Goal: Communication & Community: Answer question/provide support

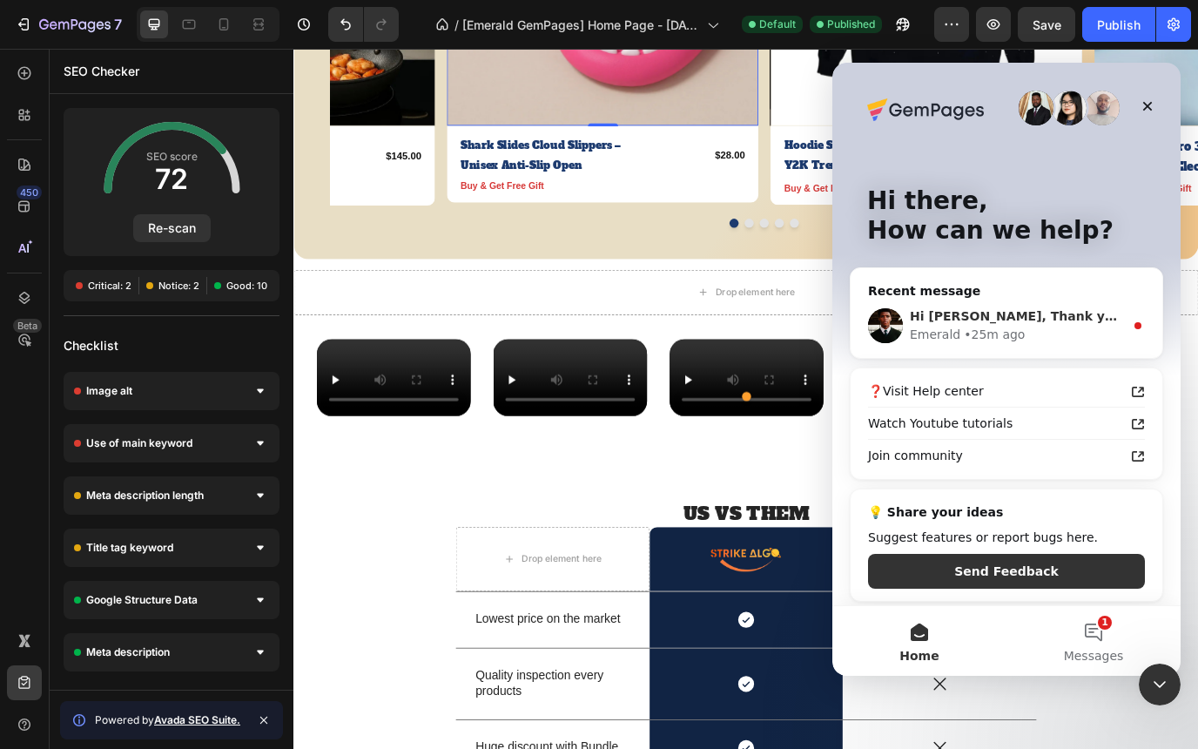
click at [1021, 333] on div "Emerald • 25m ago" at bounding box center [1017, 335] width 214 height 18
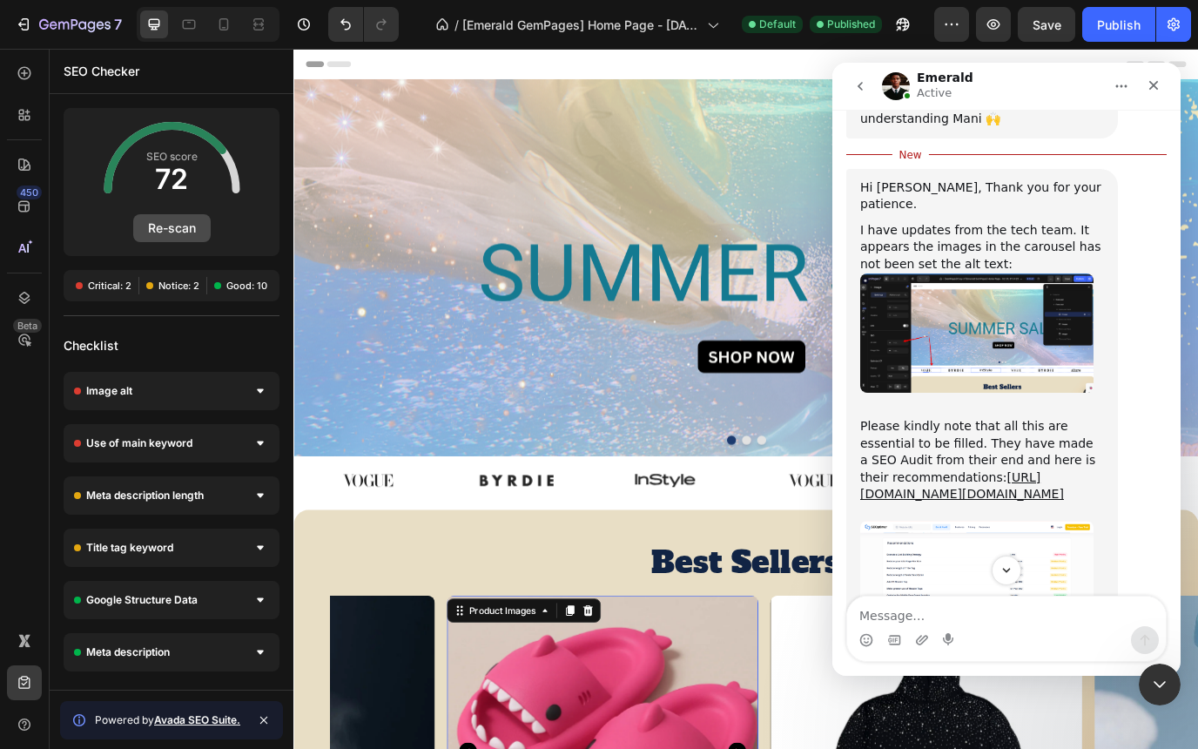
click at [185, 225] on button "Re-scan" at bounding box center [171, 228] width 77 height 28
click at [375, 547] on img at bounding box center [378, 547] width 85 height 27
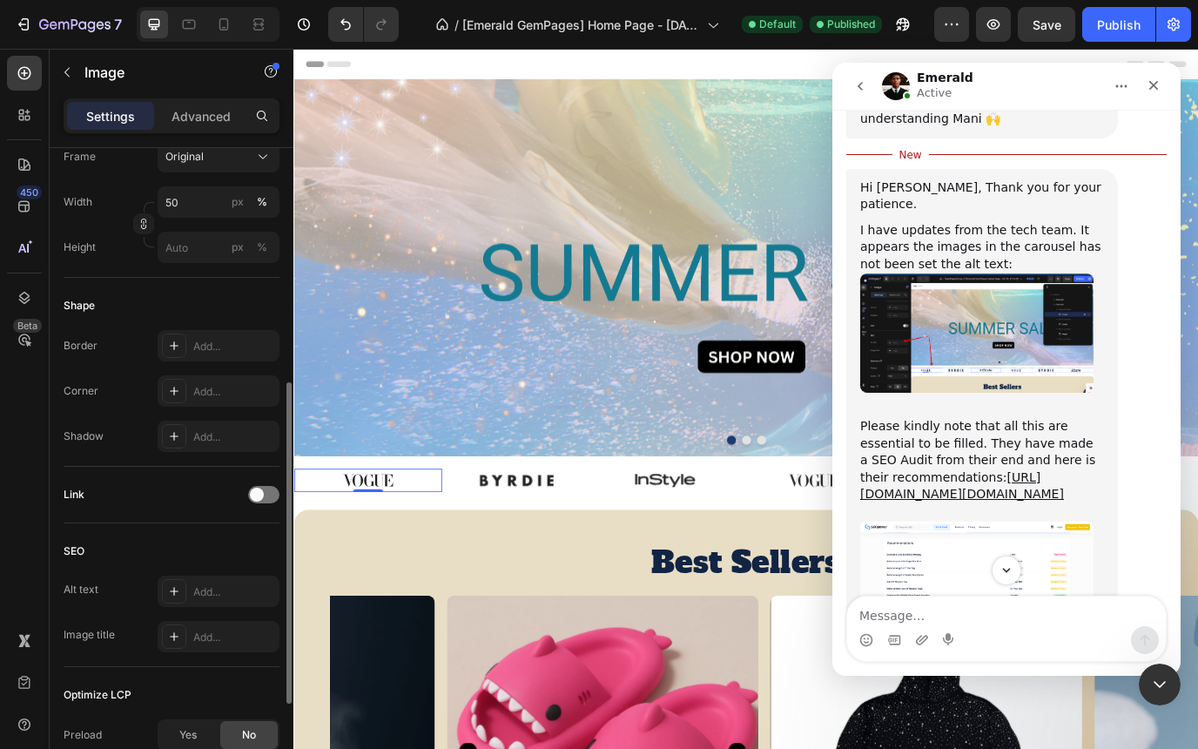
scroll to position [664, 0]
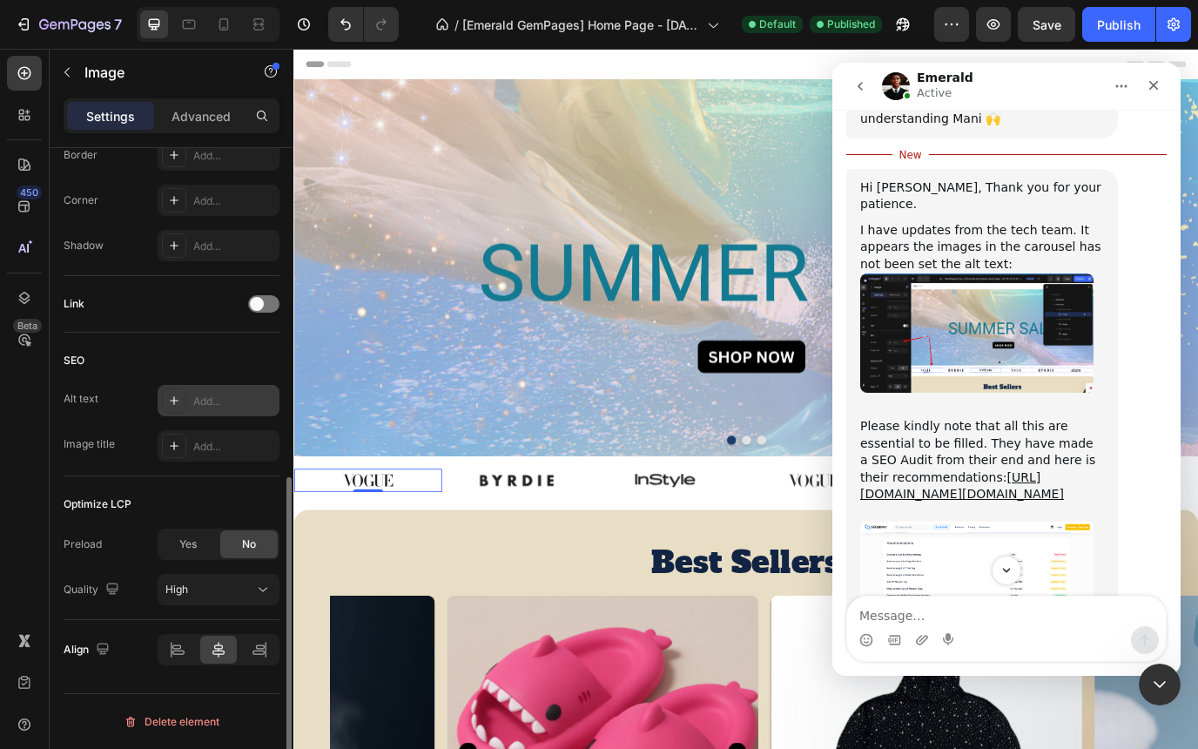
click at [219, 395] on div "Add..." at bounding box center [234, 402] width 82 height 16
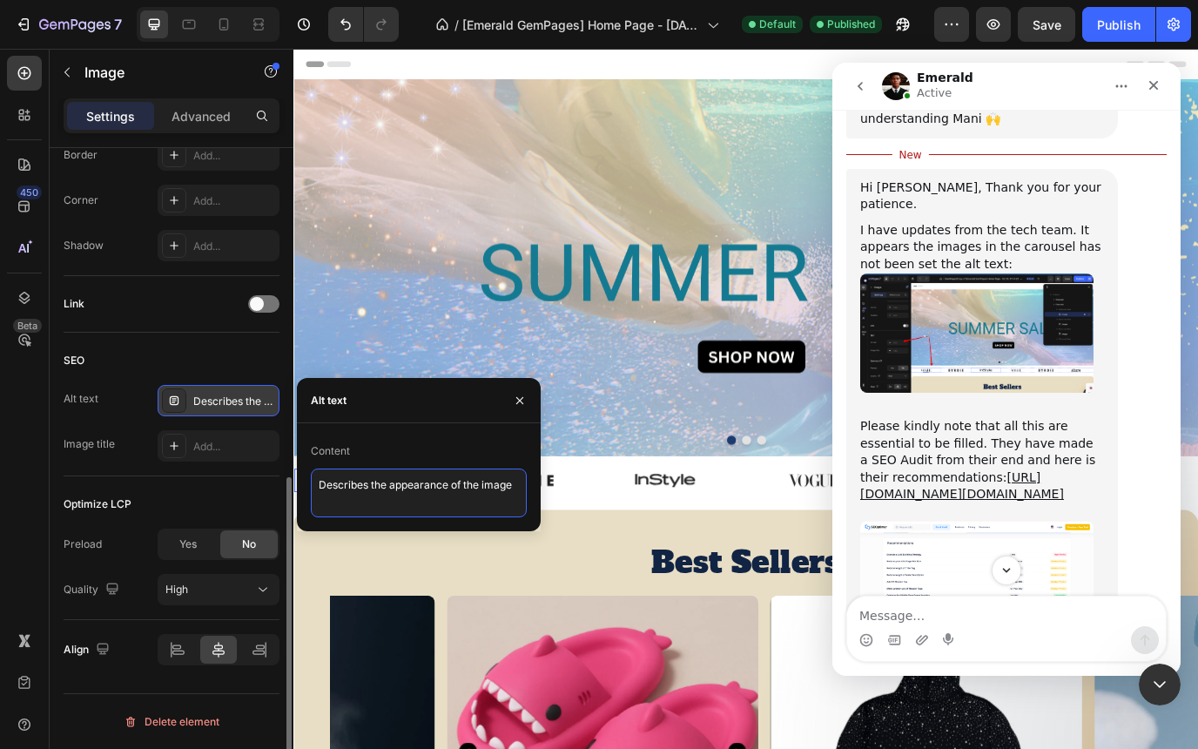
click at [371, 490] on textarea "Describes the appearance of the image" at bounding box center [419, 492] width 216 height 49
type textarea "Describes appearance of the image"
click at [389, 481] on textarea "Describes appearance of the image" at bounding box center [419, 492] width 216 height 49
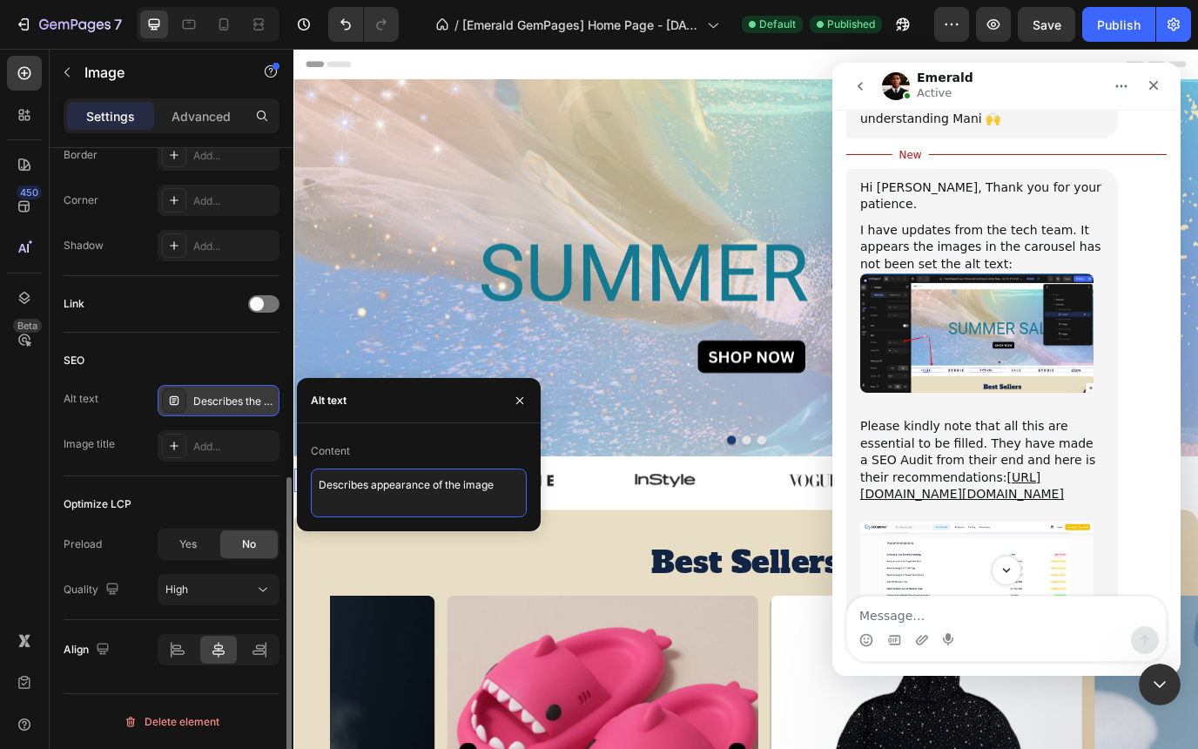
click at [389, 481] on textarea "Describes appearance of the image" at bounding box center [419, 492] width 216 height 49
paste textarea "Discover trending gadget, home, fashion, and pet essentials at Strike Algo. Sho…"
type textarea "Discover trending gadget, home, fashion, and pet essentials at Strike Algo. Sho…"
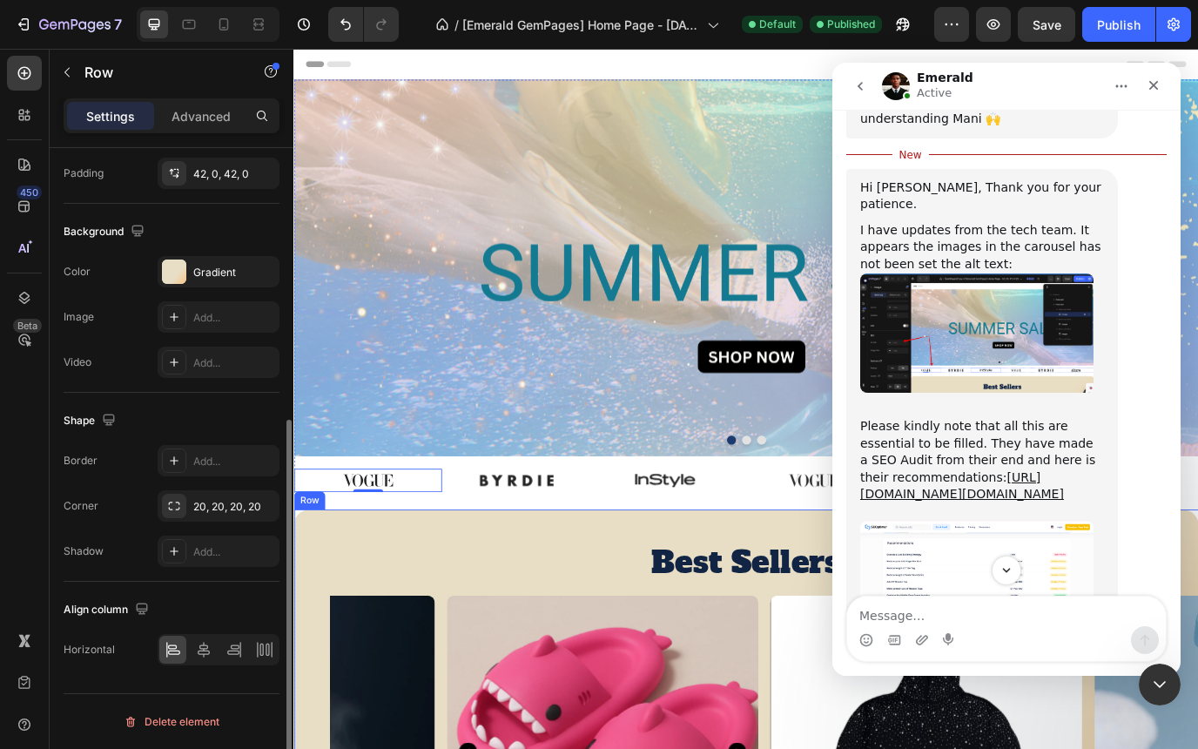
scroll to position [0, 0]
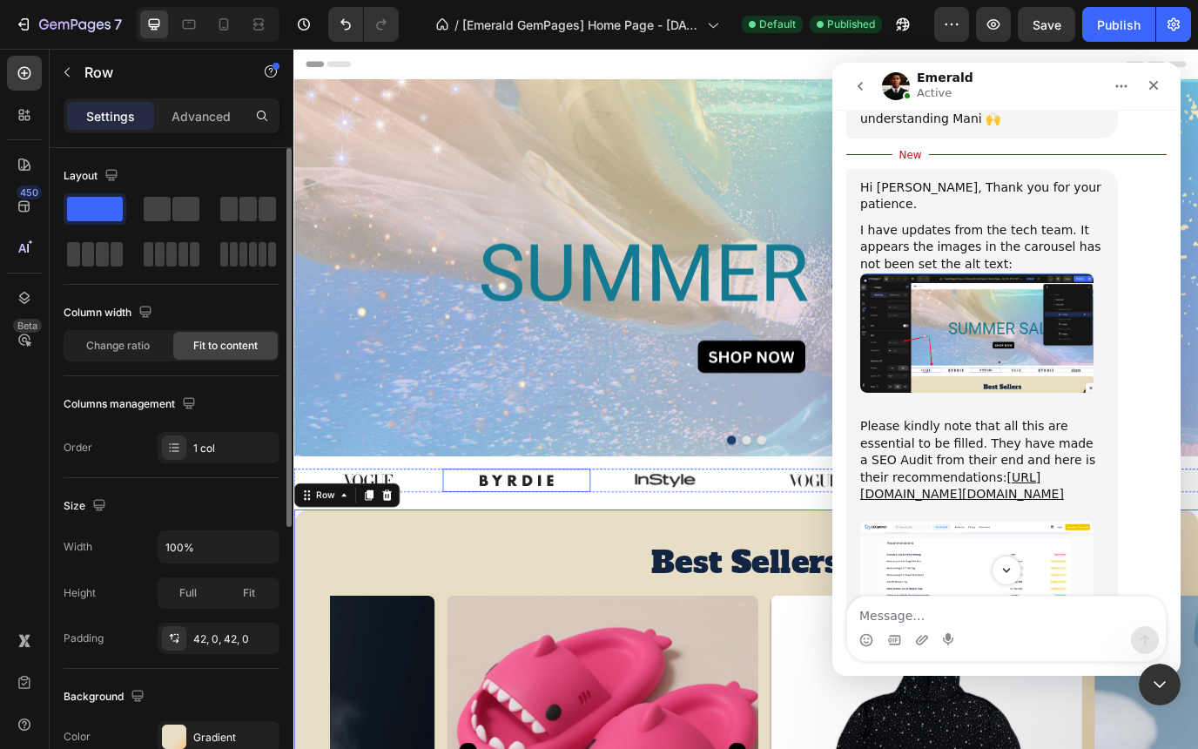
click at [549, 548] on img at bounding box center [550, 547] width 85 height 27
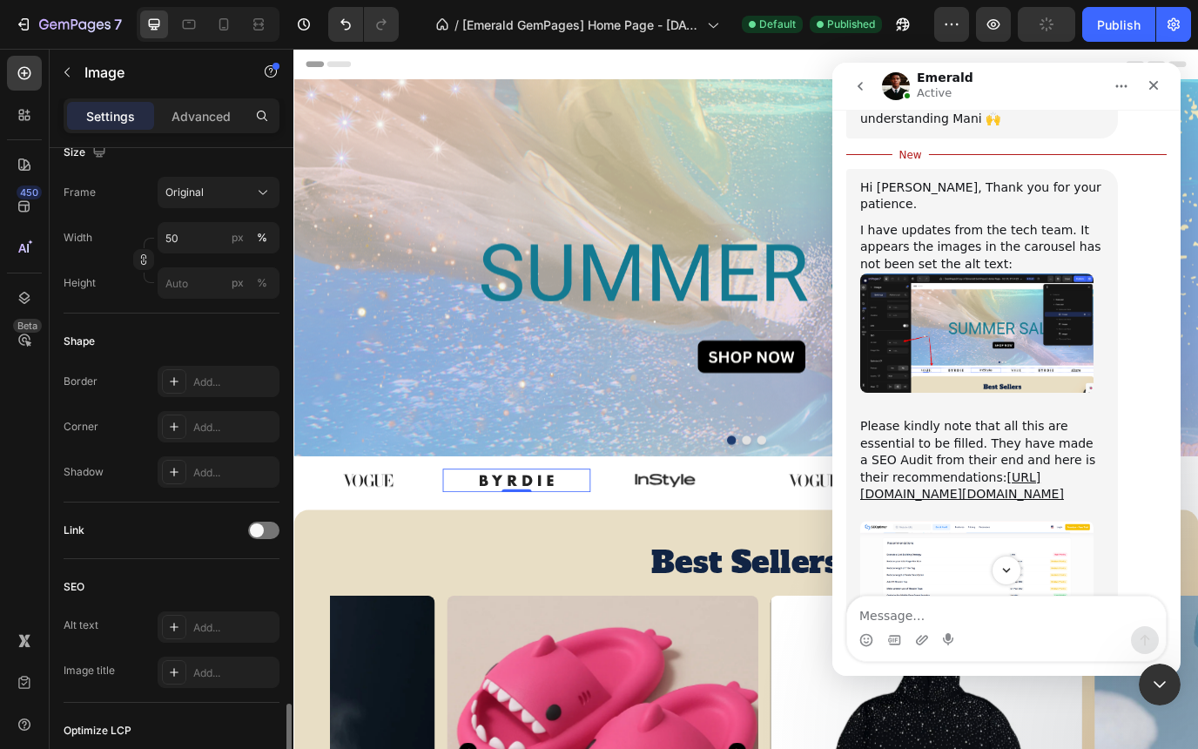
scroll to position [664, 0]
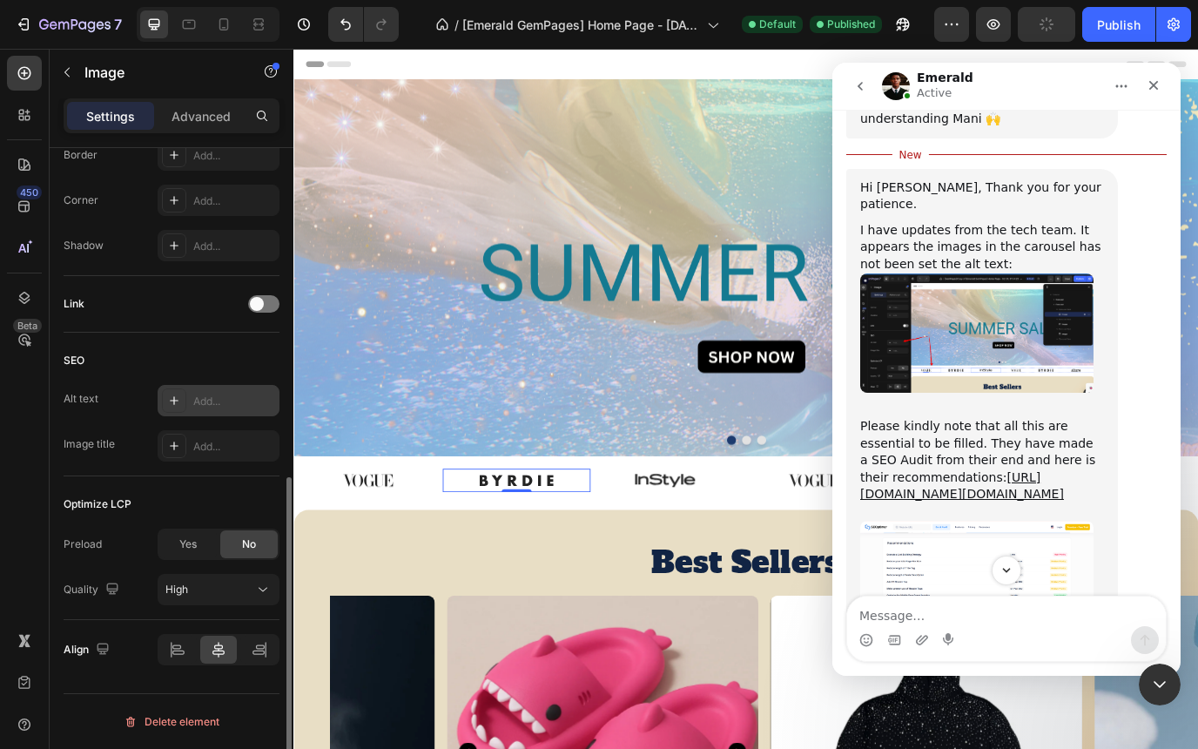
click at [215, 411] on div "Add..." at bounding box center [219, 400] width 122 height 31
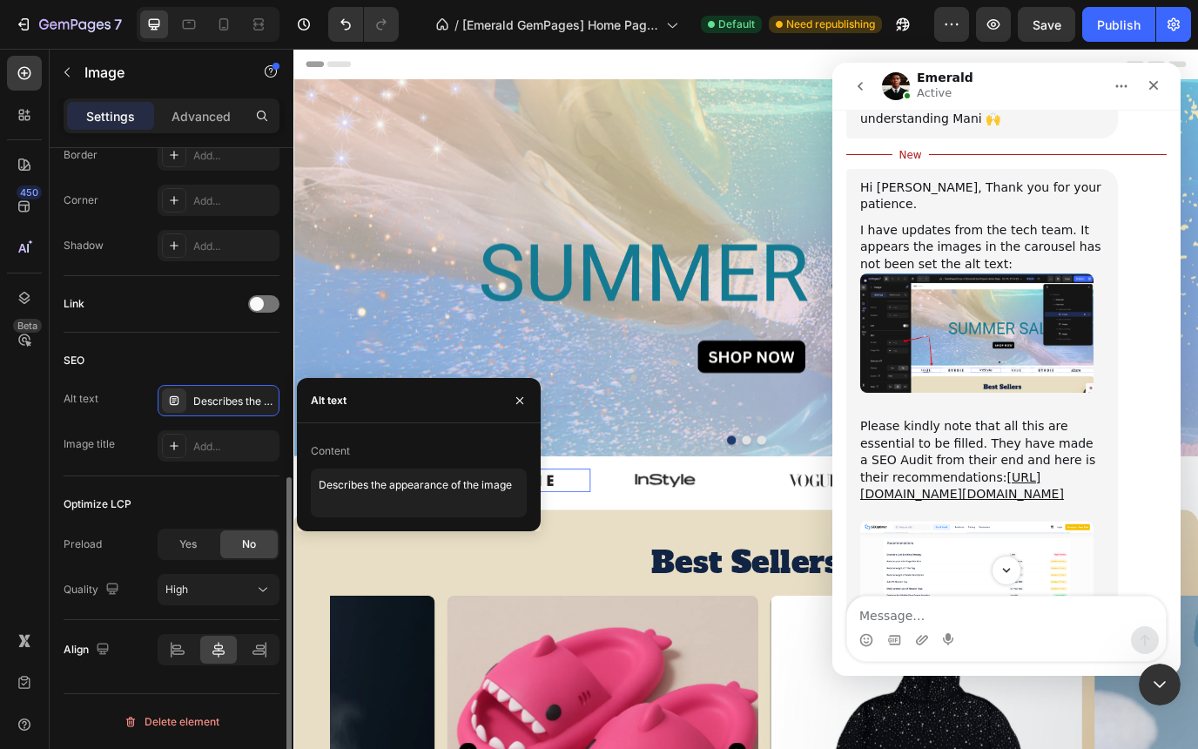
click at [235, 475] on div "SEO Alt text Describes the appearance of the image Image title Add..." at bounding box center [172, 405] width 216 height 144
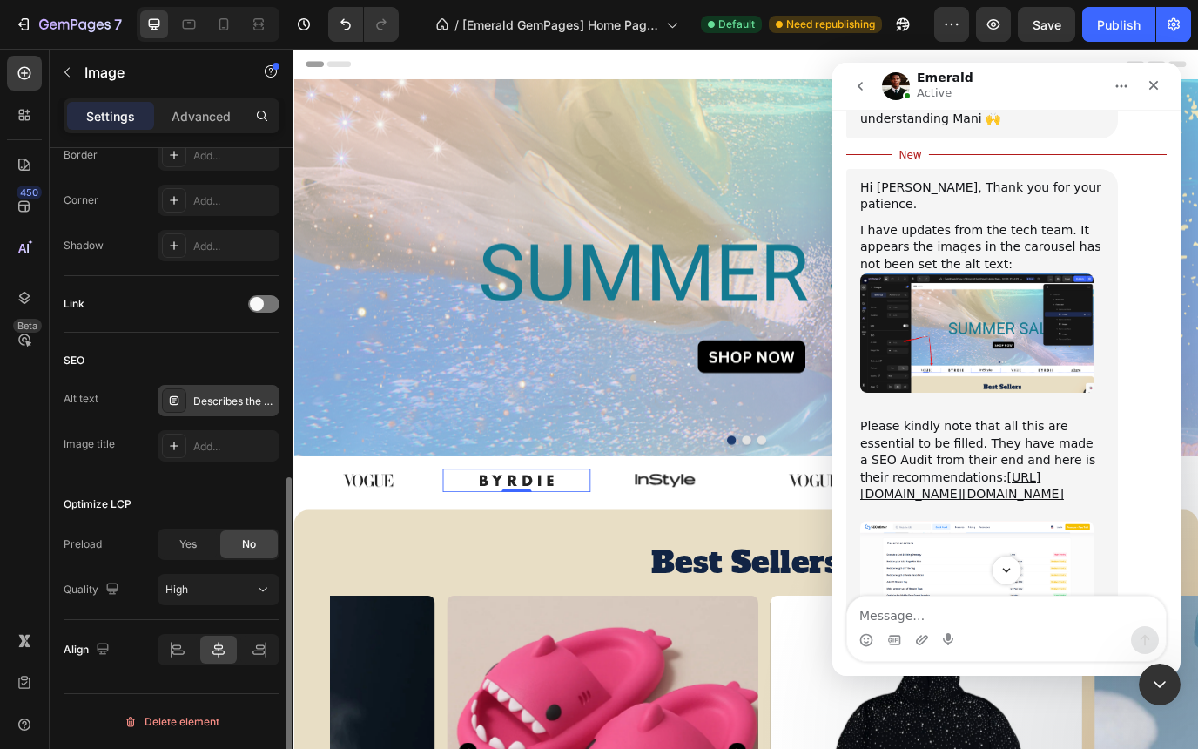
click at [235, 411] on div "Describes the appearance of the image" at bounding box center [219, 400] width 122 height 31
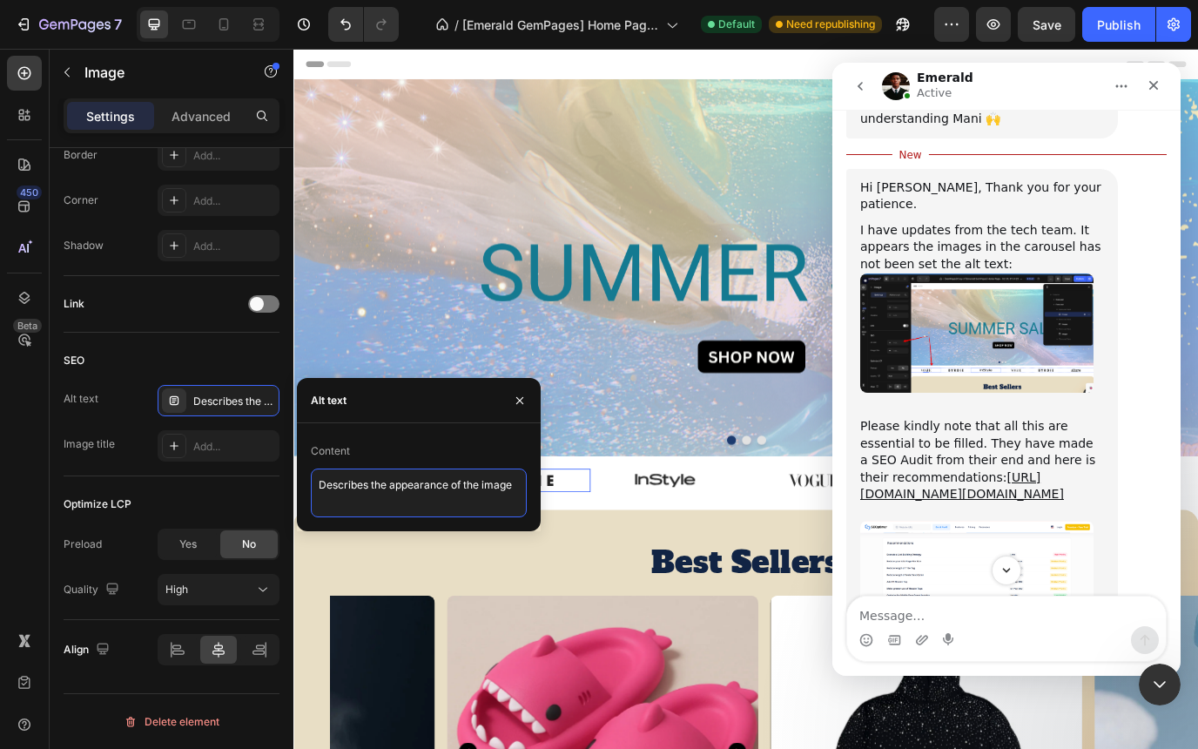
click at [411, 488] on textarea "Describes the appearance of the image" at bounding box center [419, 492] width 216 height 49
paste textarea "Discover trending gadget, home, fashion, and pet essentials at Strike Algo. Sho…"
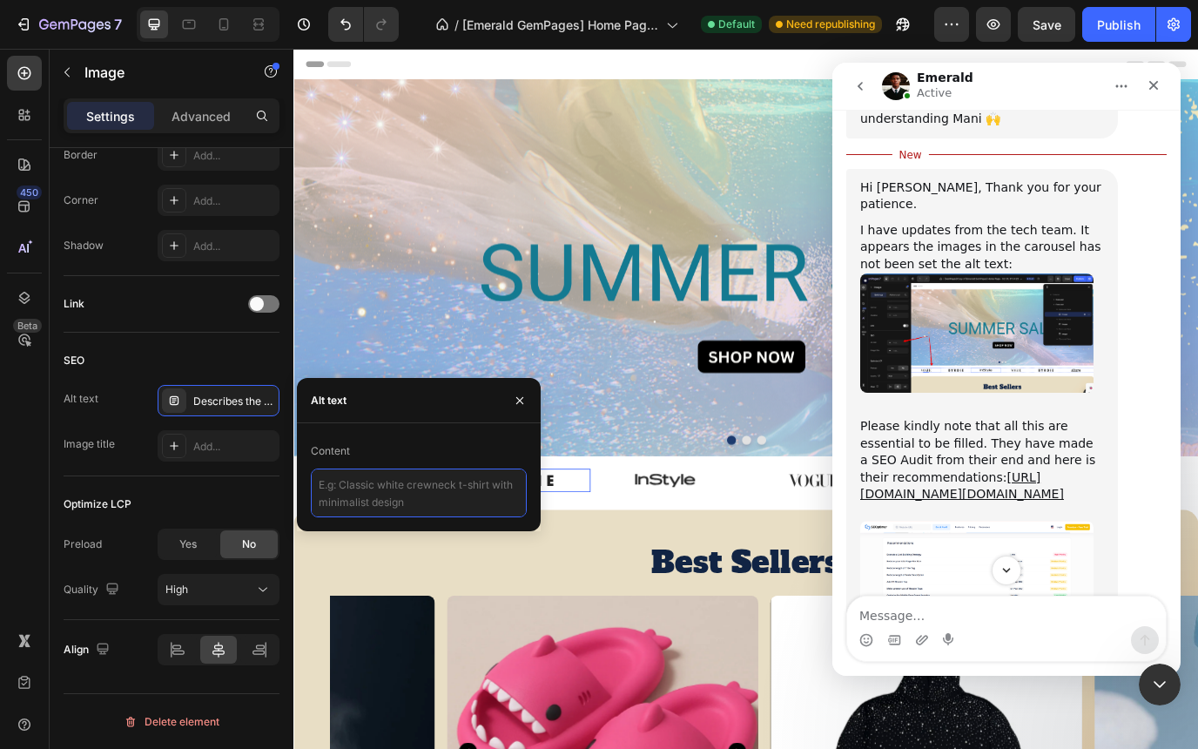
type textarea "Discover trending gadget, home, fashion, and pet essentials at Strike Algo. Sho…"
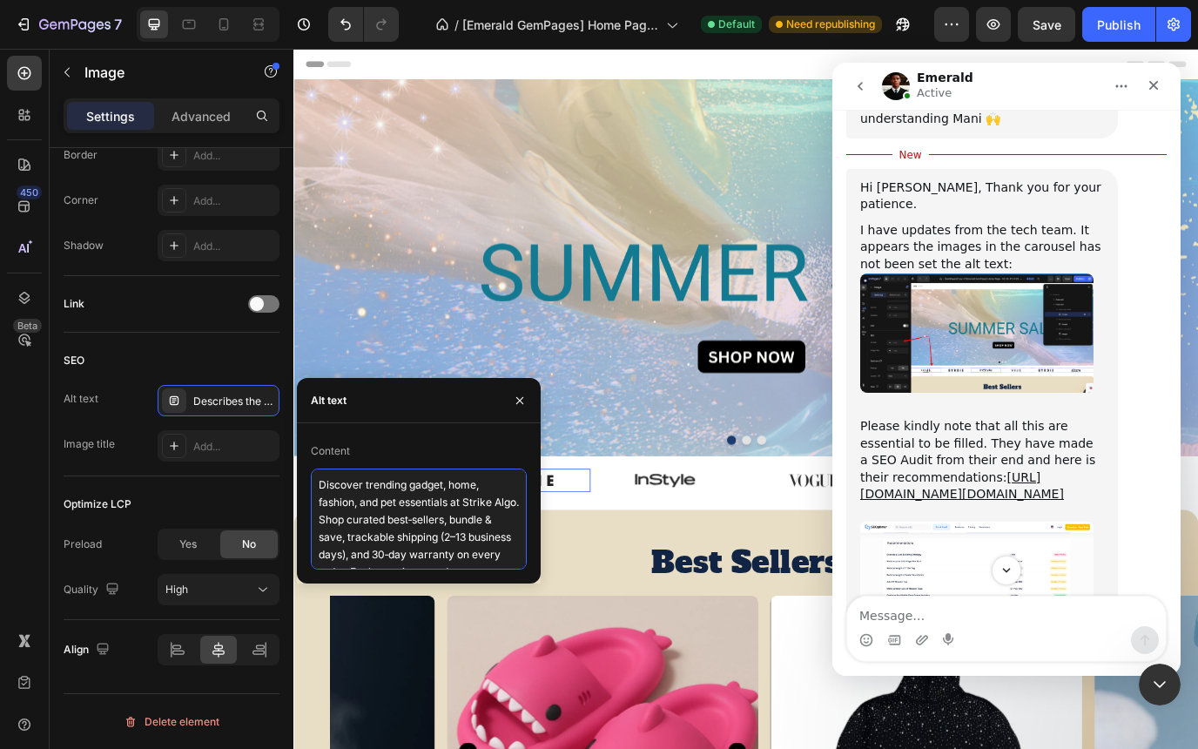
scroll to position [44, 0]
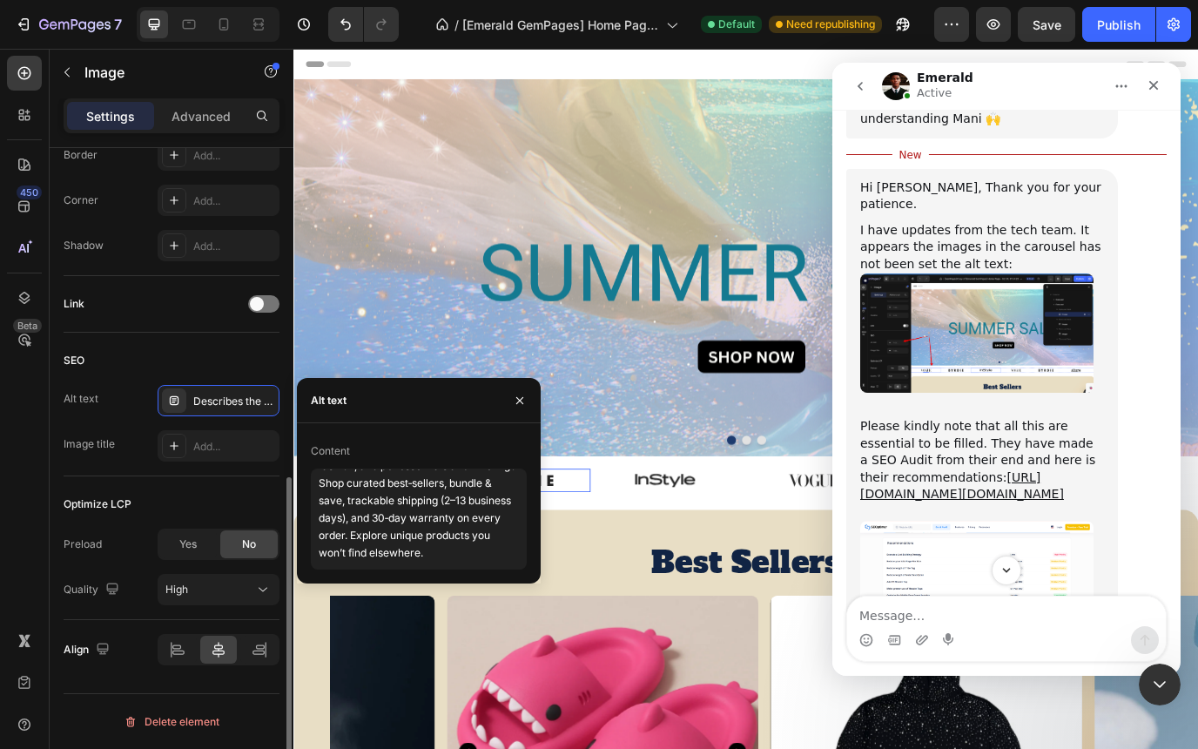
click at [243, 479] on div "Optimize LCP Preload Yes No Quality High" at bounding box center [172, 548] width 216 height 144
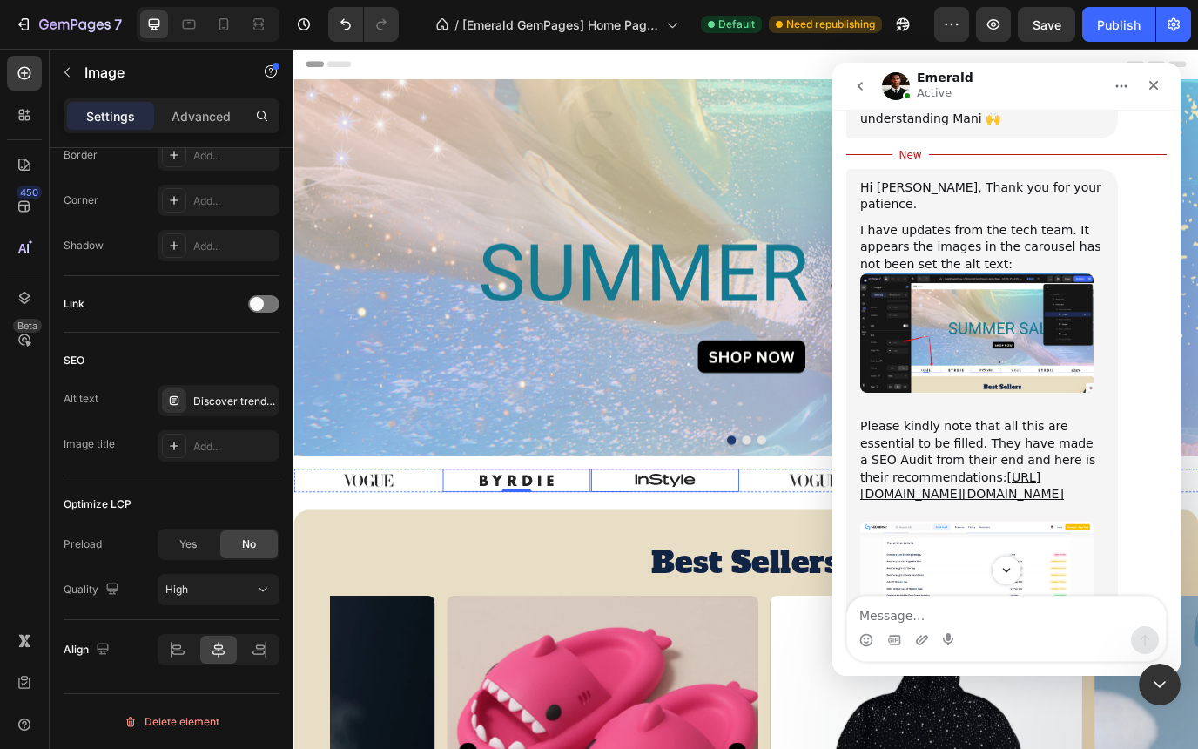
click at [695, 542] on img at bounding box center [721, 547] width 85 height 27
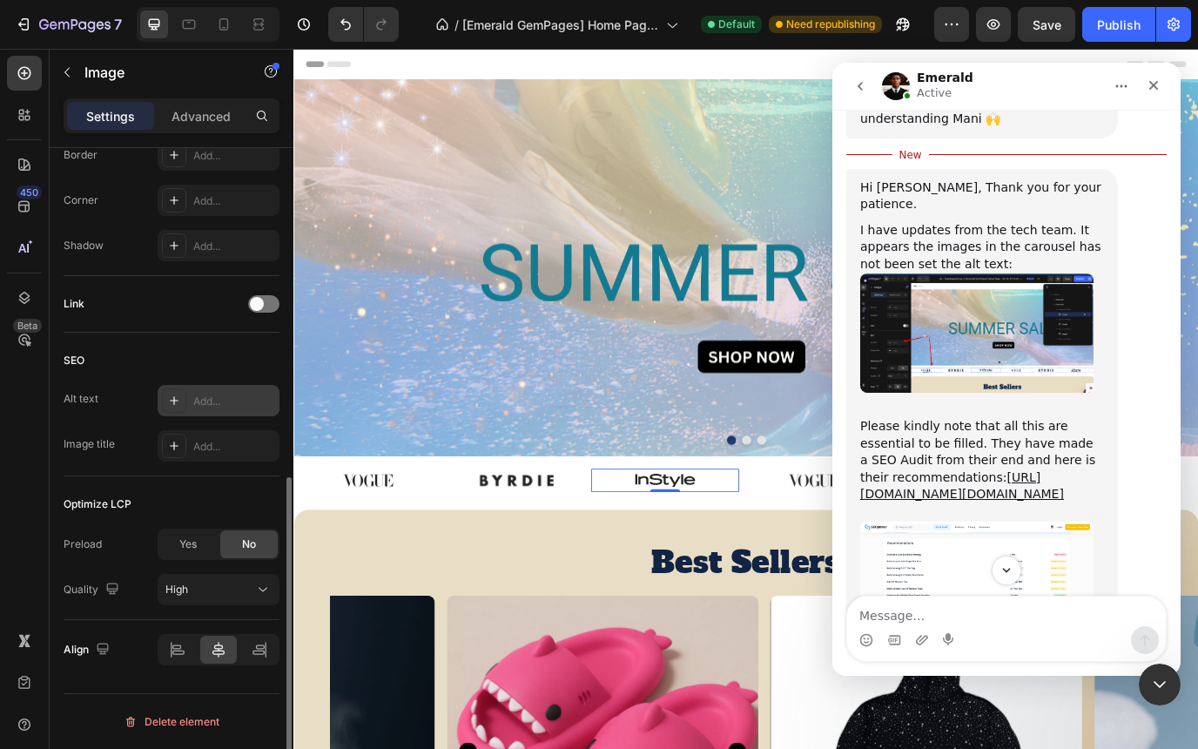
click at [226, 402] on div "Add..." at bounding box center [234, 402] width 82 height 16
type textarea "Describes the appearance of the image"
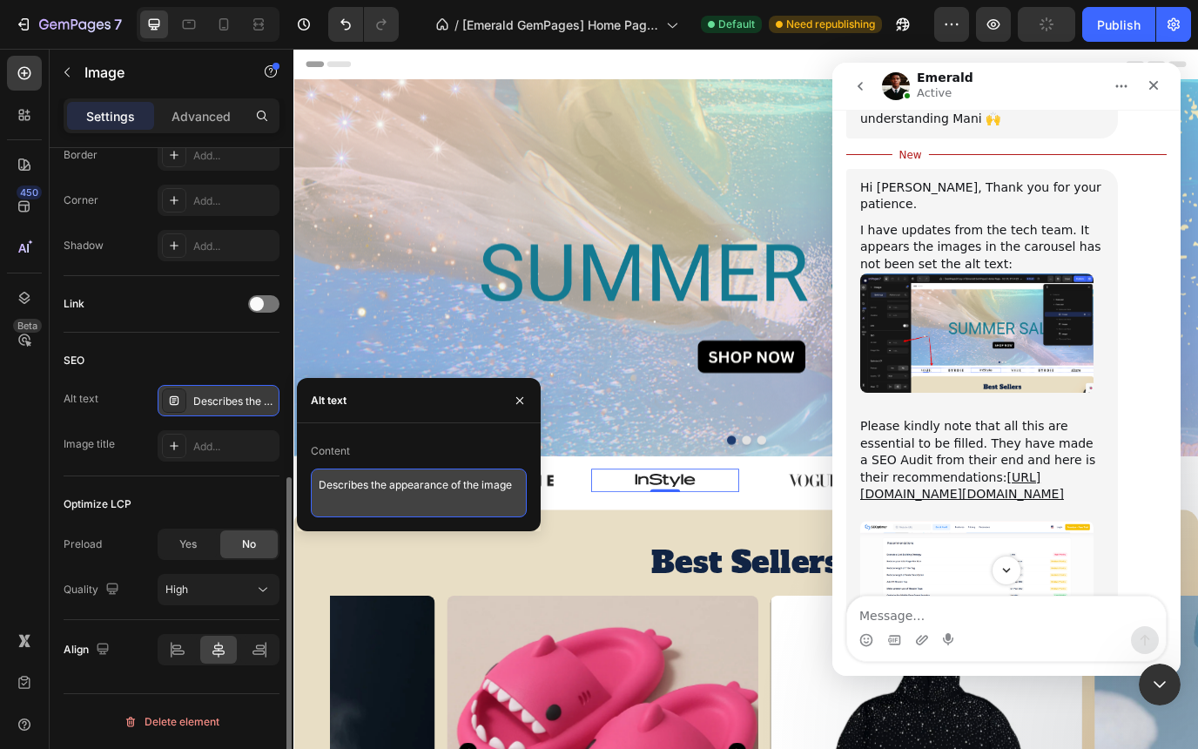
click at [428, 483] on textarea "Describes the appearance of the image" at bounding box center [419, 492] width 216 height 49
paste textarea "Discover trending gadget, home, fashion, and pet essentials at Strike Algo. Sho…"
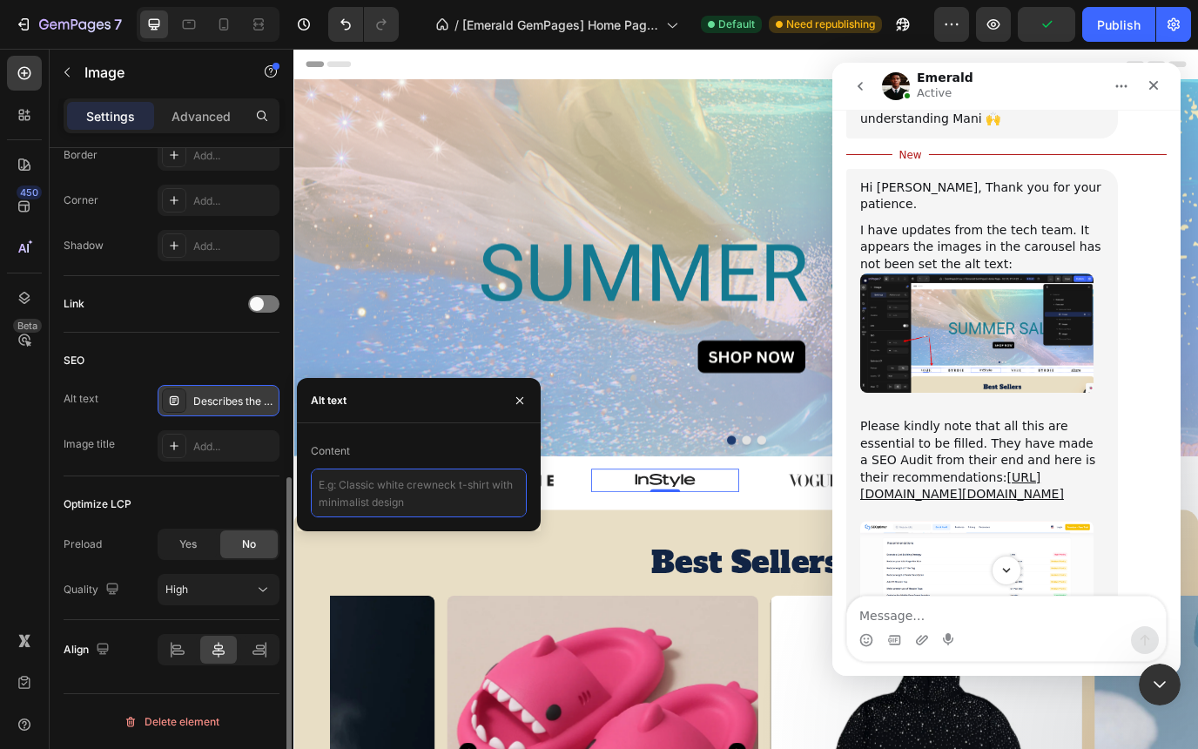
type textarea "Discover trending gadget, home, fashion, and pet essentials at Strike Algo. Sho…"
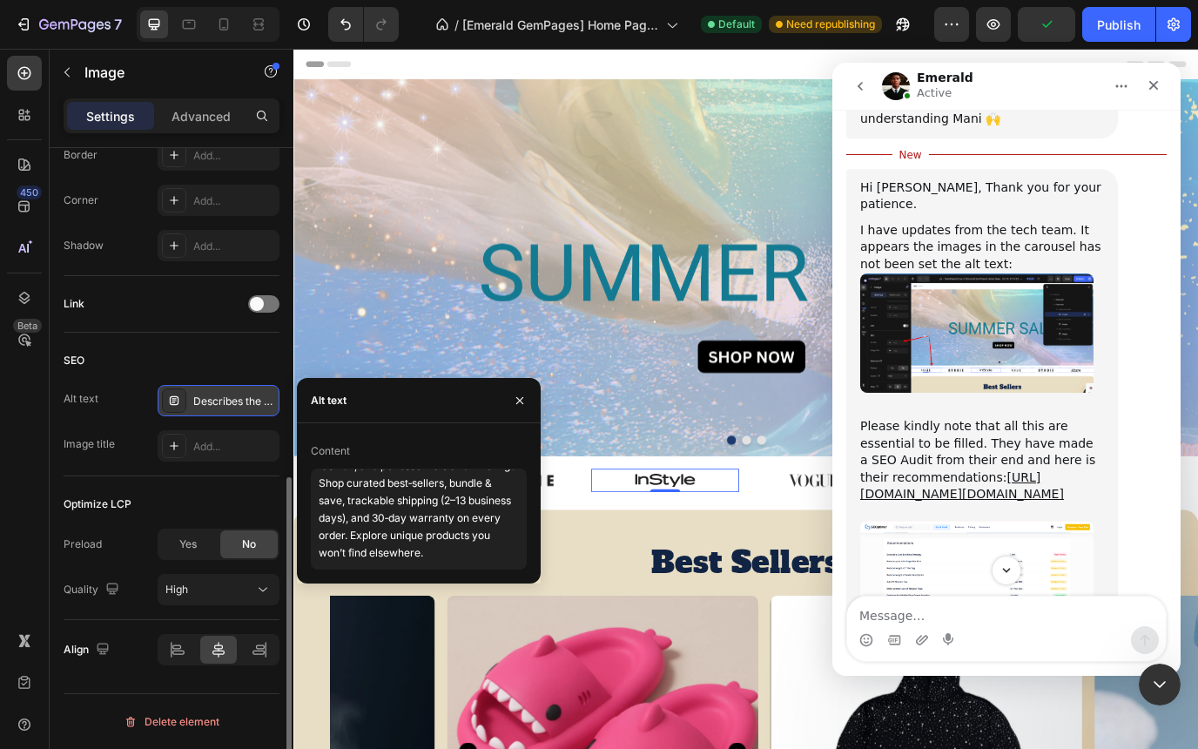
click at [213, 491] on div "Optimize LCP" at bounding box center [172, 504] width 216 height 28
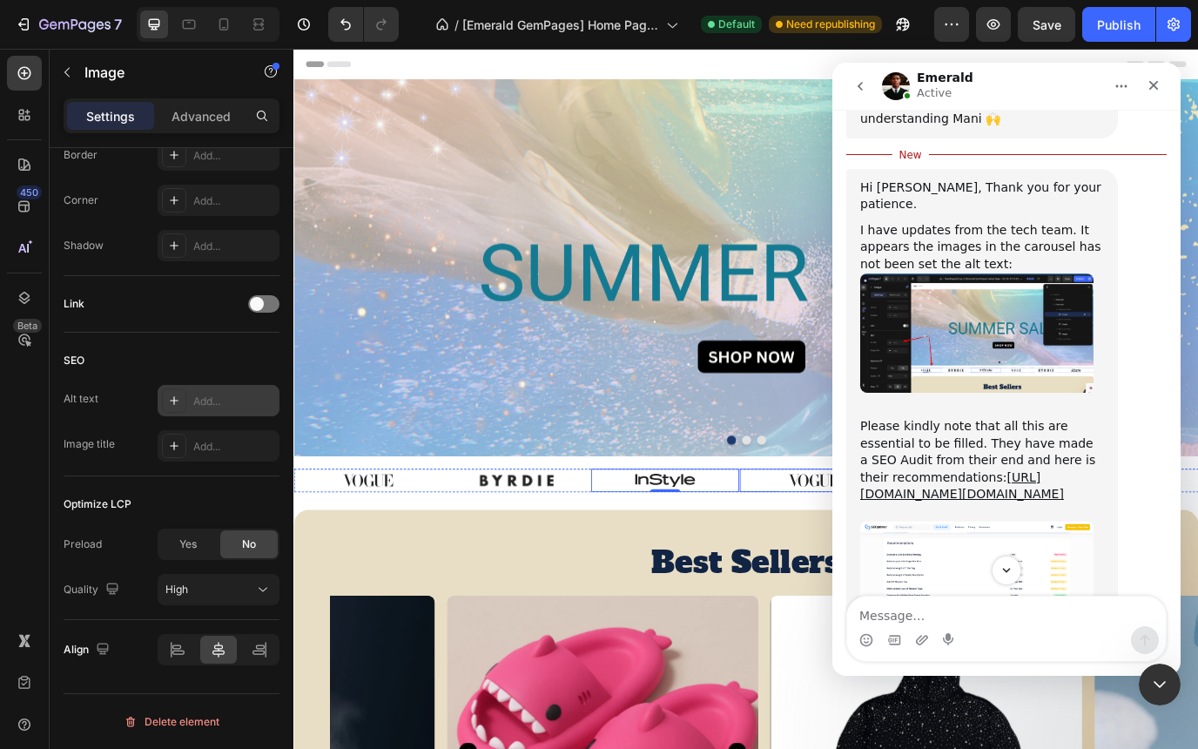
click at [858, 542] on img at bounding box center [893, 547] width 85 height 27
click at [225, 405] on div "Add..." at bounding box center [234, 402] width 82 height 16
type textarea "Describes the appearance of the image"
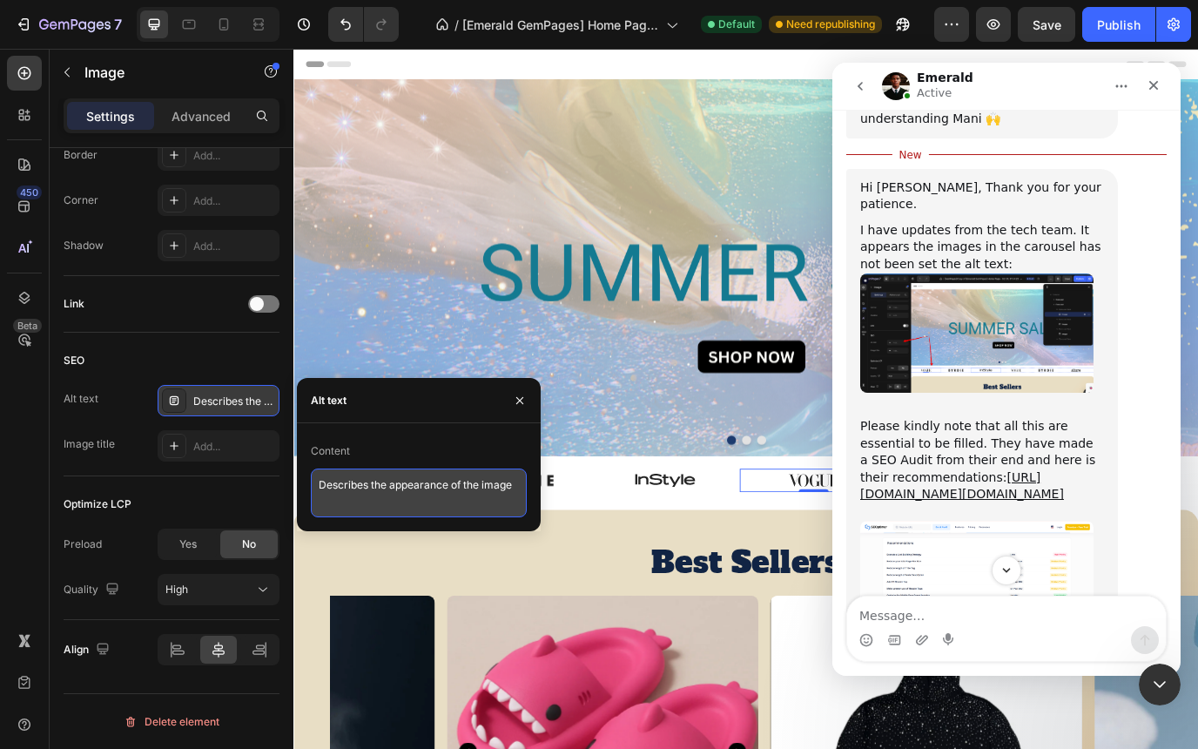
click at [372, 493] on textarea "Describes the appearance of the image" at bounding box center [419, 492] width 216 height 49
paste textarea "Discover trending gadget, home, fashion, and pet essentials at Strike Algo. Sho…"
type textarea "Discover trending gadget, home, fashion, and pet essentials at Strike Algo. Sho…"
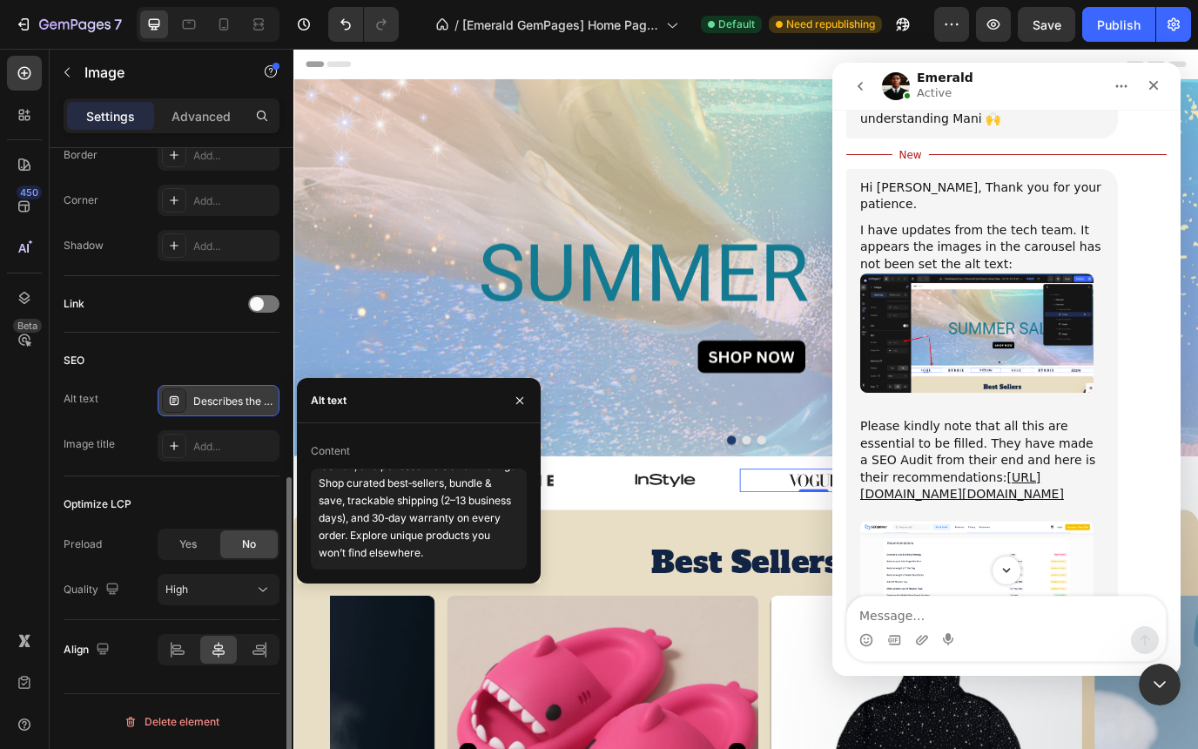
click at [189, 478] on div "Optimize LCP Preload Yes No Quality High" at bounding box center [172, 548] width 216 height 144
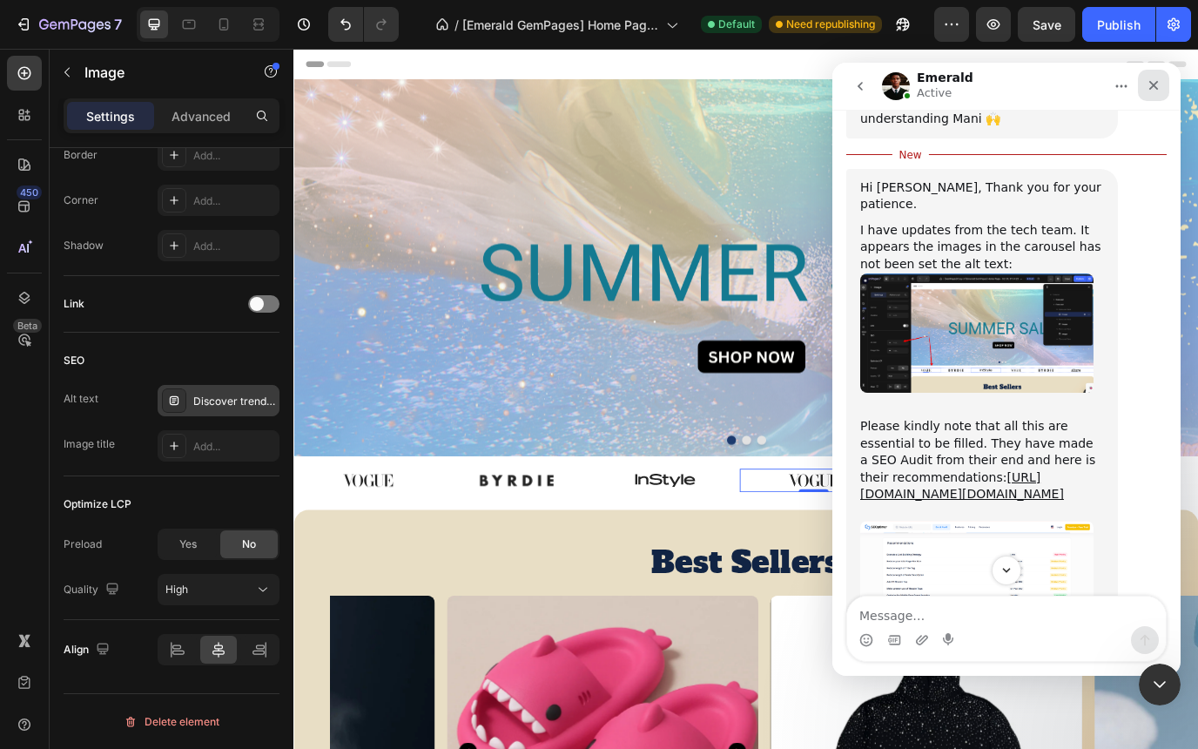
click at [1151, 91] on icon "Close" at bounding box center [1154, 85] width 14 height 14
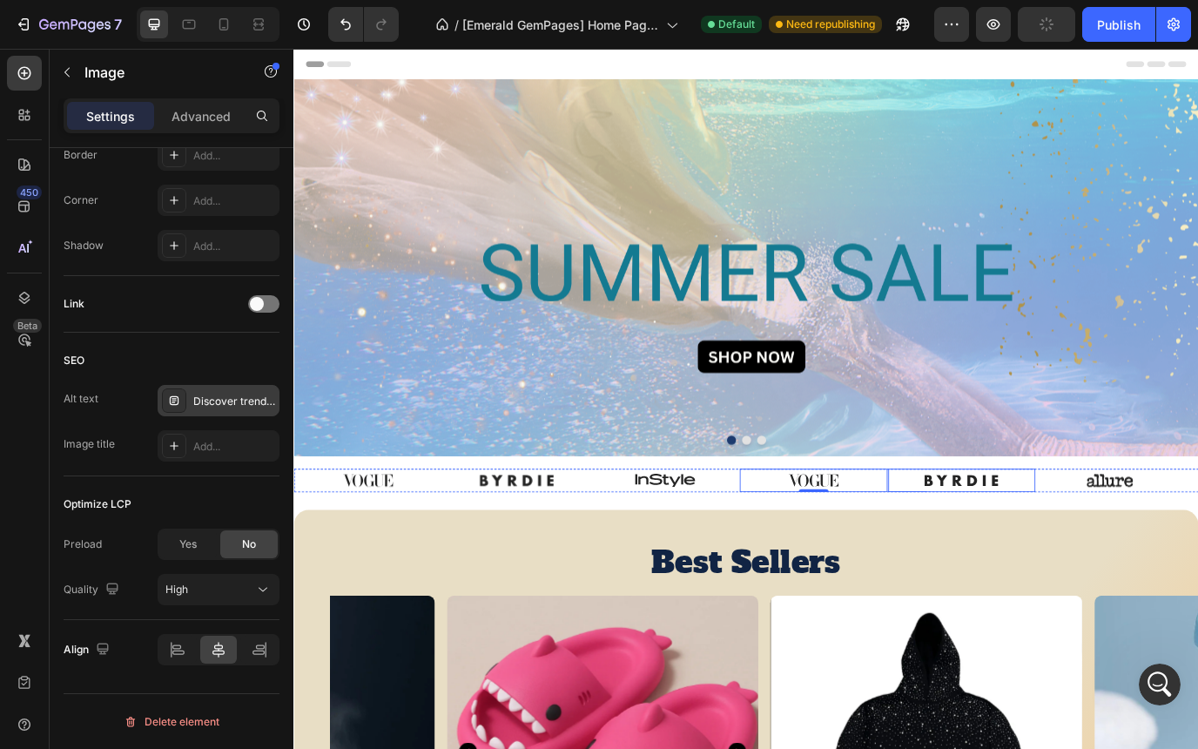
click at [1048, 542] on img at bounding box center [1063, 547] width 85 height 27
click at [223, 397] on div "Add..." at bounding box center [234, 402] width 82 height 16
type textarea "Describes the appearance of the image"
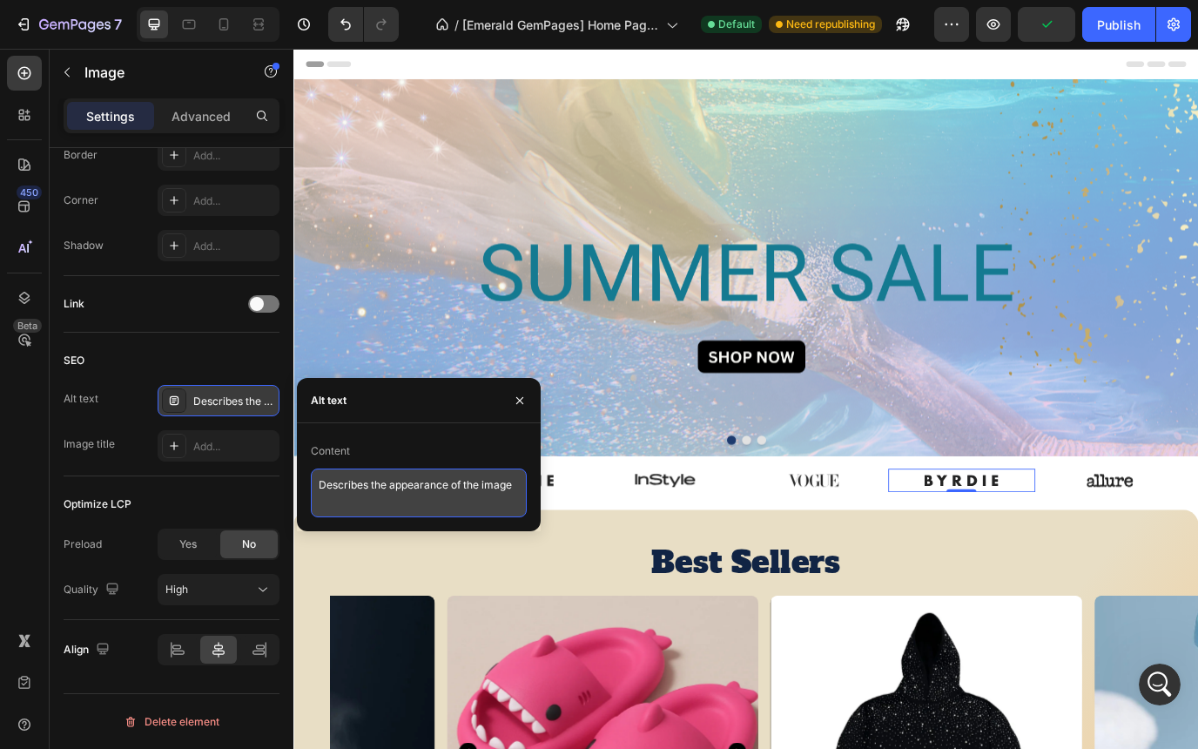
click at [408, 484] on textarea "Describes the appearance of the image" at bounding box center [419, 492] width 216 height 49
paste textarea "Discover trending gadget, home, fashion, and pet essentials at Strike Algo. Sho…"
type textarea "Discover trending gadget, home, fashion, and pet essentials at Strike Algo. Sho…"
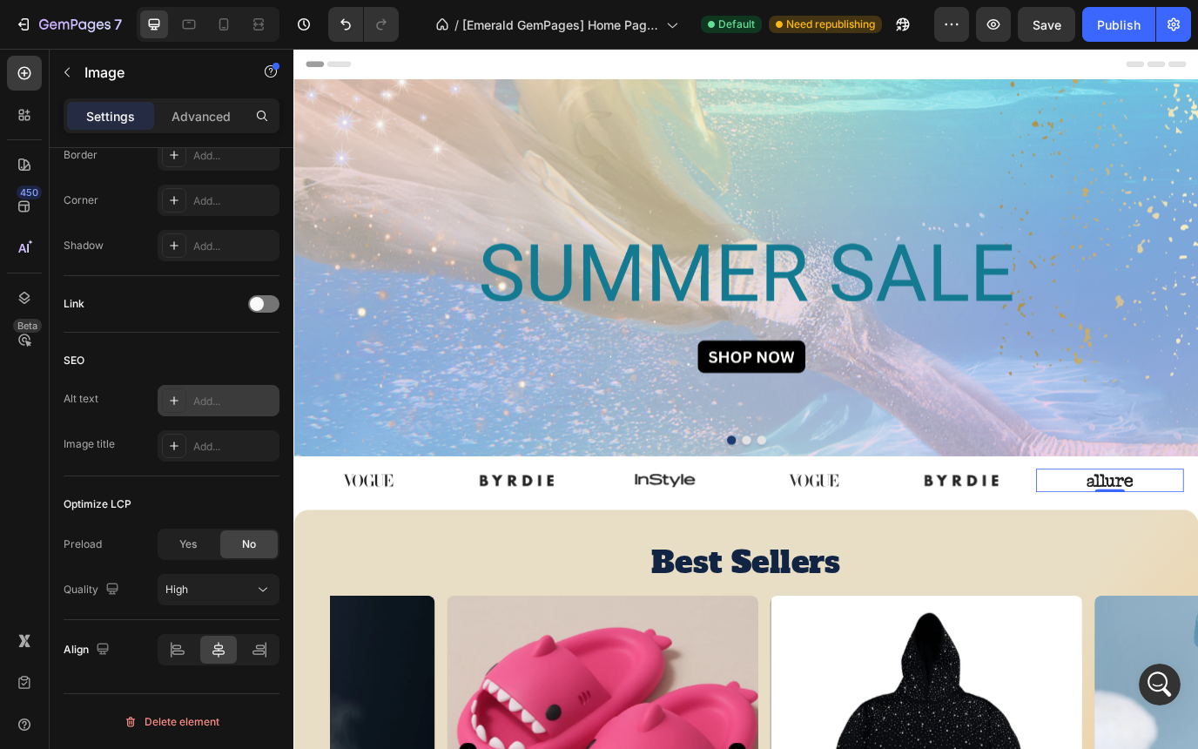
click at [193, 396] on div "Add..." at bounding box center [234, 402] width 82 height 16
type textarea "Describes the appearance of the image"
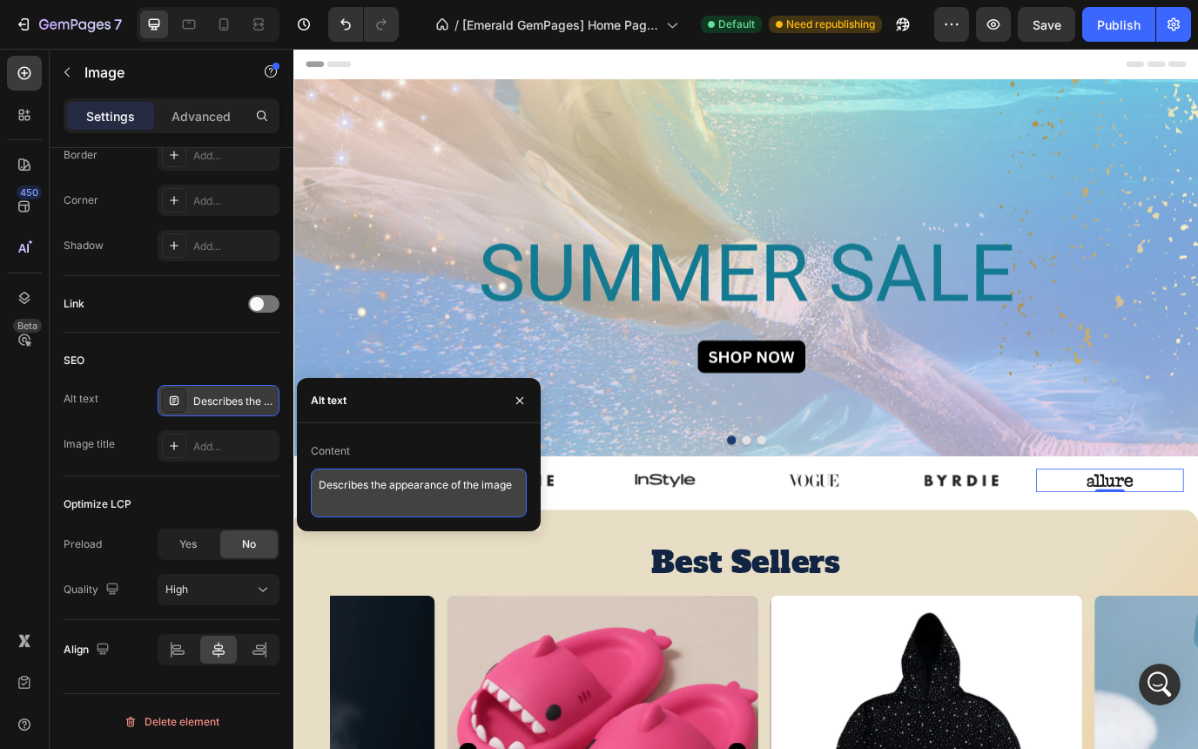
click at [396, 487] on textarea "Describes the appearance of the image" at bounding box center [419, 492] width 216 height 49
paste textarea "Discover trending gadget, home, fashion, and pet essentials at Strike Algo. Sho…"
type textarea "Discover trending gadget, home, fashion, and pet essentials at Strike Algo. Sho…"
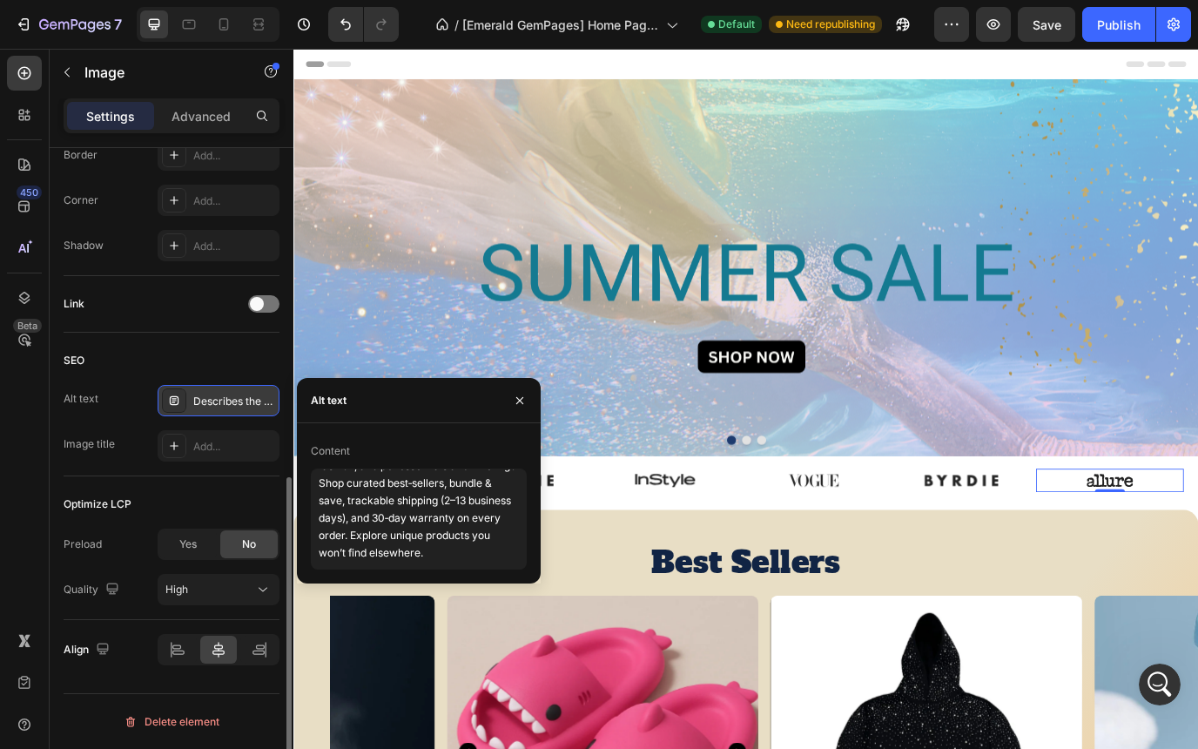
click at [217, 483] on div "Optimize LCP Preload Yes No Quality High" at bounding box center [172, 548] width 216 height 144
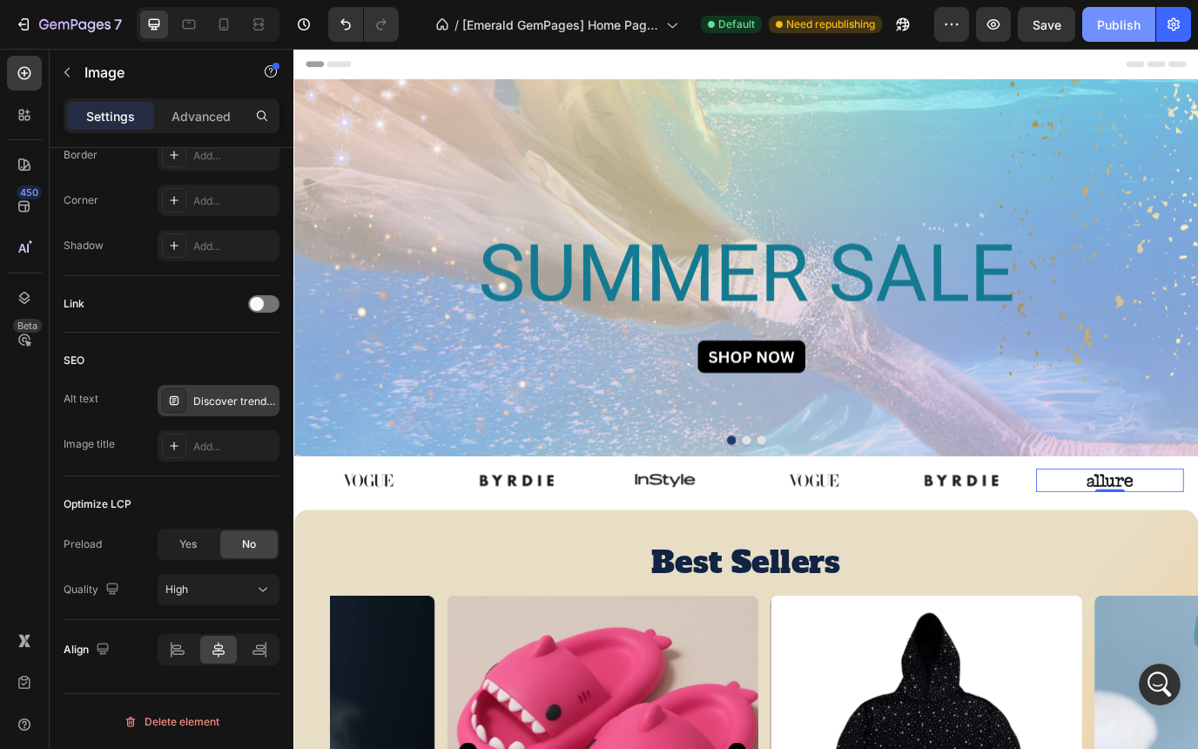
click at [1101, 30] on div "Publish" at bounding box center [1119, 25] width 44 height 18
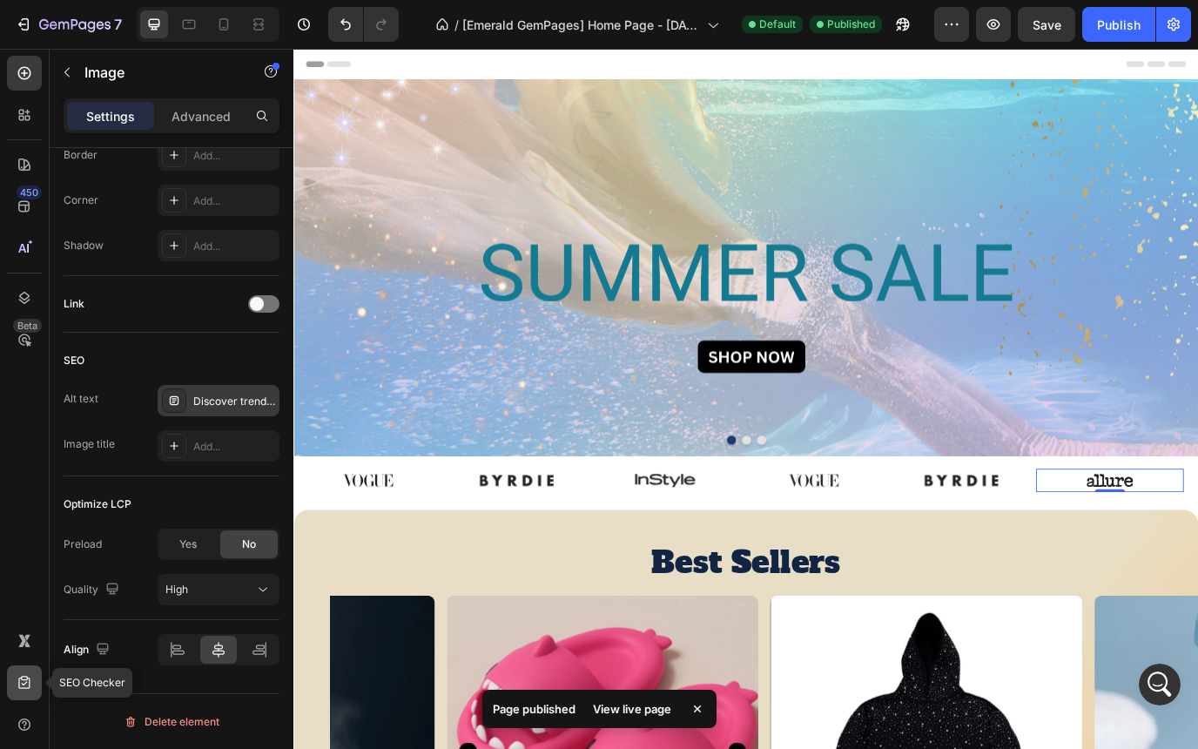
click at [21, 678] on icon at bounding box center [23, 682] width 11 height 13
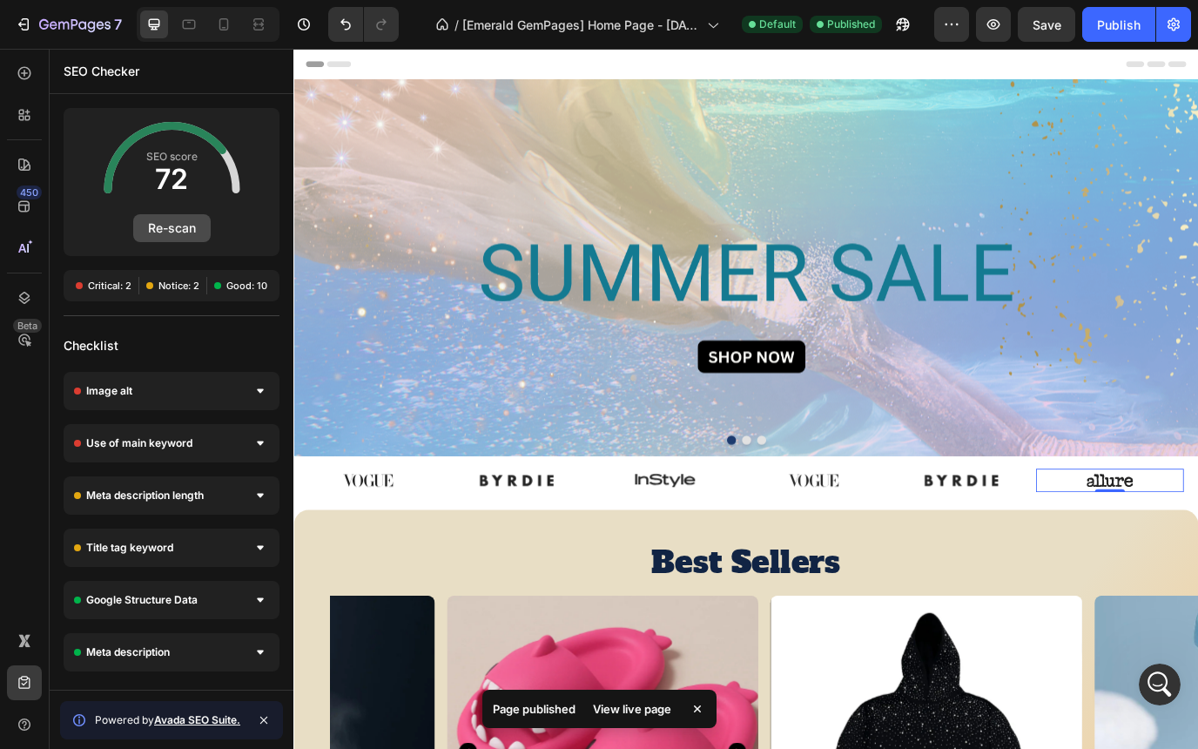
click at [174, 234] on button "Re-scan" at bounding box center [171, 228] width 77 height 28
click at [185, 232] on button "Re-scan" at bounding box center [171, 228] width 77 height 28
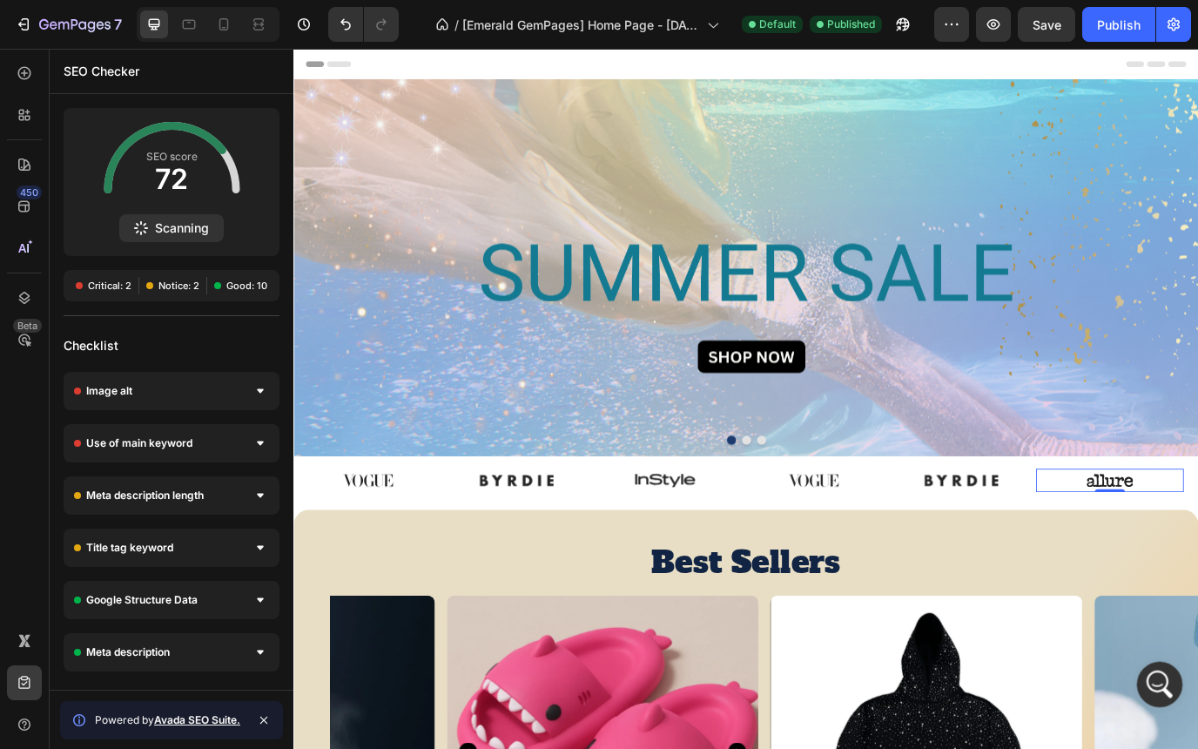
click at [1154, 679] on icon "Open Intercom Messenger" at bounding box center [1157, 682] width 29 height 29
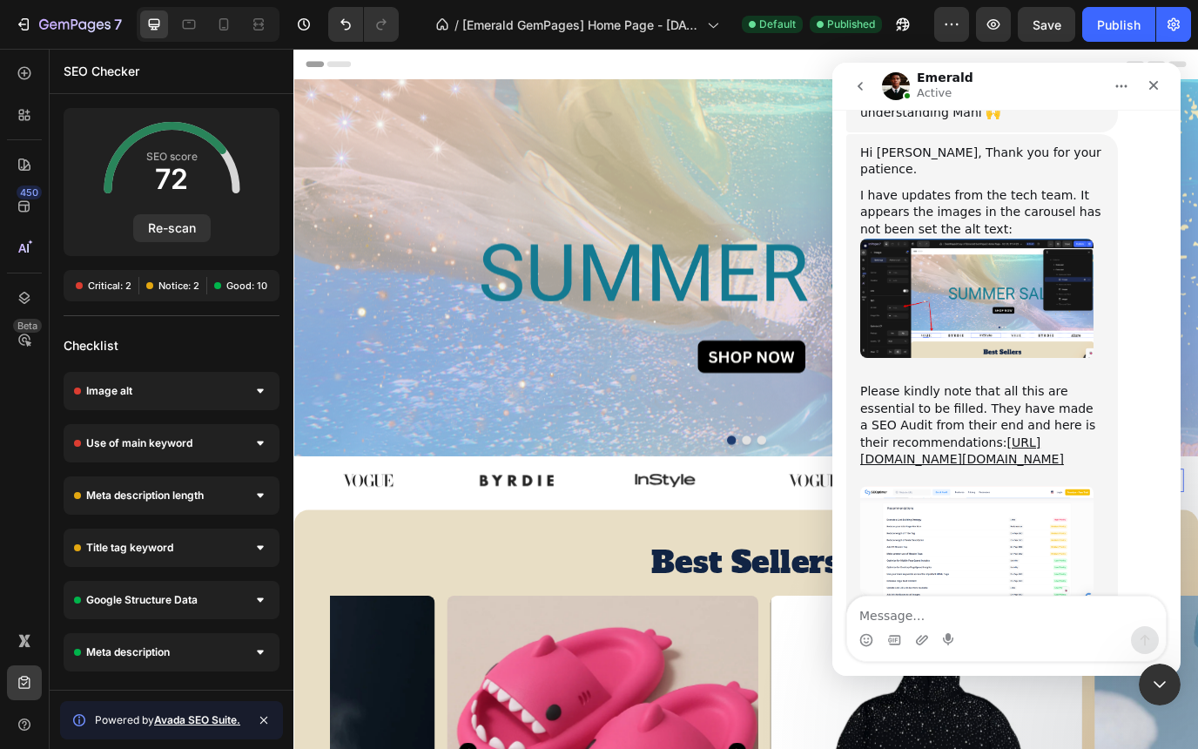
scroll to position [3166, 0]
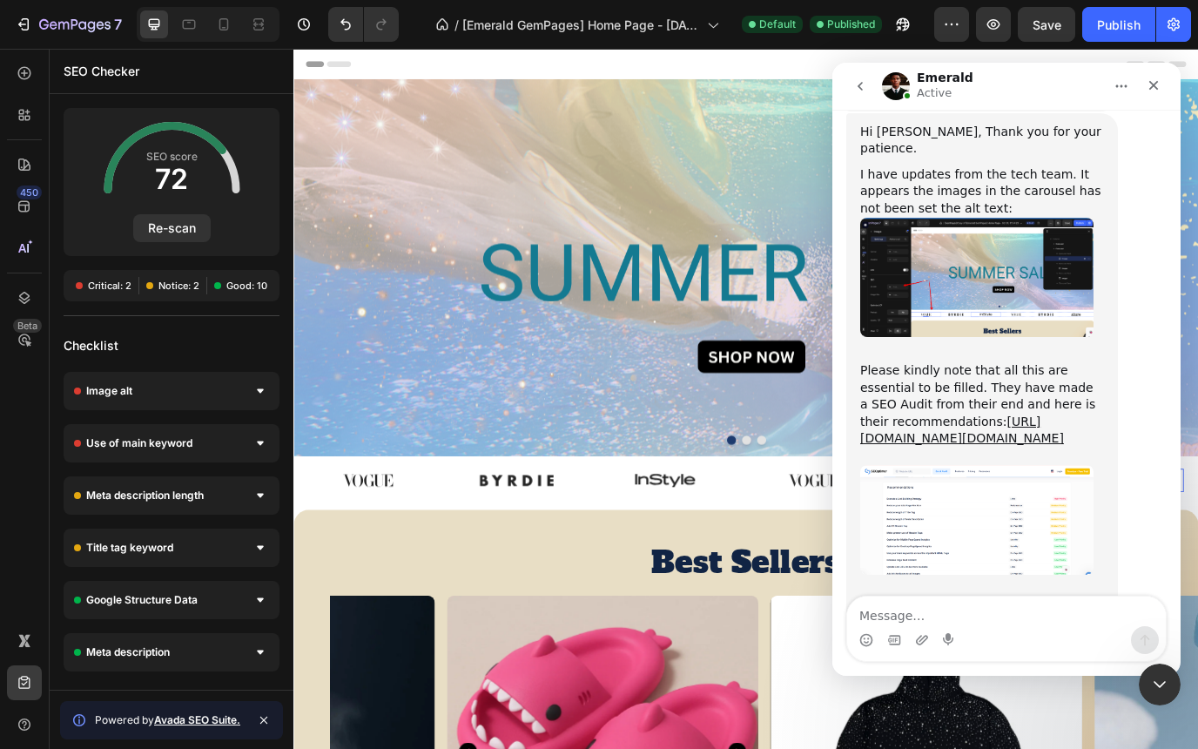
click at [982, 465] on img "Emerald says…" at bounding box center [976, 520] width 233 height 110
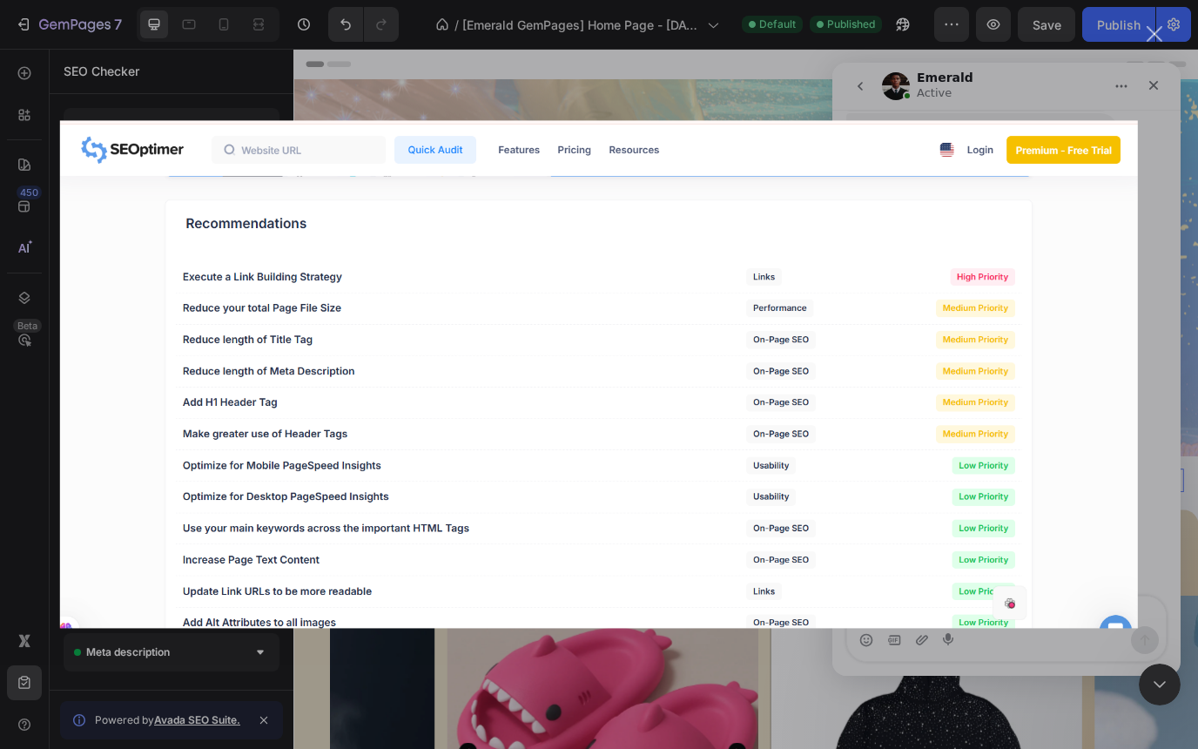
scroll to position [0, 0]
click at [1159, 112] on div "Intercom messenger" at bounding box center [599, 374] width 1198 height 749
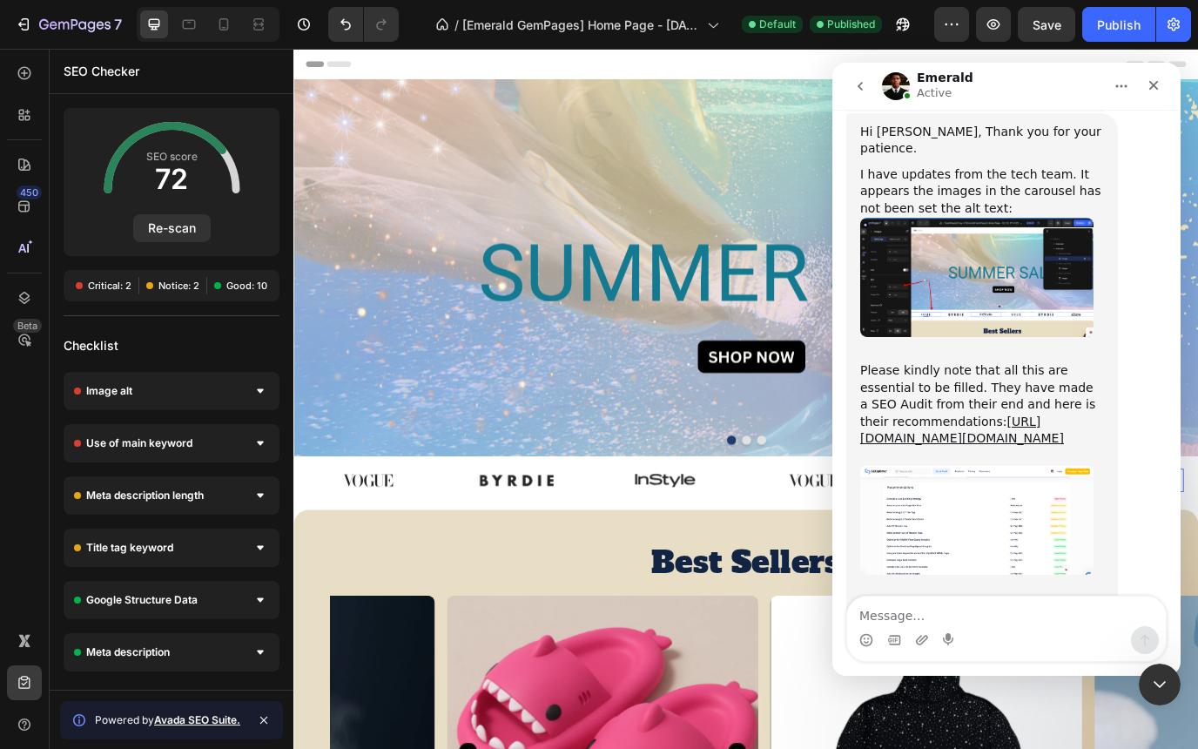
click at [972, 636] on link "[URL][DOMAIN_NAME][DOMAIN_NAME]" at bounding box center [962, 651] width 205 height 31
click at [972, 465] on img "Emerald says…" at bounding box center [976, 520] width 233 height 110
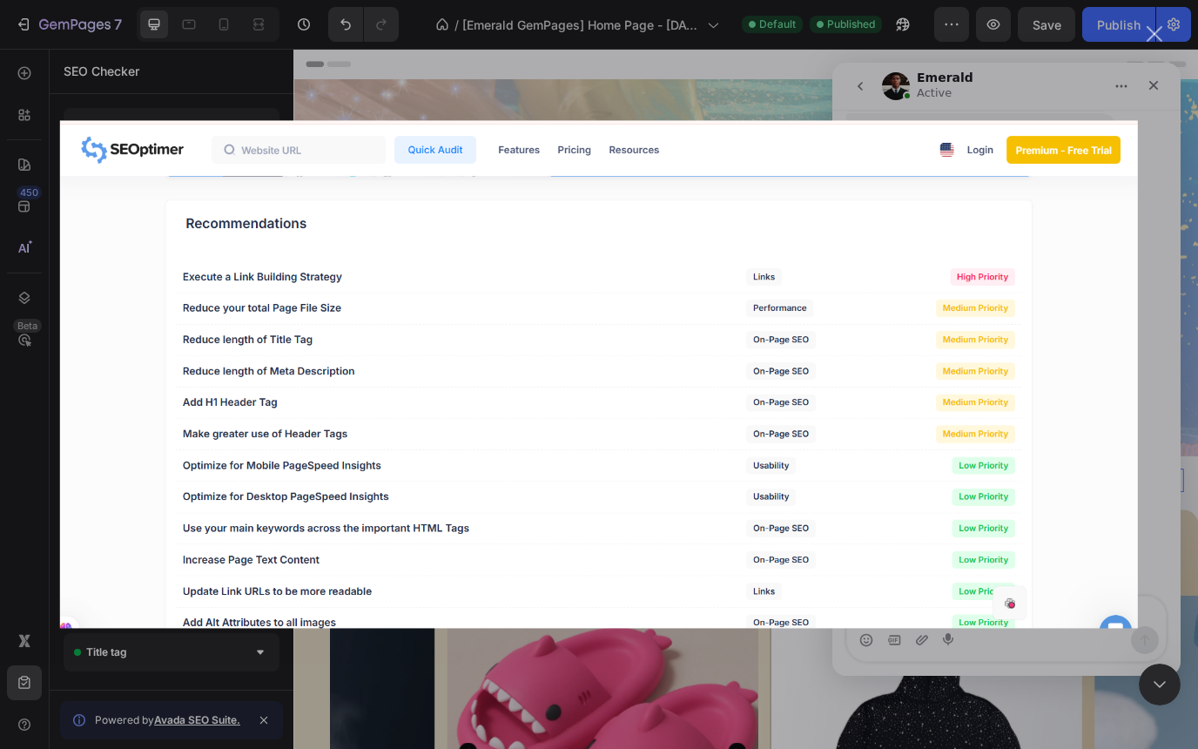
click at [1154, 40] on div "Close" at bounding box center [1155, 34] width 17 height 17
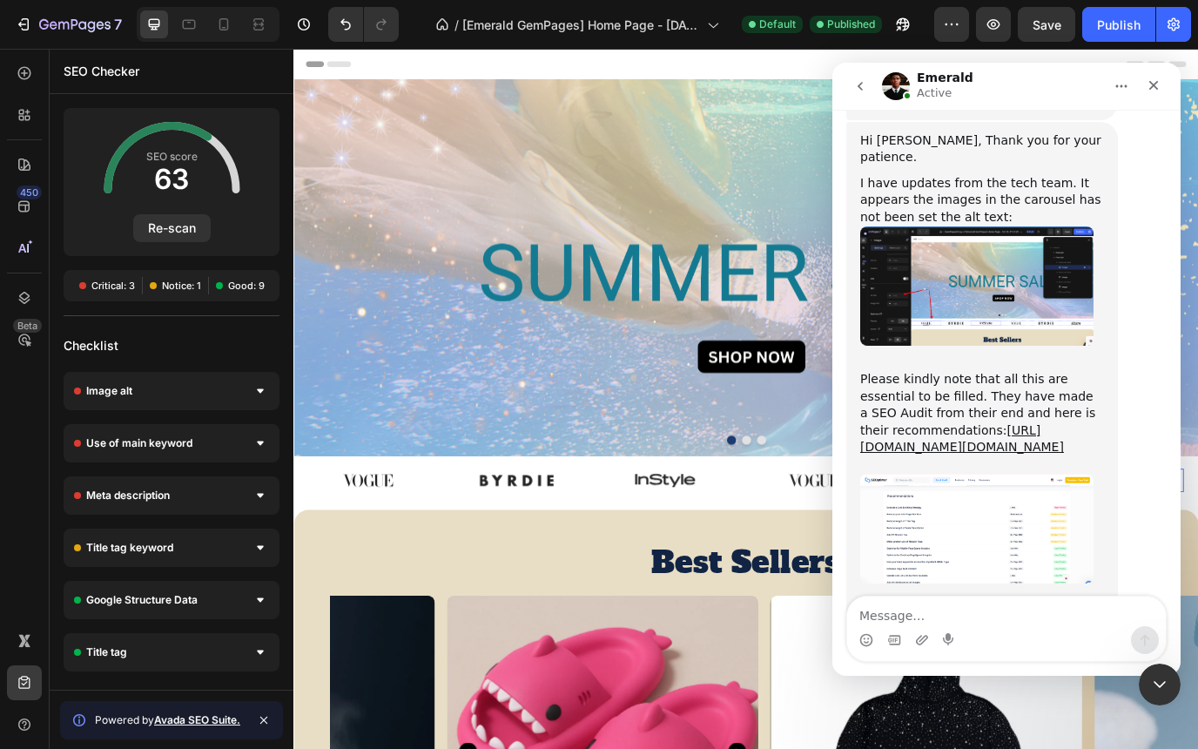
scroll to position [3166, 0]
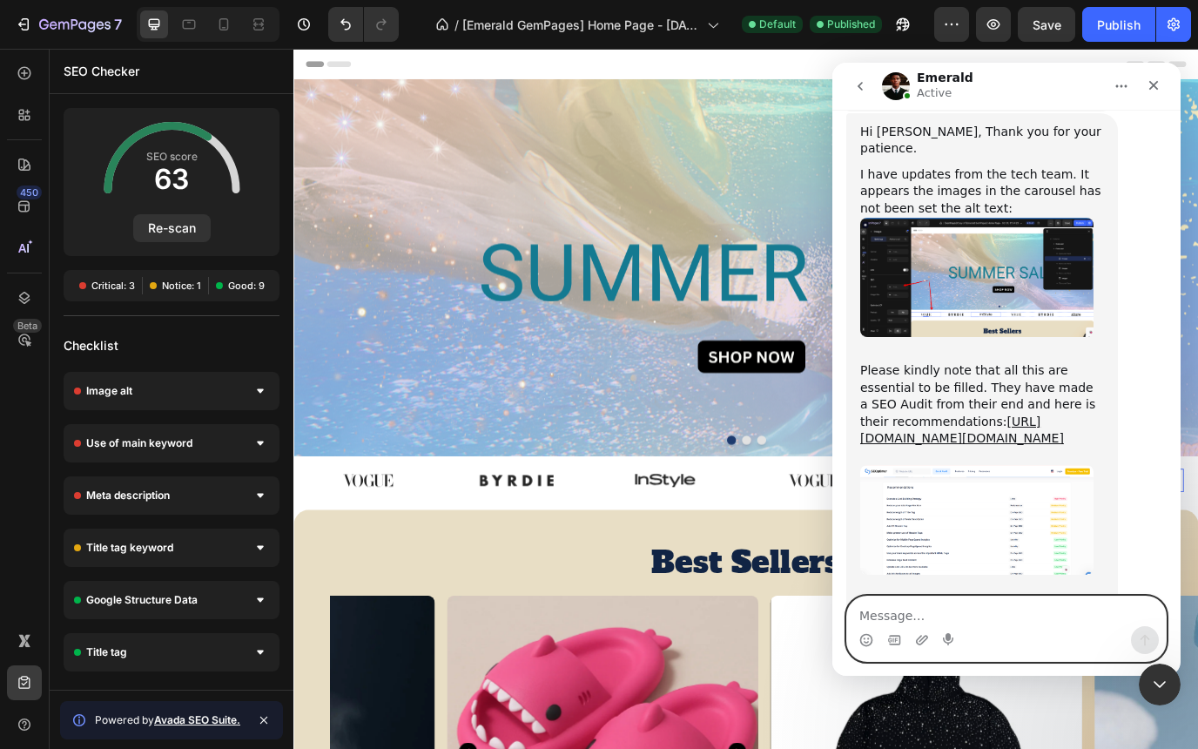
click at [945, 615] on textarea "Message…" at bounding box center [1006, 611] width 319 height 30
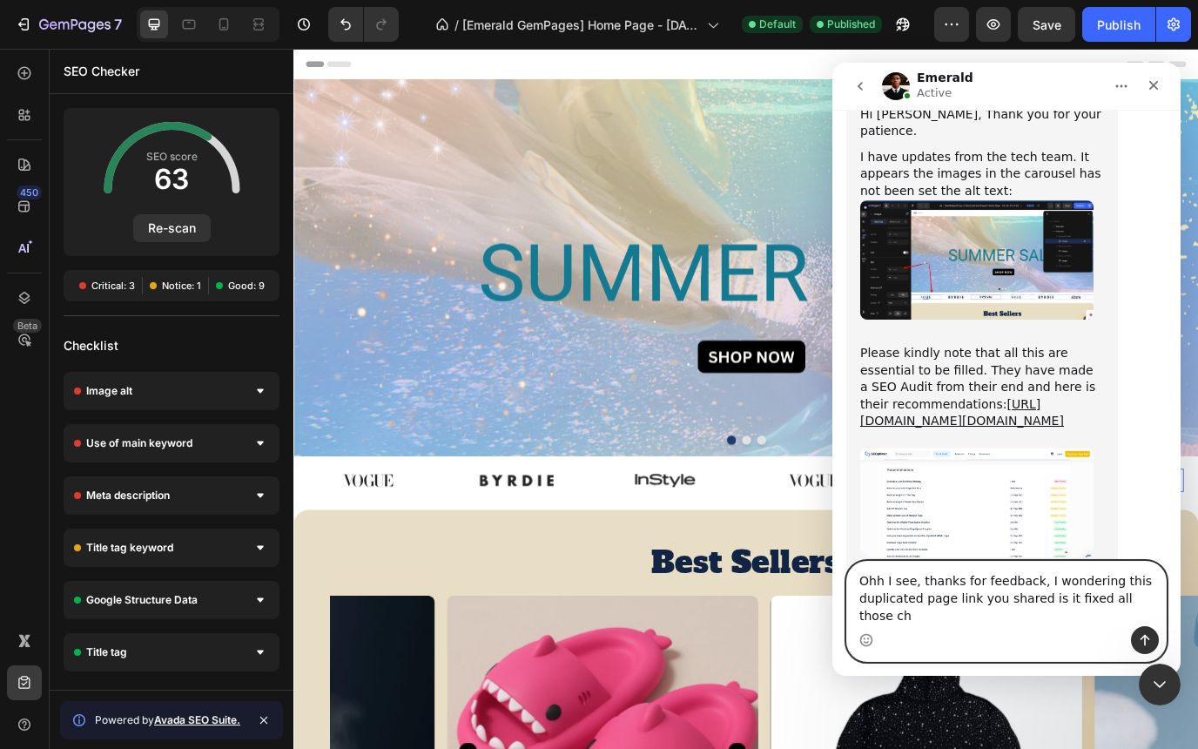
scroll to position [3201, 0]
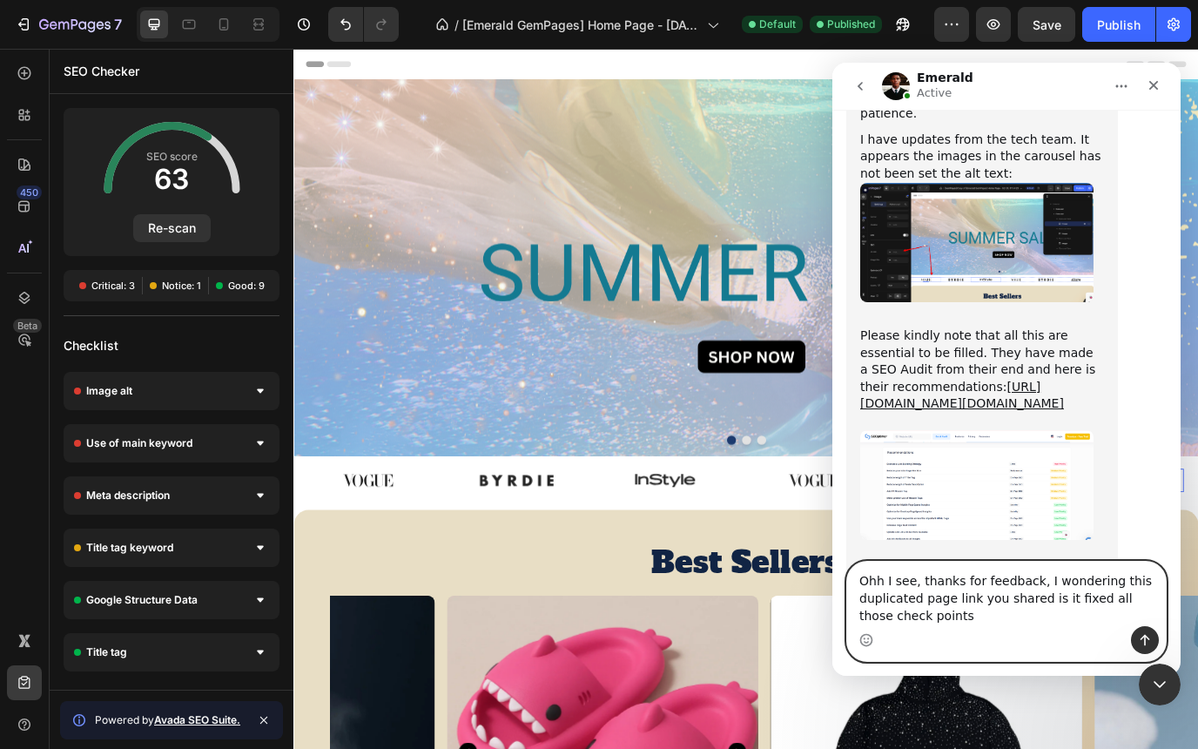
type textarea "Ohh I see, thanks for feedback, I wondering this duplicated page link you share…"
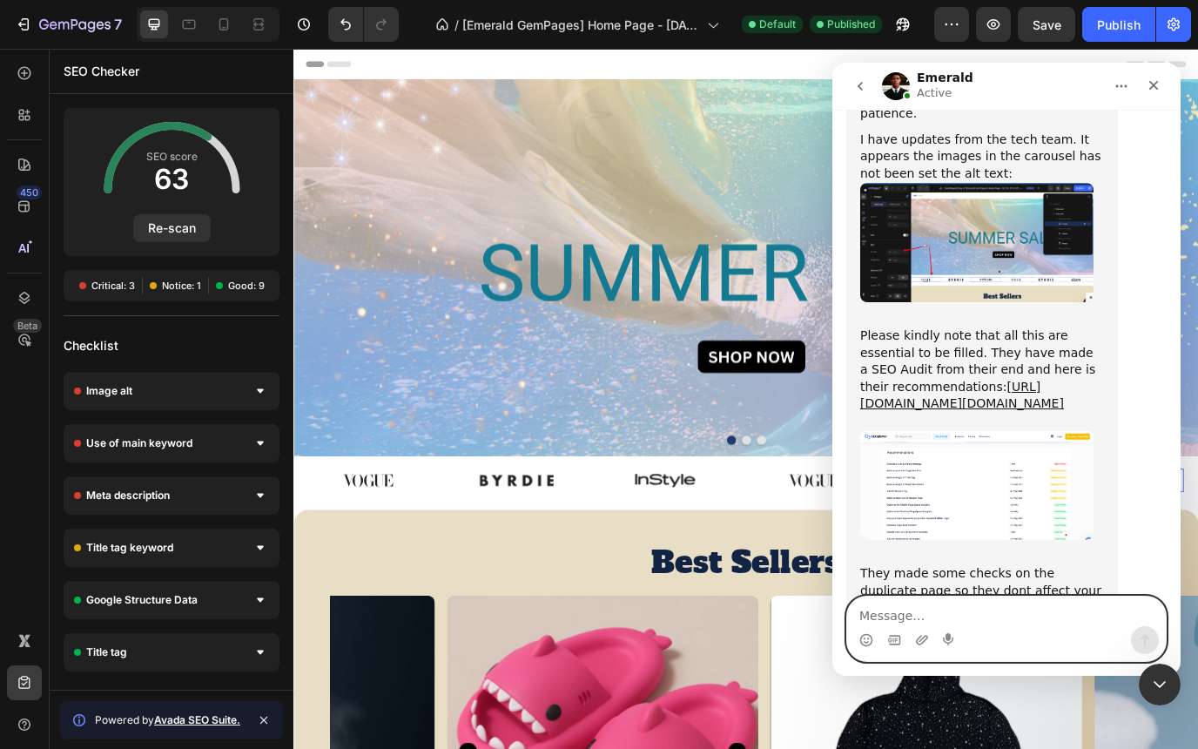
scroll to position [3253, 0]
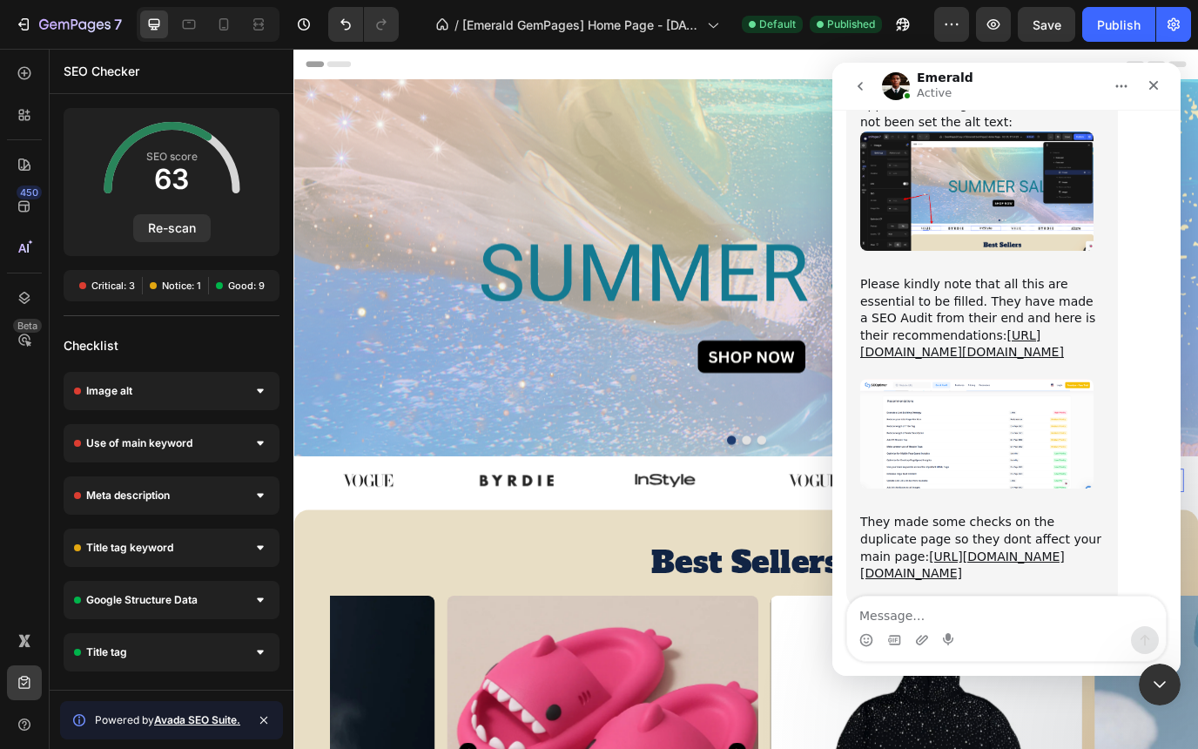
click at [1018, 379] on img "Emerald says…" at bounding box center [976, 434] width 233 height 110
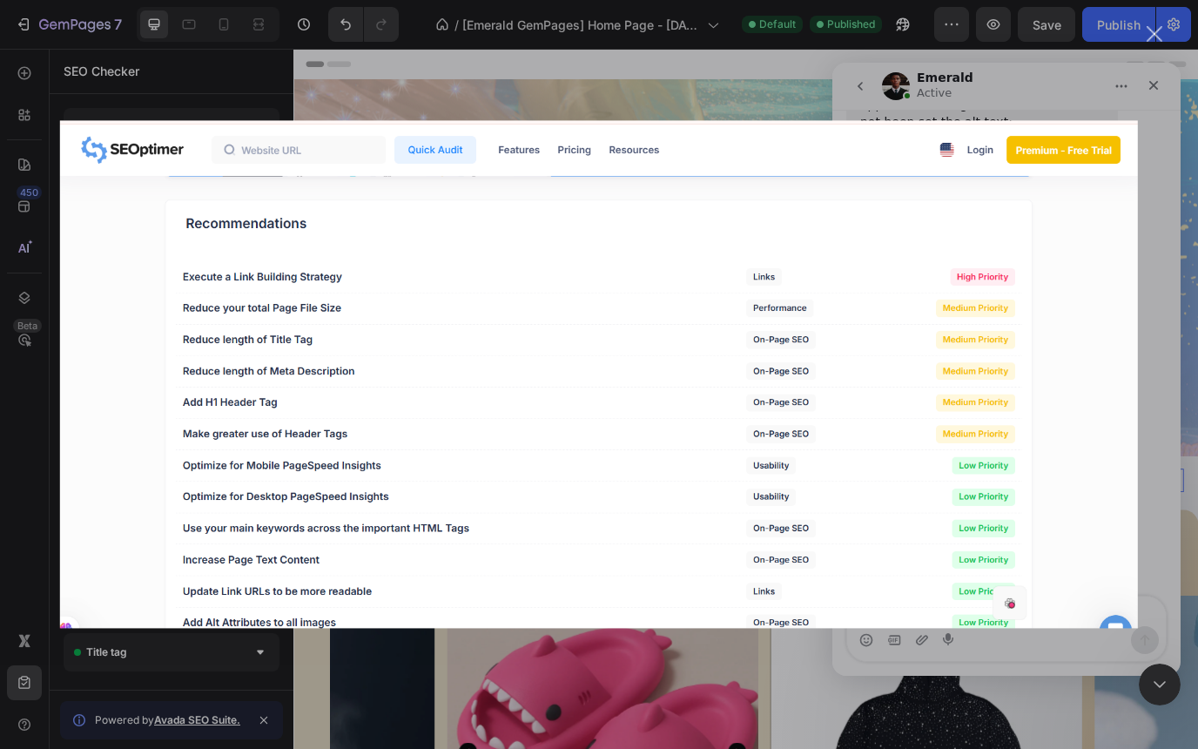
click at [1154, 579] on div "Intercom messenger" at bounding box center [599, 374] width 1198 height 749
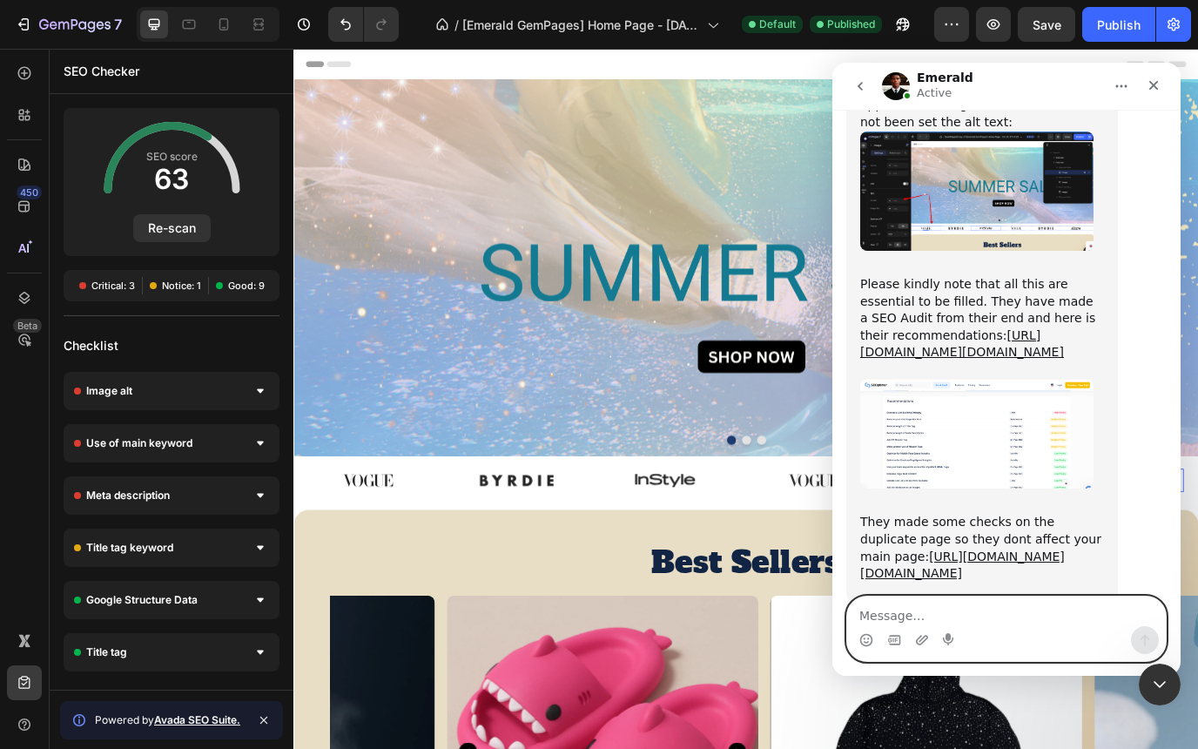
click at [967, 611] on textarea "Message…" at bounding box center [1006, 611] width 319 height 30
type textarea "t"
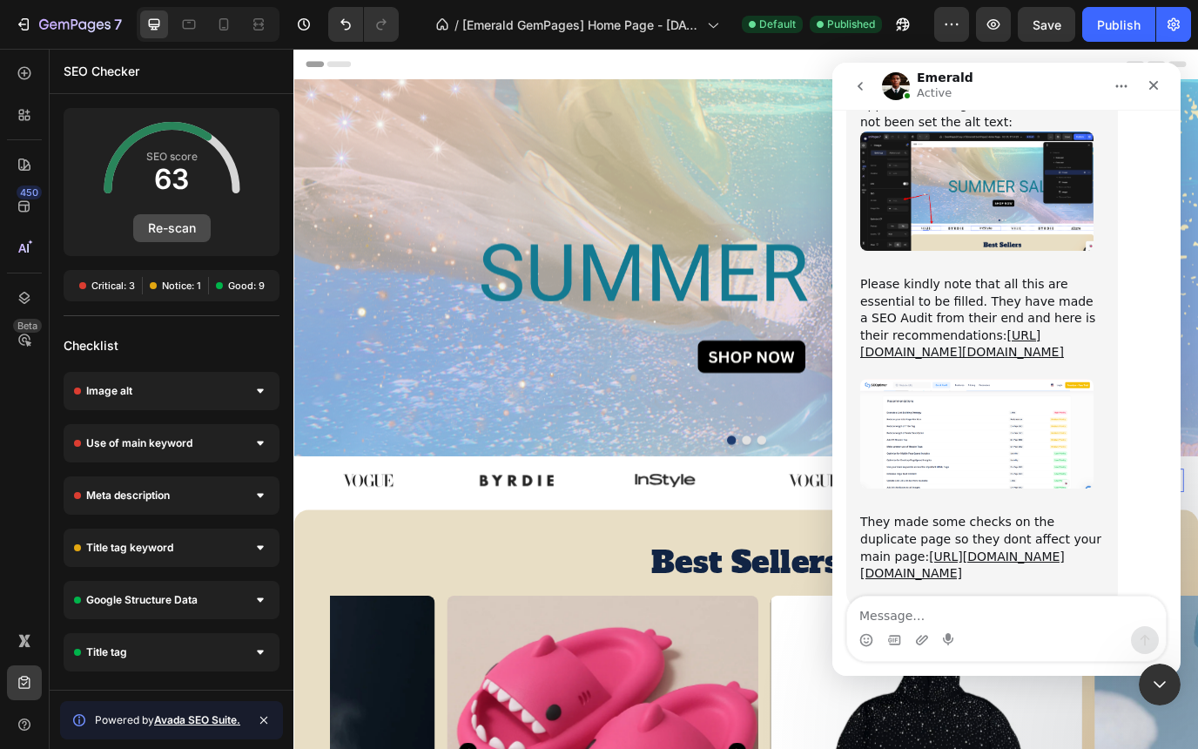
click at [196, 229] on button "Re-scan" at bounding box center [171, 228] width 77 height 28
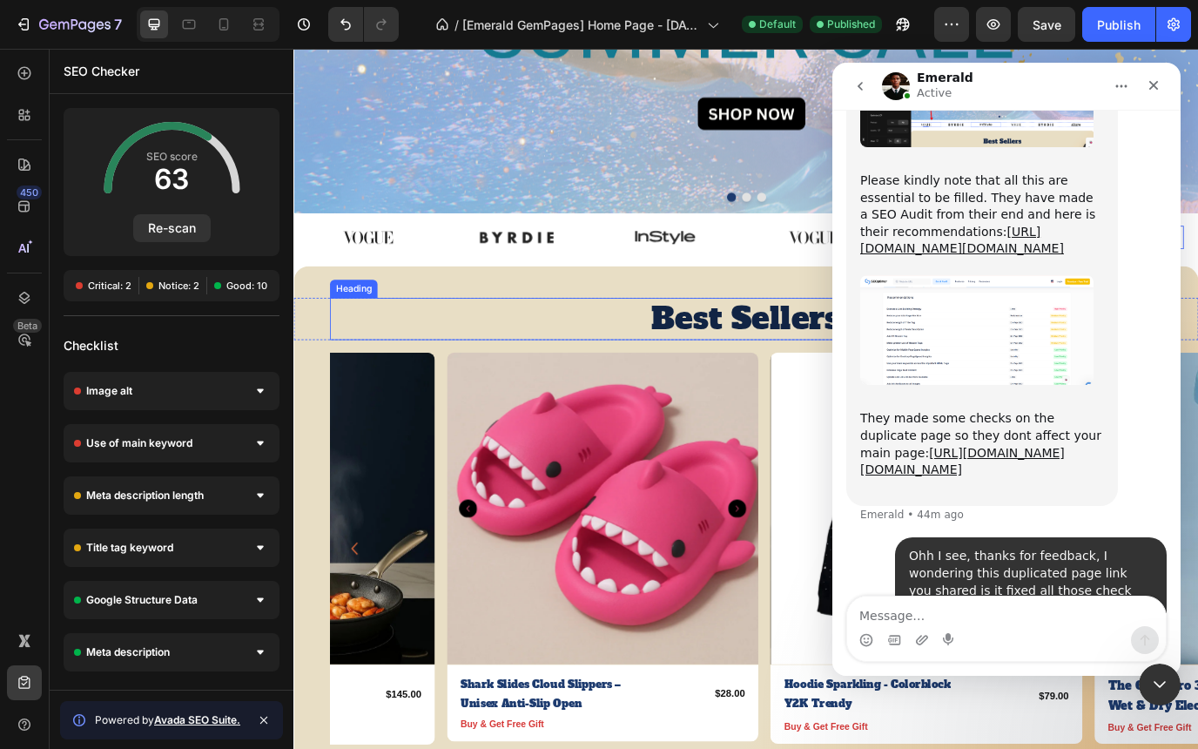
scroll to position [279, 0]
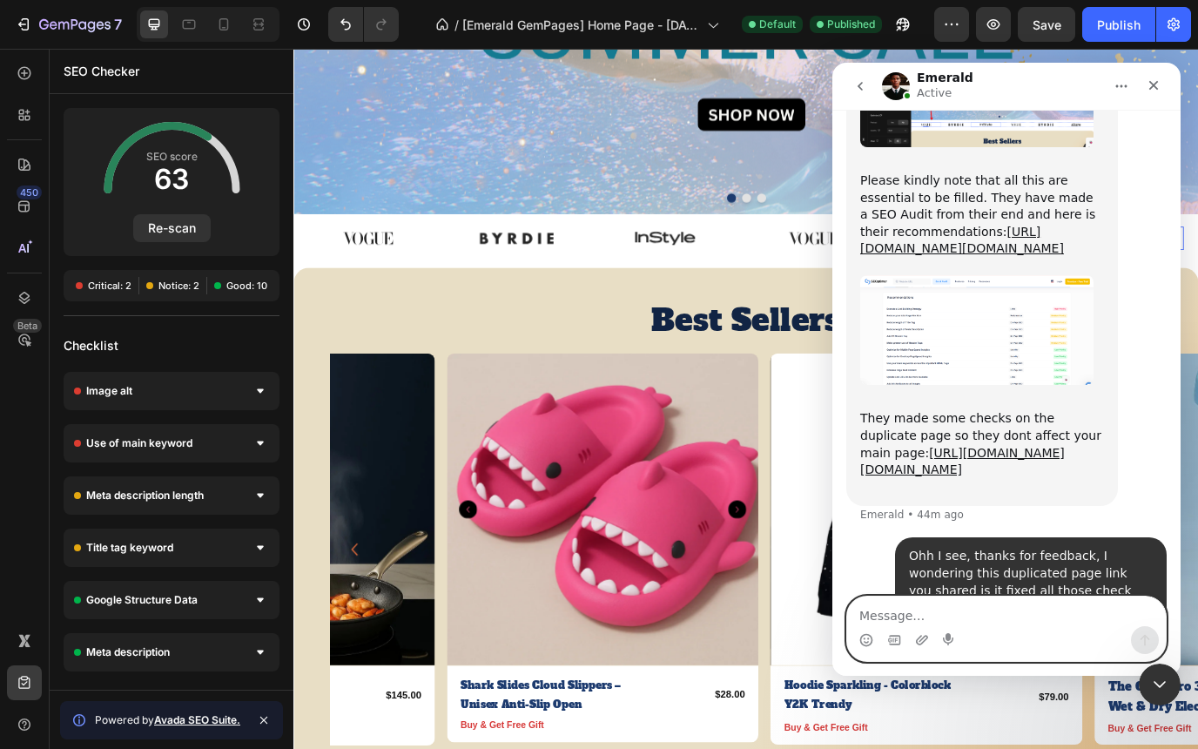
click at [912, 616] on textarea "Message…" at bounding box center [1006, 611] width 319 height 30
click at [1155, 89] on icon "Close" at bounding box center [1154, 85] width 14 height 14
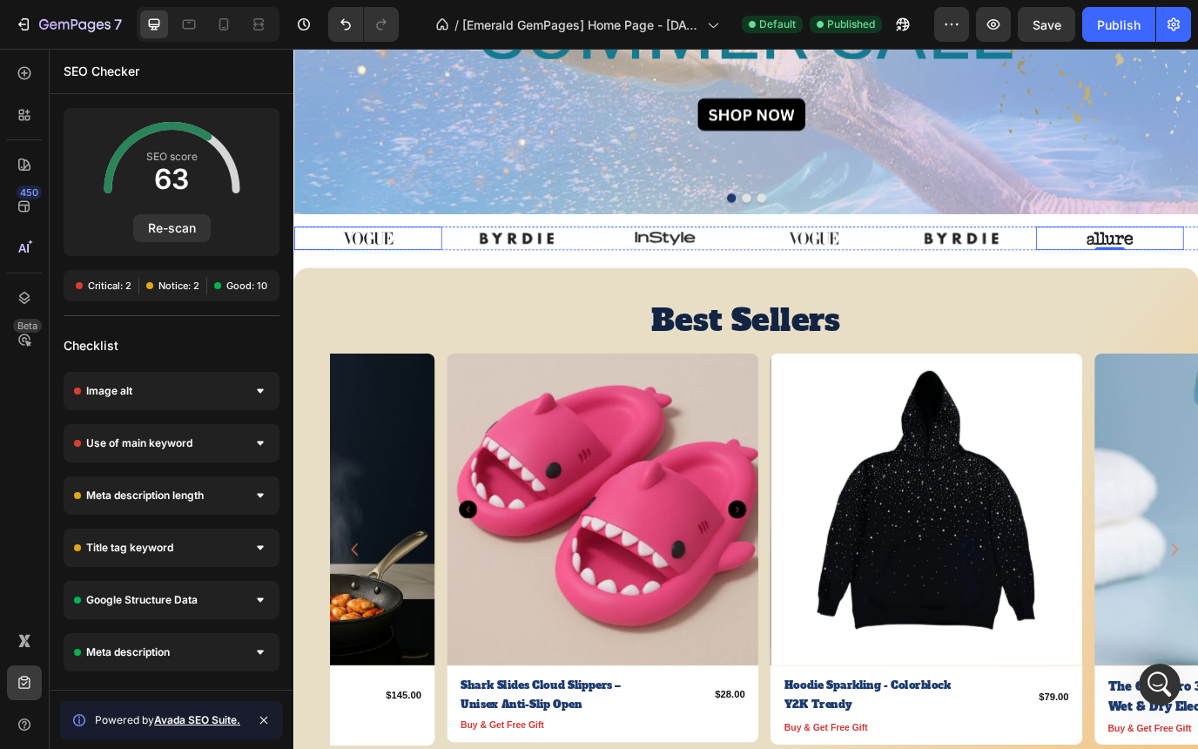
click at [386, 269] on img at bounding box center [378, 267] width 85 height 27
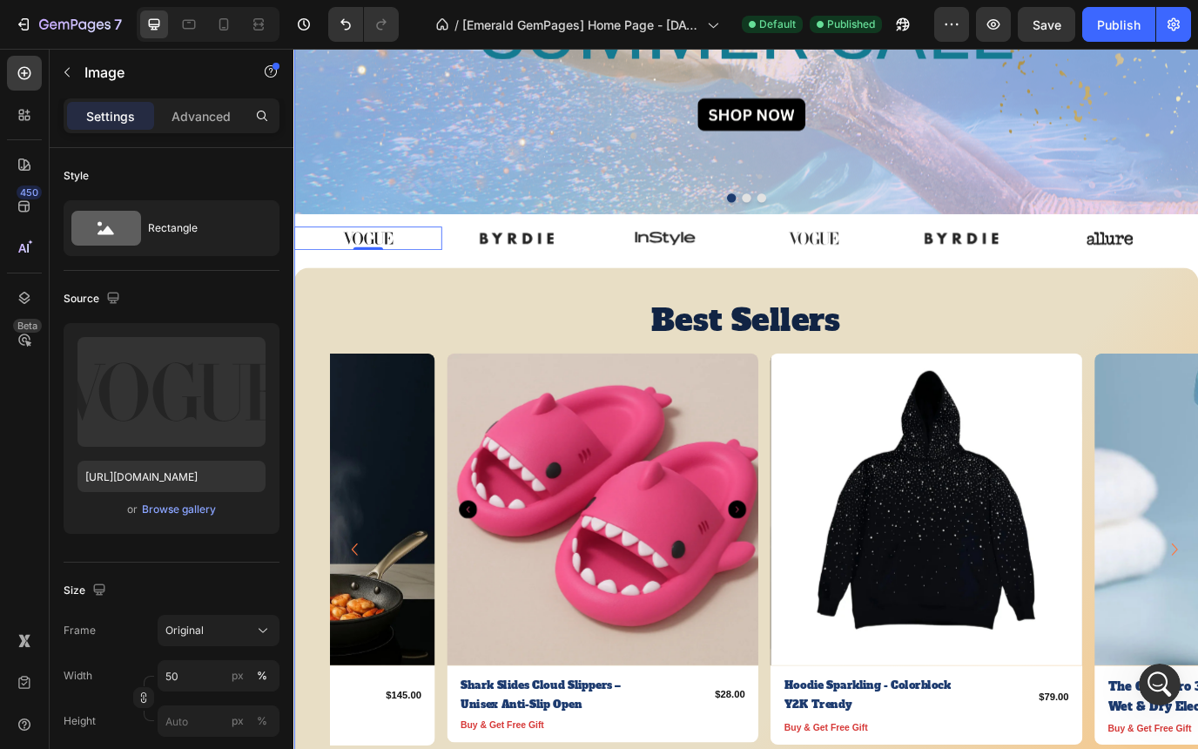
click at [420, 292] on div "Image 0 Image Image Image Image Image Carousel" at bounding box center [815, 277] width 1045 height 47
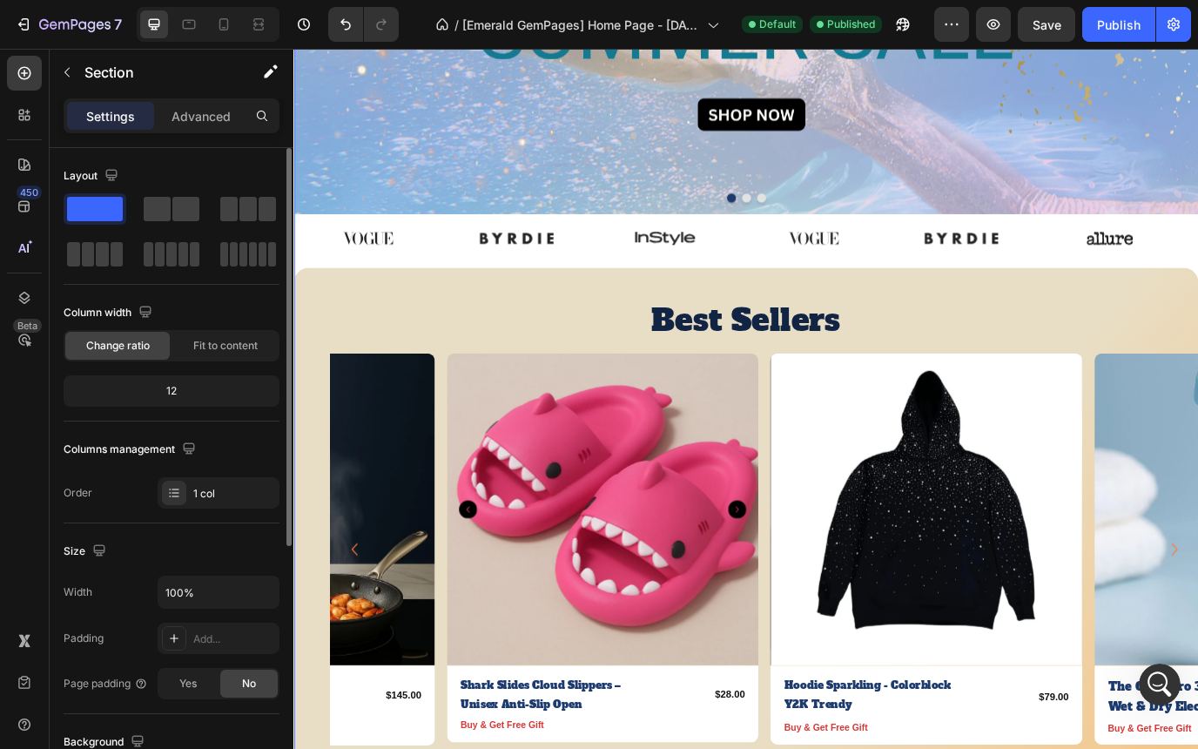
click at [193, 393] on div "12" at bounding box center [171, 391] width 209 height 24
click at [430, 244] on div "Image Image Image Carousel" at bounding box center [815, 29] width 1045 height 449
click at [483, 281] on div "Image Image Image Image Image Image Carousel" at bounding box center [815, 277] width 1045 height 47
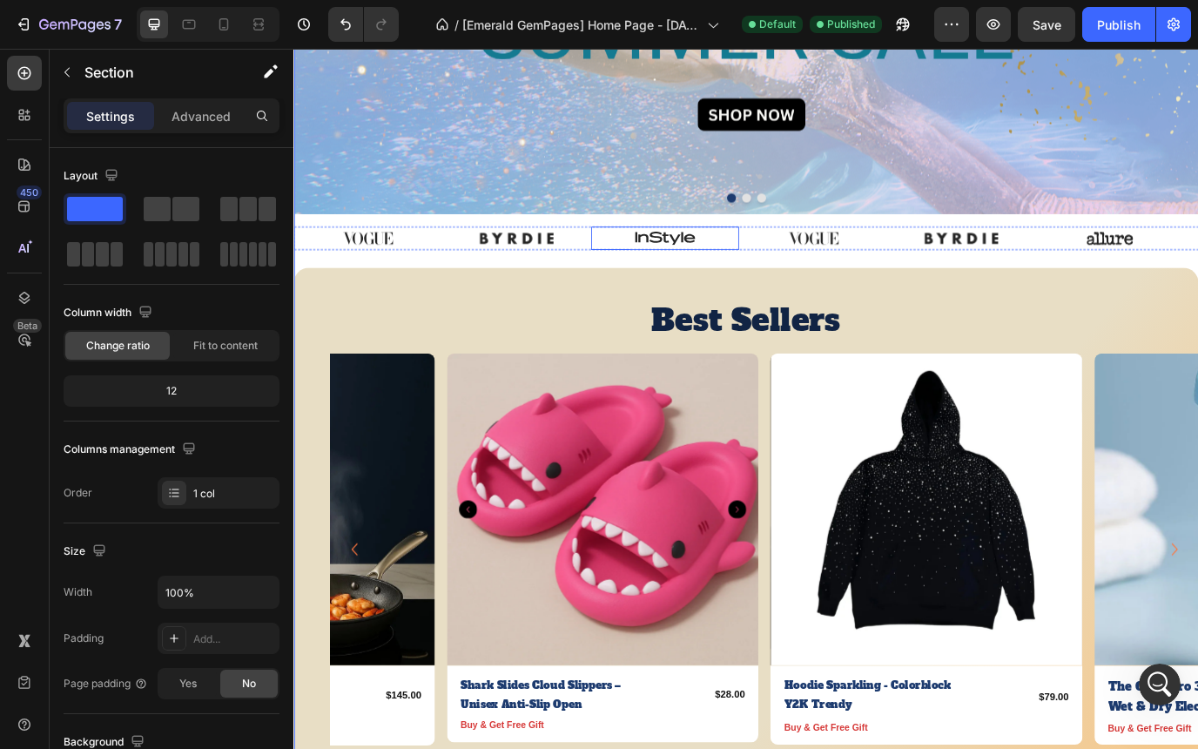
click at [663, 260] on div at bounding box center [721, 267] width 171 height 27
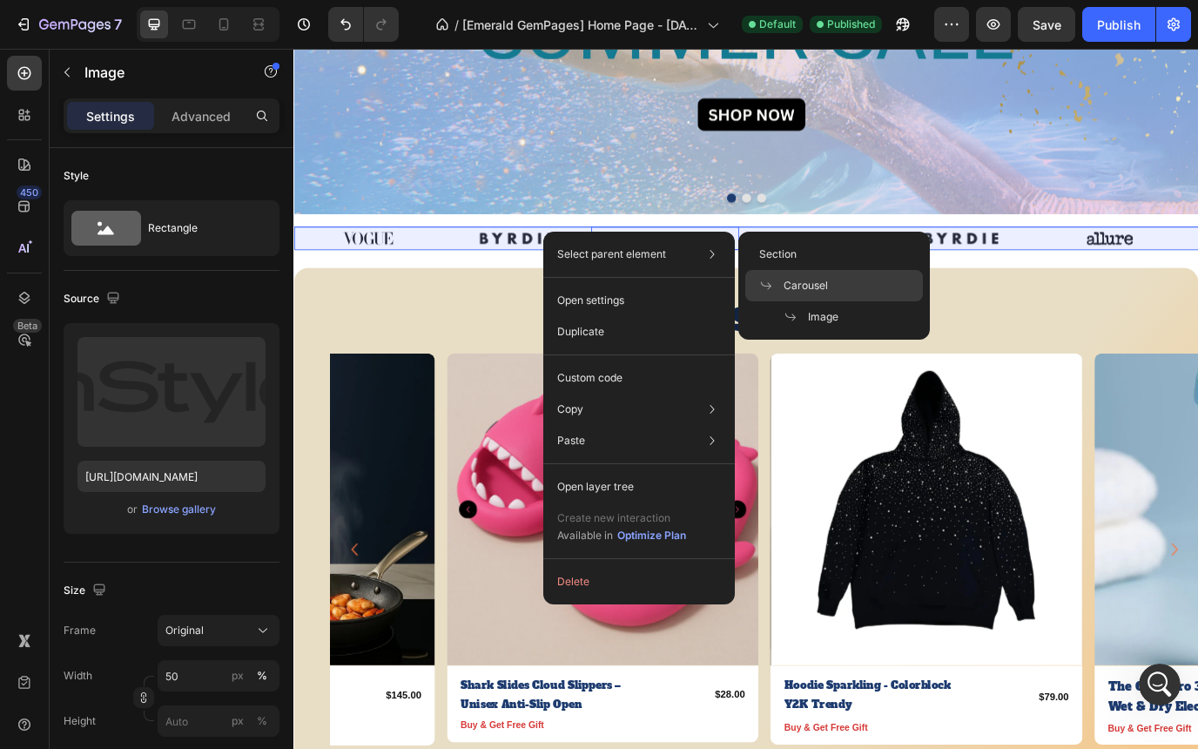
click at [797, 283] on span "Carousel" at bounding box center [806, 286] width 44 height 16
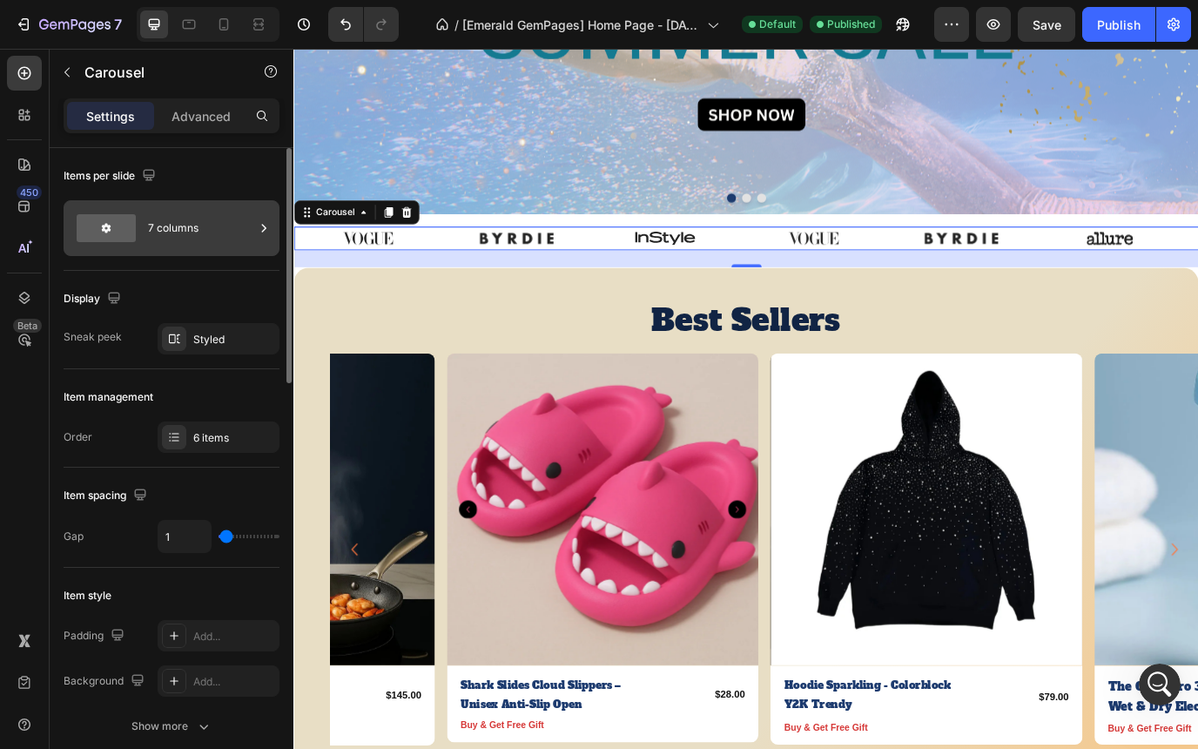
click at [266, 229] on icon at bounding box center [263, 227] width 17 height 17
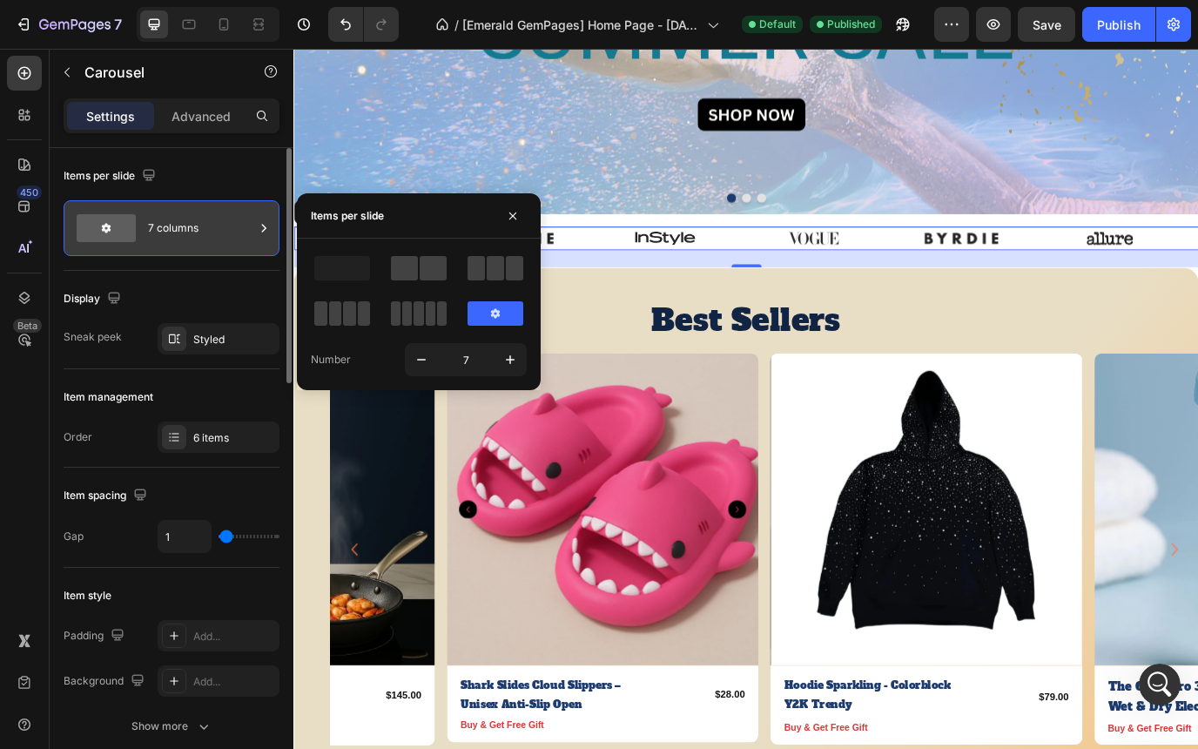
click at [266, 229] on icon at bounding box center [263, 227] width 17 height 17
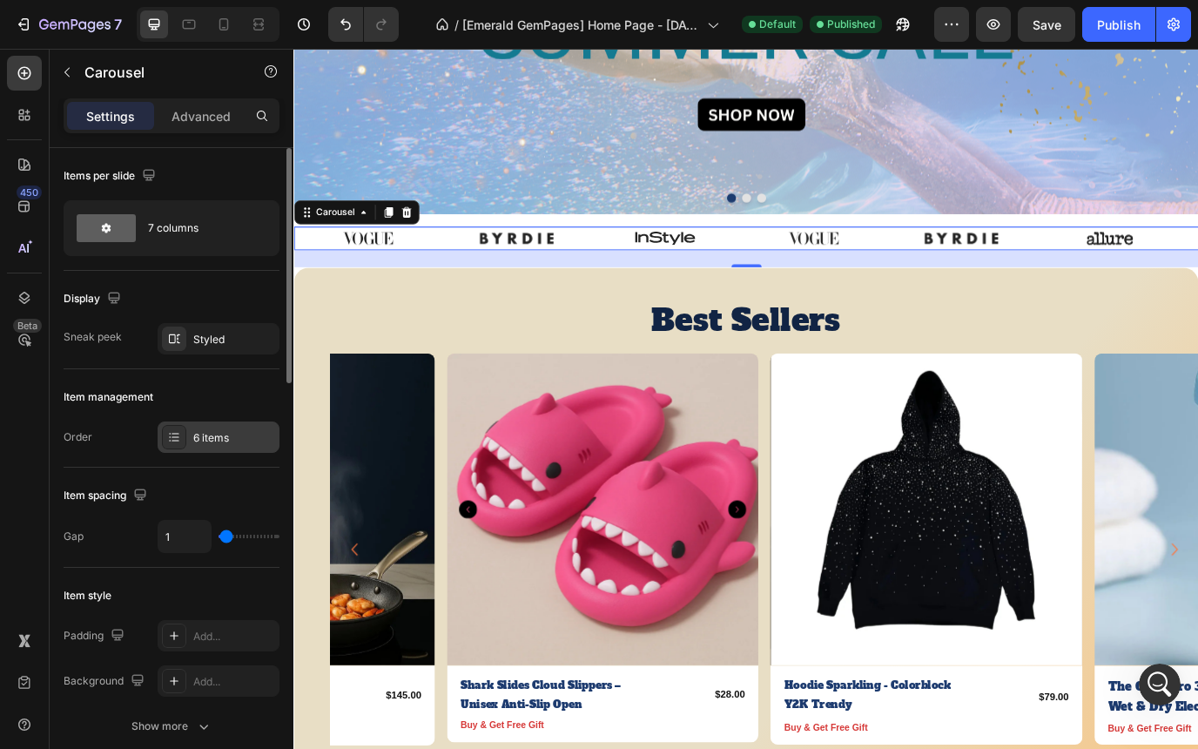
click at [230, 434] on div "6 items" at bounding box center [234, 438] width 82 height 16
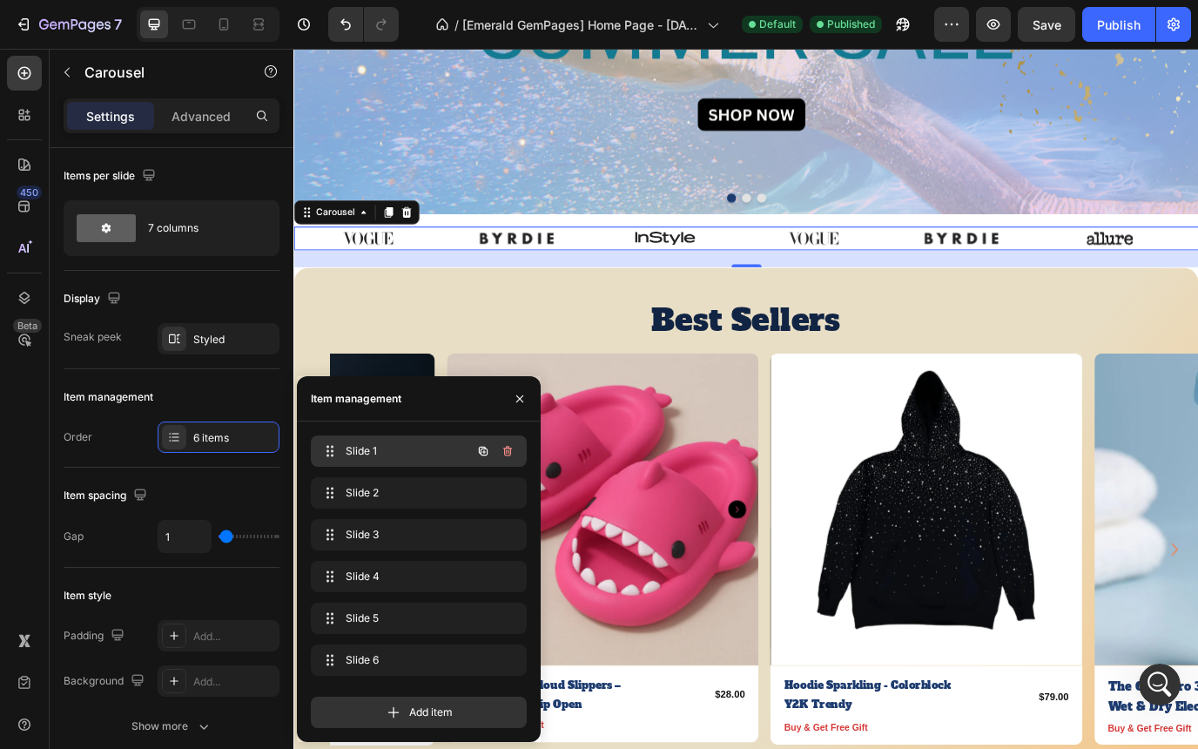
click at [375, 453] on span "Slide 1" at bounding box center [395, 451] width 98 height 16
click at [375, 453] on span "Slide 1" at bounding box center [406, 451] width 129 height 16
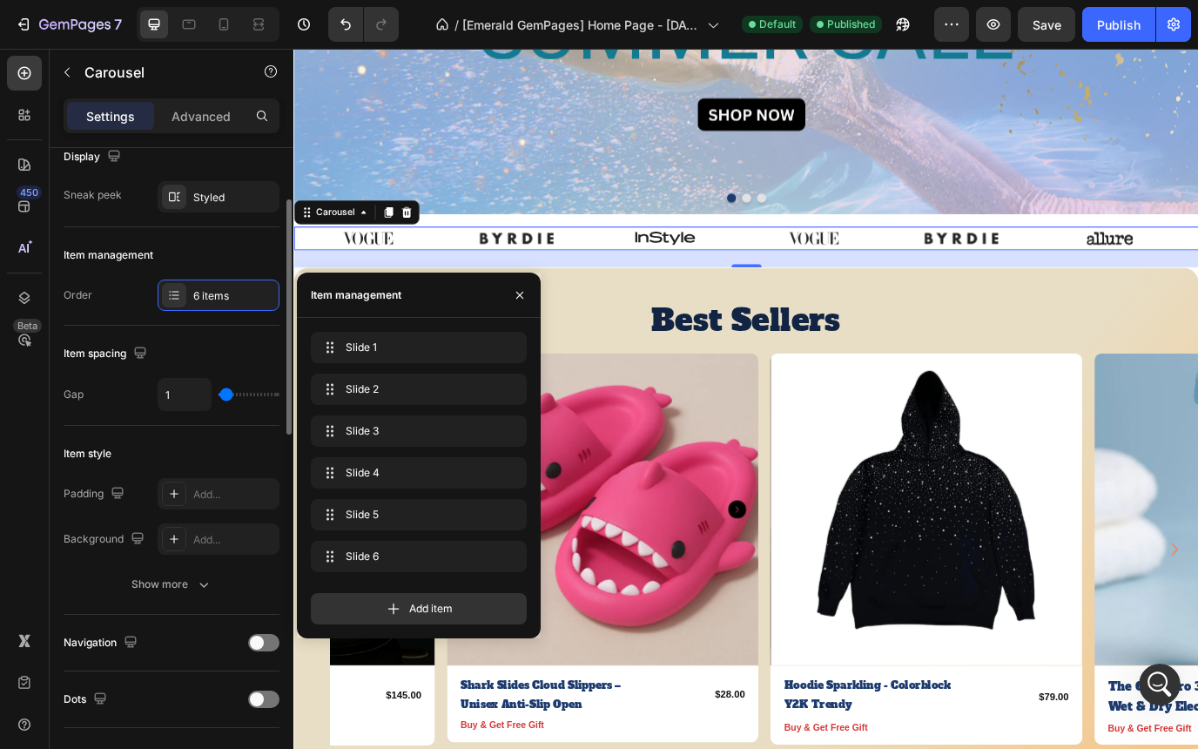
scroll to position [0, 0]
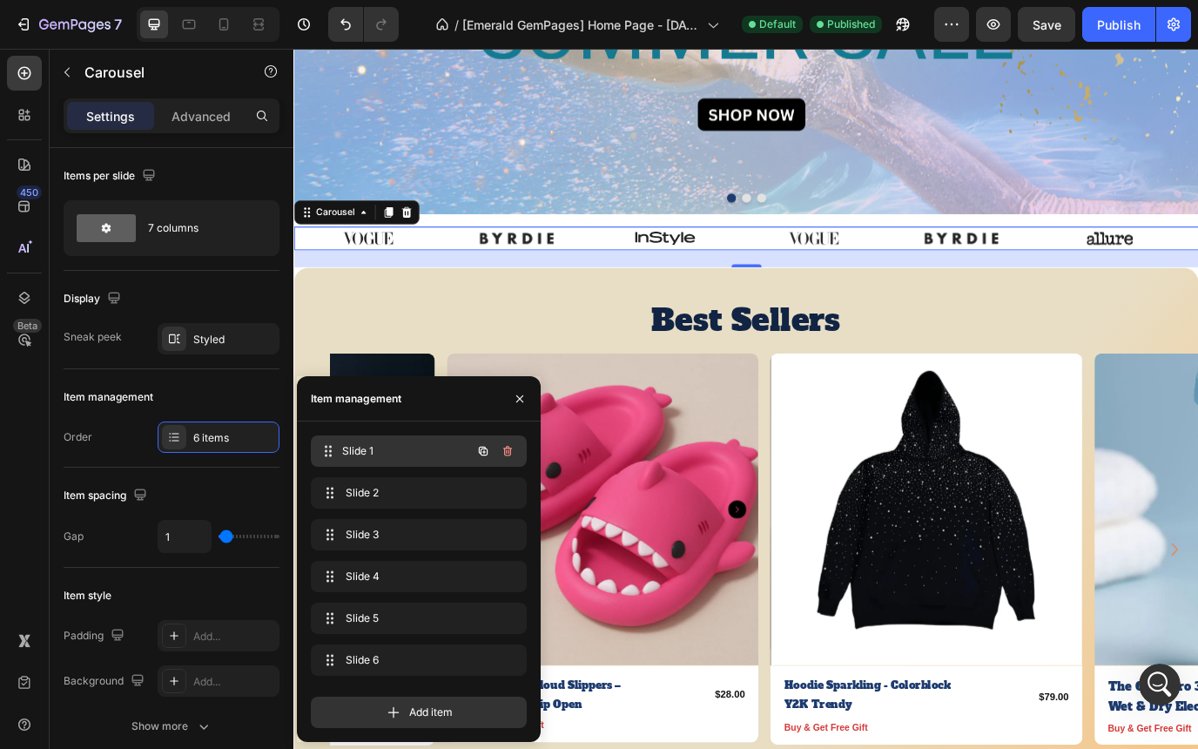
click at [394, 452] on span "Slide 1" at bounding box center [406, 451] width 129 height 16
click at [372, 534] on span "Slide 3" at bounding box center [395, 535] width 98 height 16
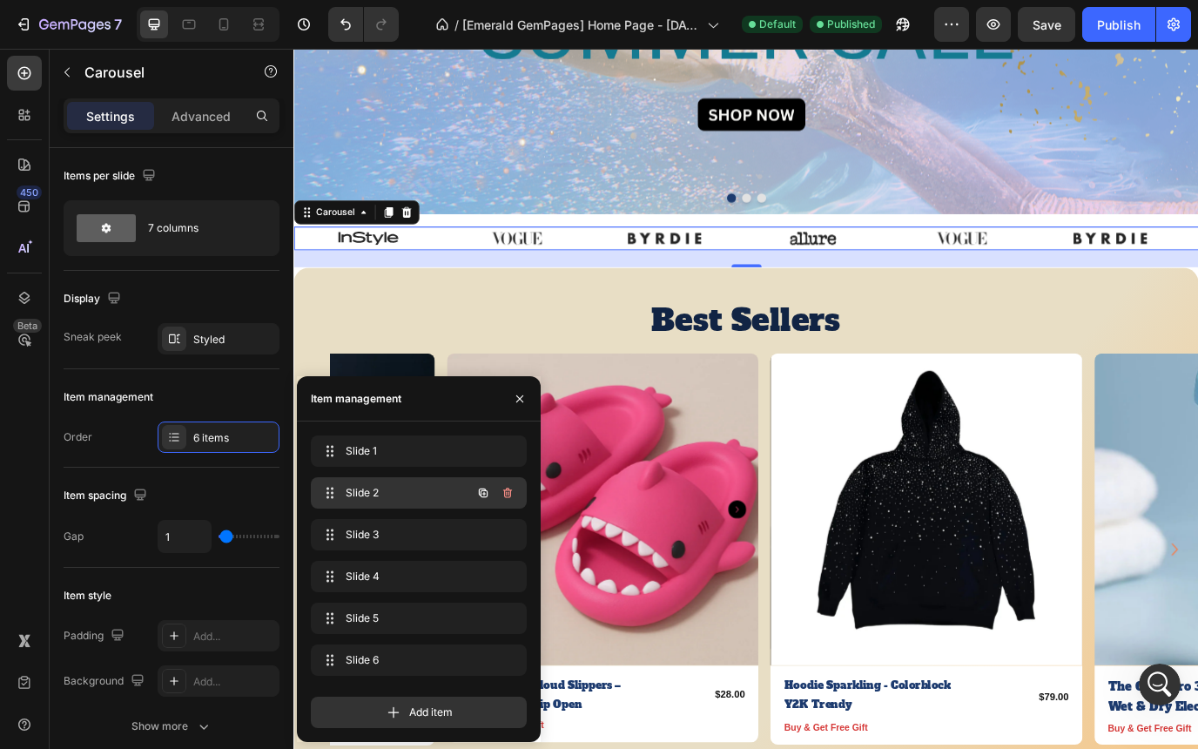
click at [378, 496] on span "Slide 2" at bounding box center [395, 493] width 98 height 16
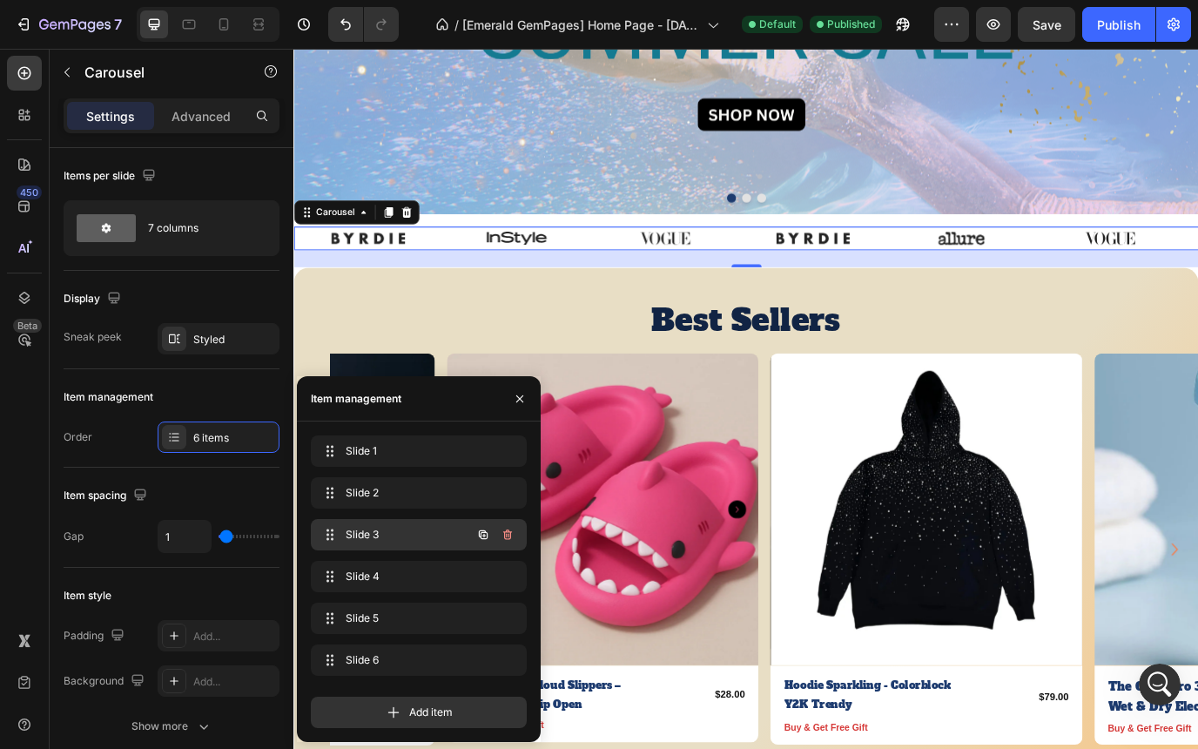
click at [378, 528] on span "Slide 3" at bounding box center [395, 535] width 98 height 16
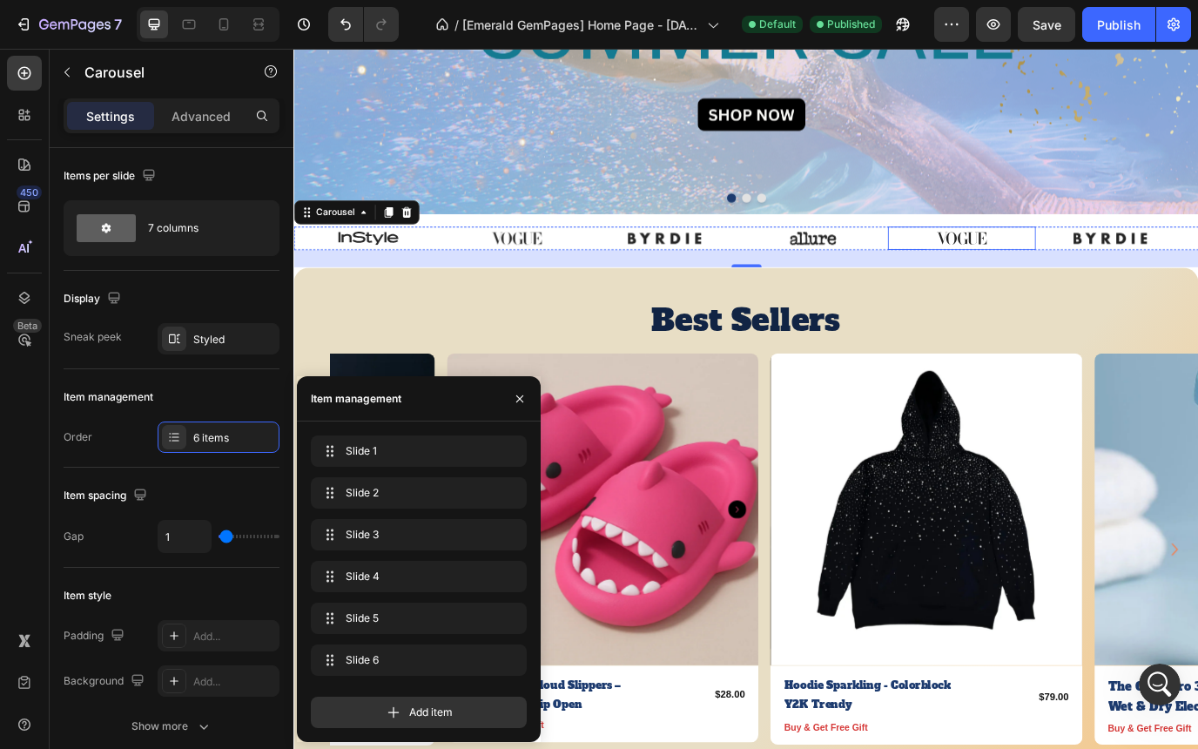
click at [1067, 268] on img at bounding box center [1064, 267] width 85 height 27
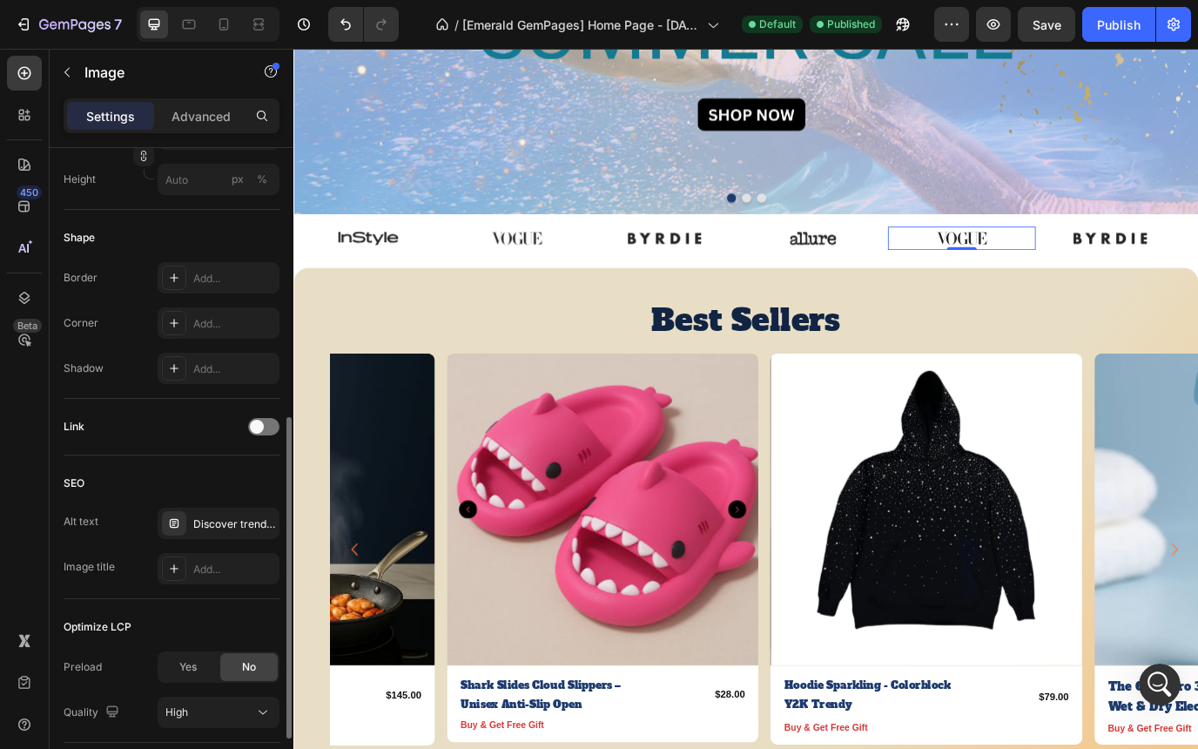
scroll to position [541, 0]
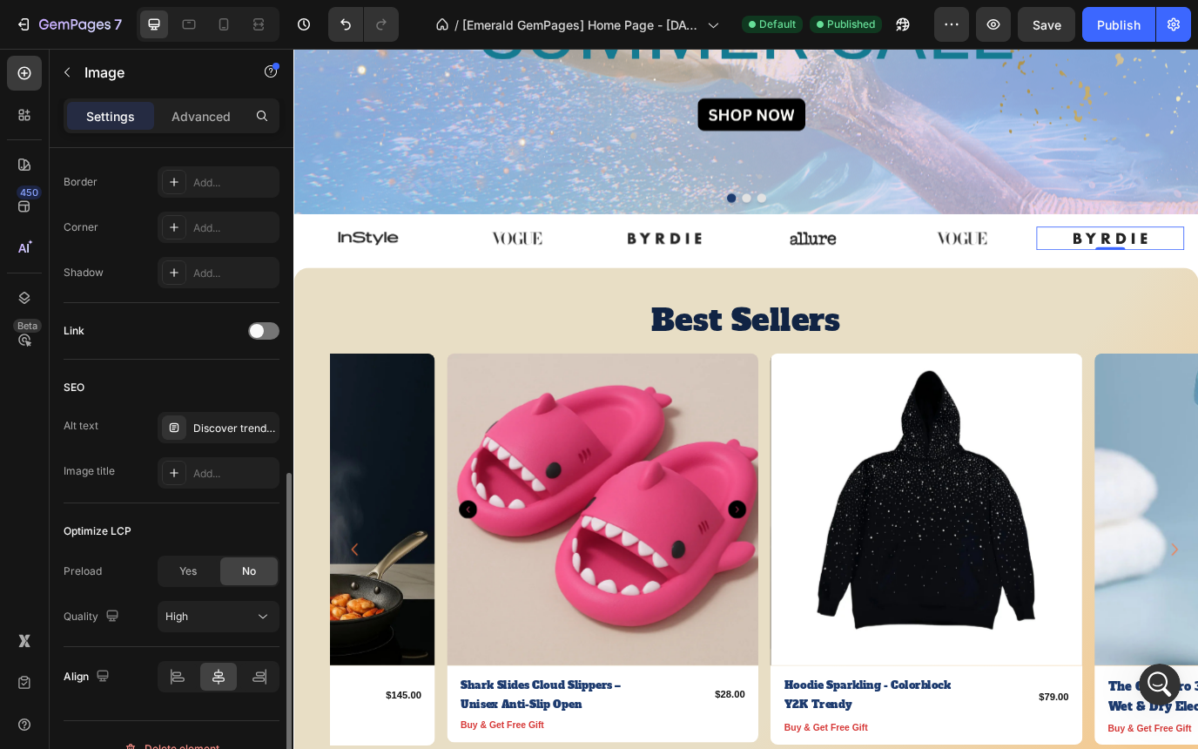
scroll to position [643, 0]
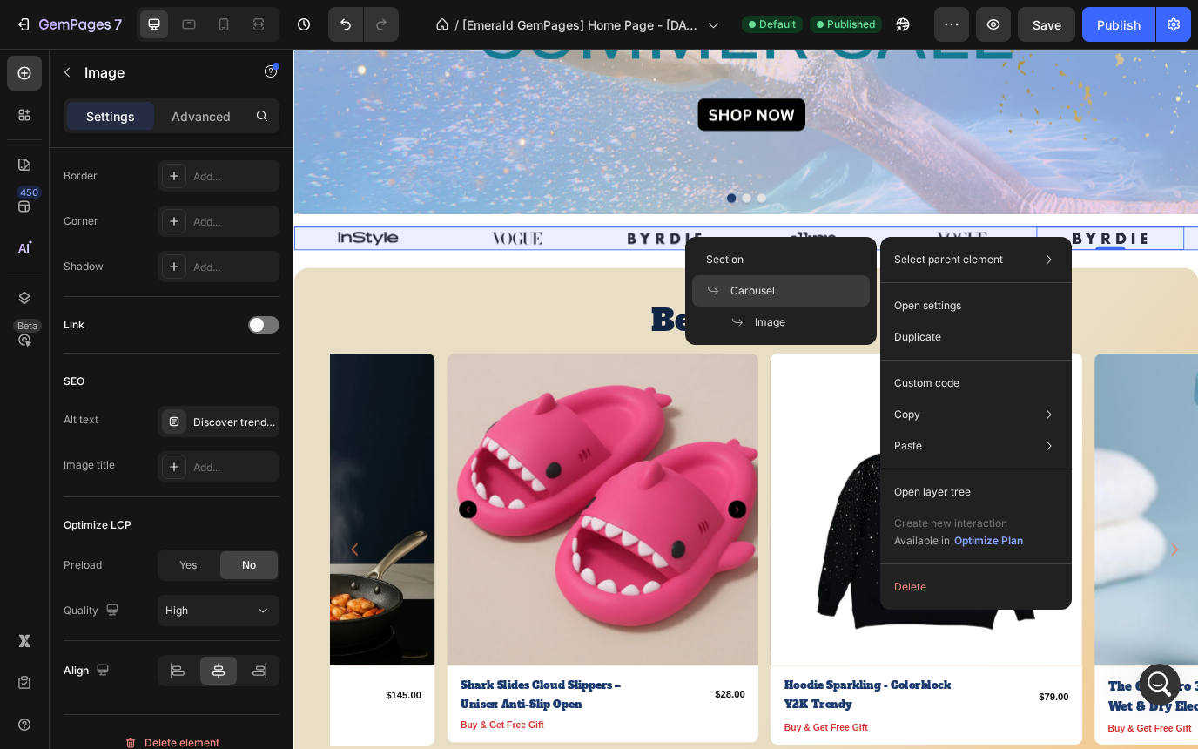
click at [761, 291] on span "Carousel" at bounding box center [752, 291] width 44 height 16
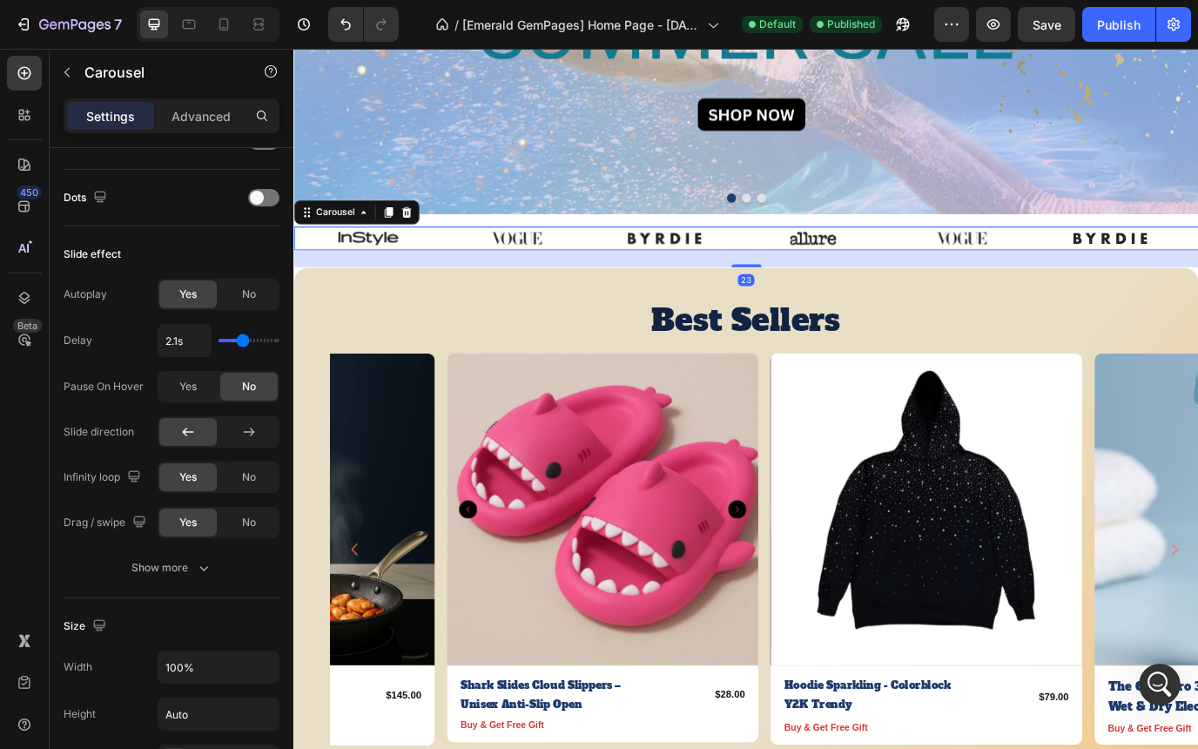
scroll to position [0, 0]
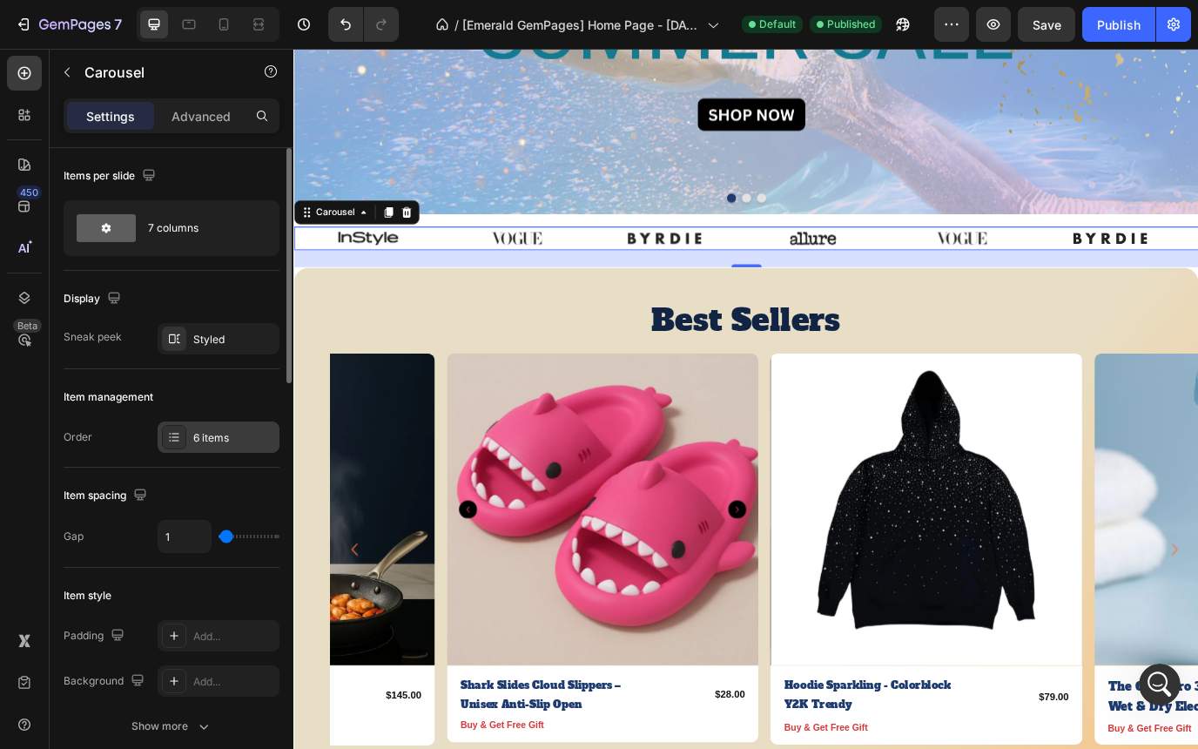
click at [214, 441] on div "6 items" at bounding box center [234, 438] width 82 height 16
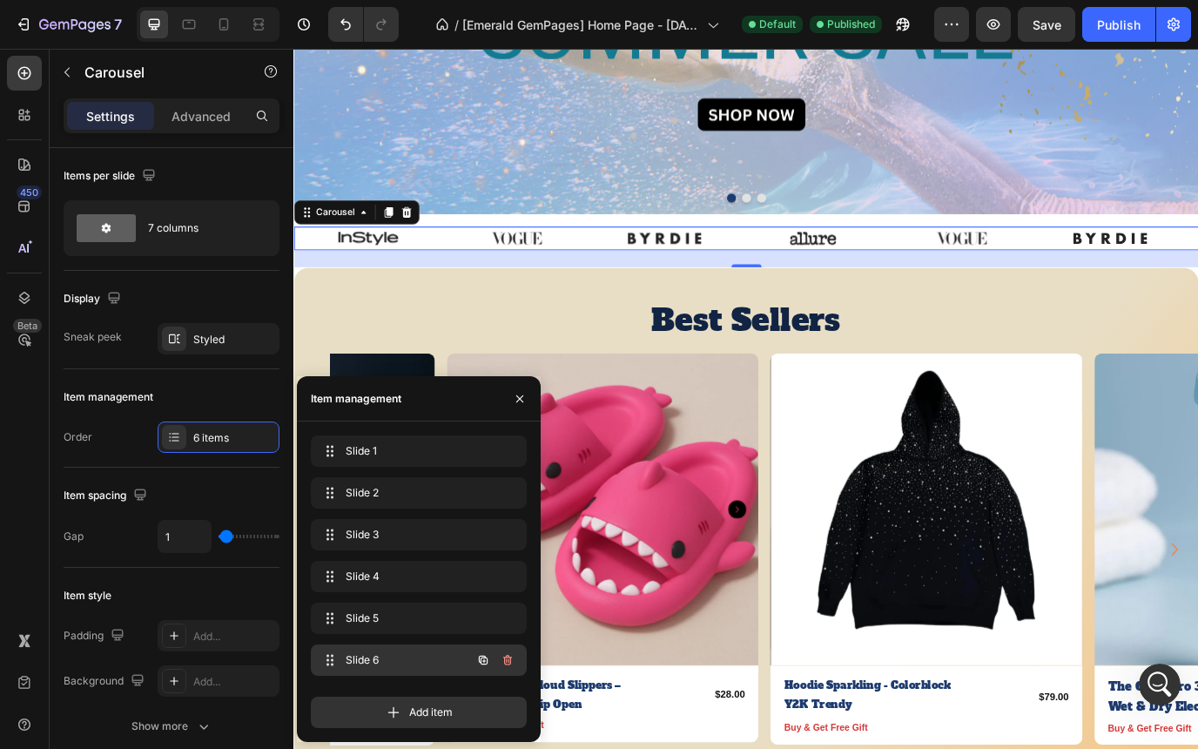
click at [391, 665] on span "Slide 6" at bounding box center [395, 660] width 98 height 16
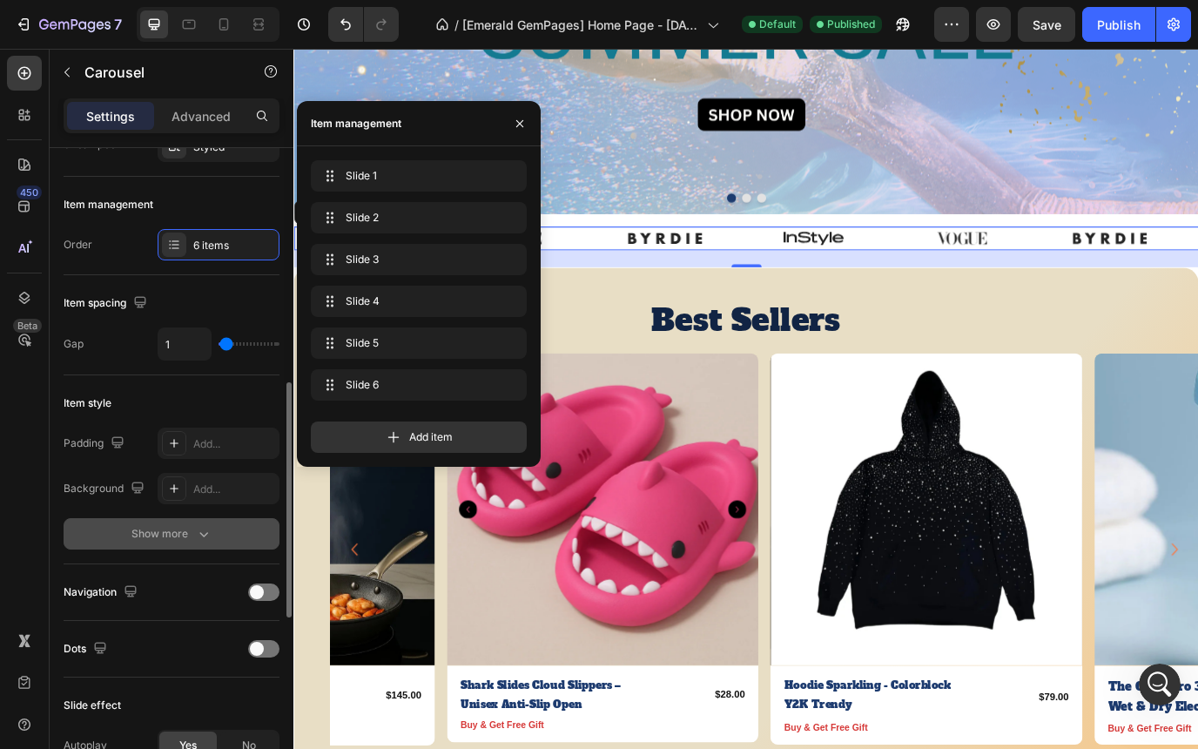
scroll to position [129, 0]
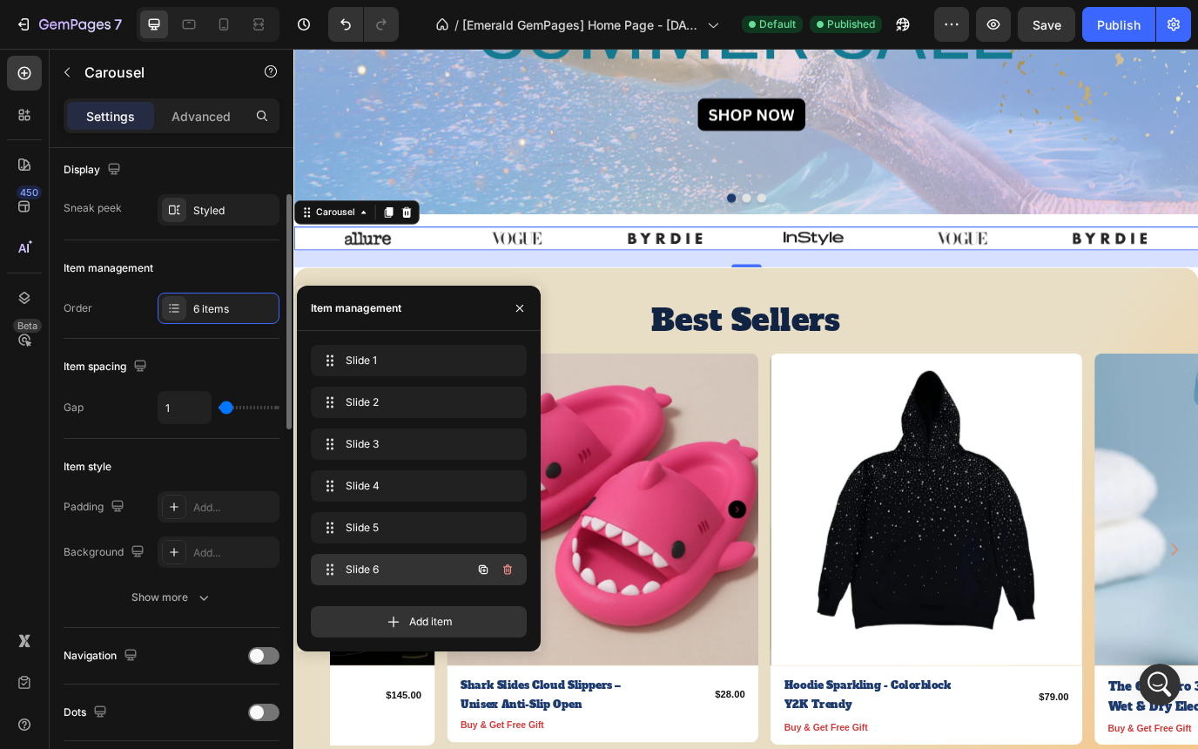
click at [367, 574] on span "Slide 6" at bounding box center [395, 570] width 98 height 16
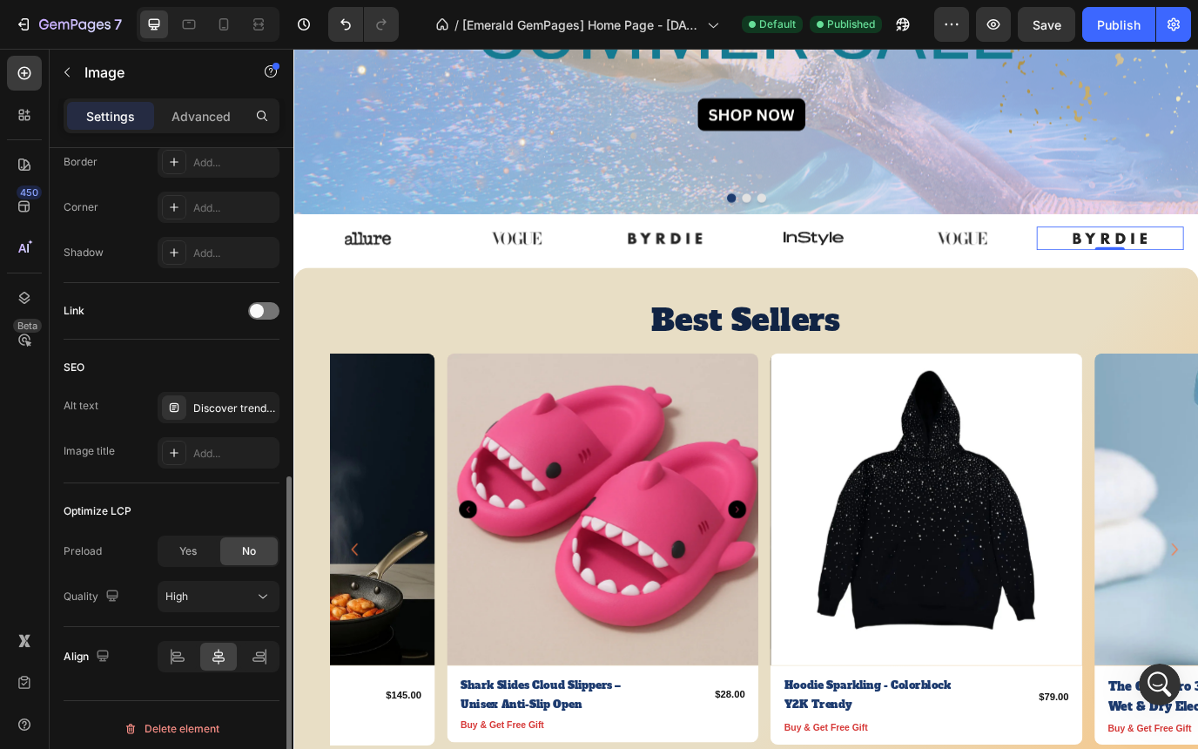
scroll to position [664, 0]
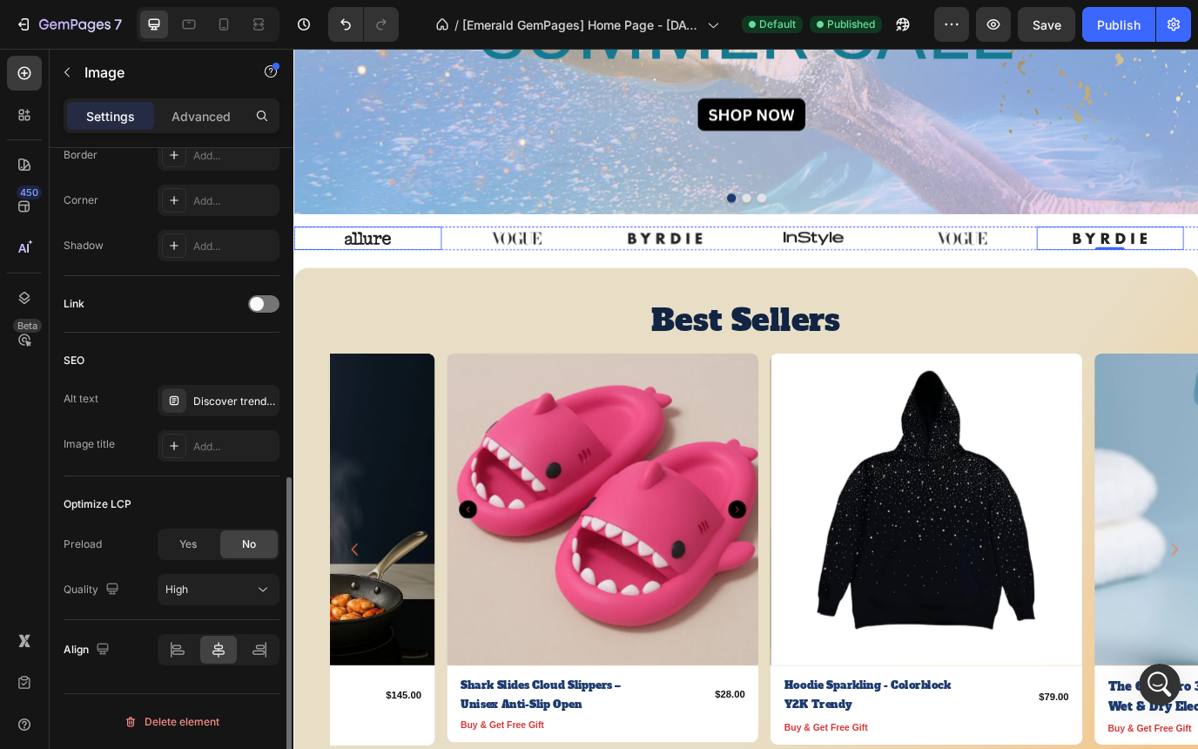
click at [380, 269] on img at bounding box center [378, 267] width 85 height 27
click at [526, 262] on img at bounding box center [550, 267] width 85 height 27
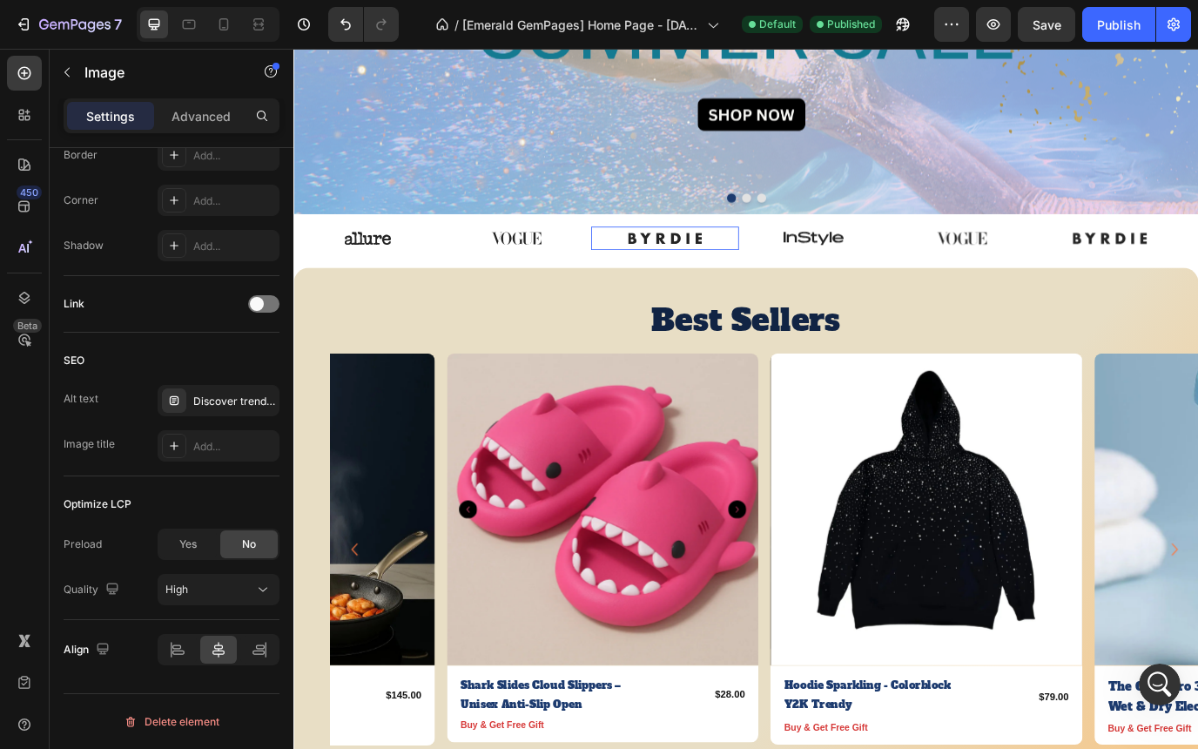
click at [685, 264] on img at bounding box center [721, 267] width 85 height 27
click at [902, 276] on img at bounding box center [893, 267] width 85 height 27
click at [1080, 271] on img at bounding box center [1063, 267] width 85 height 27
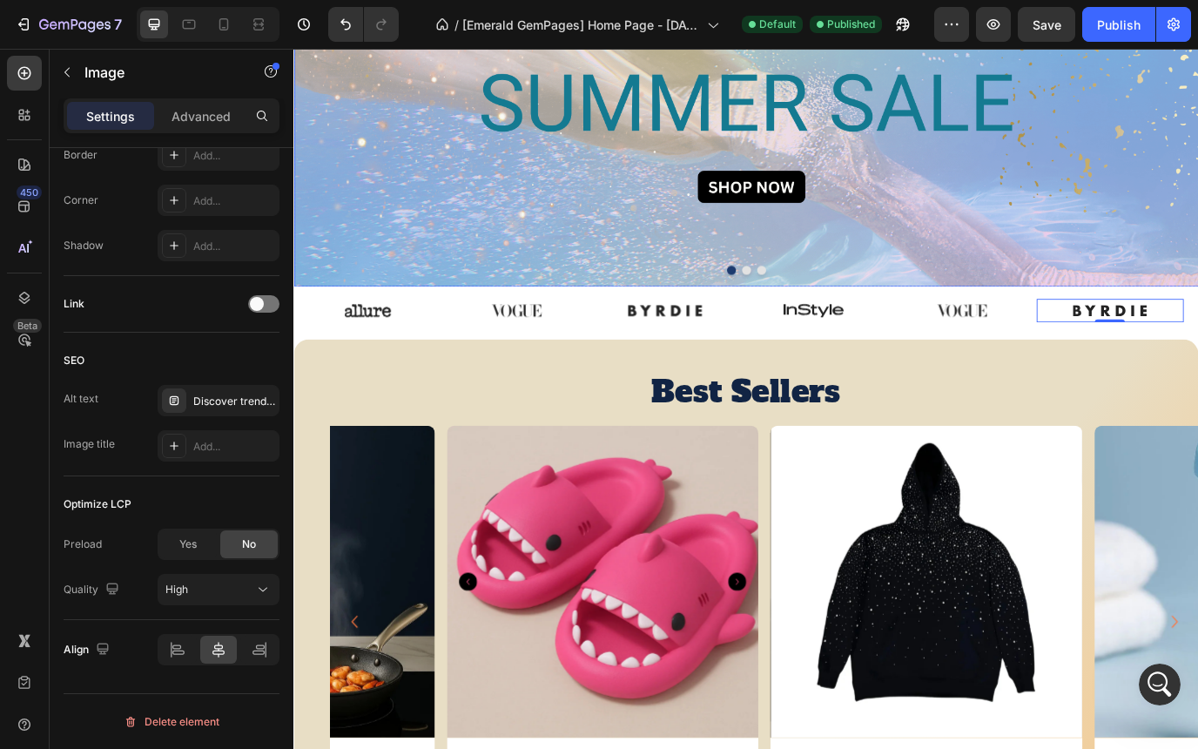
scroll to position [146, 0]
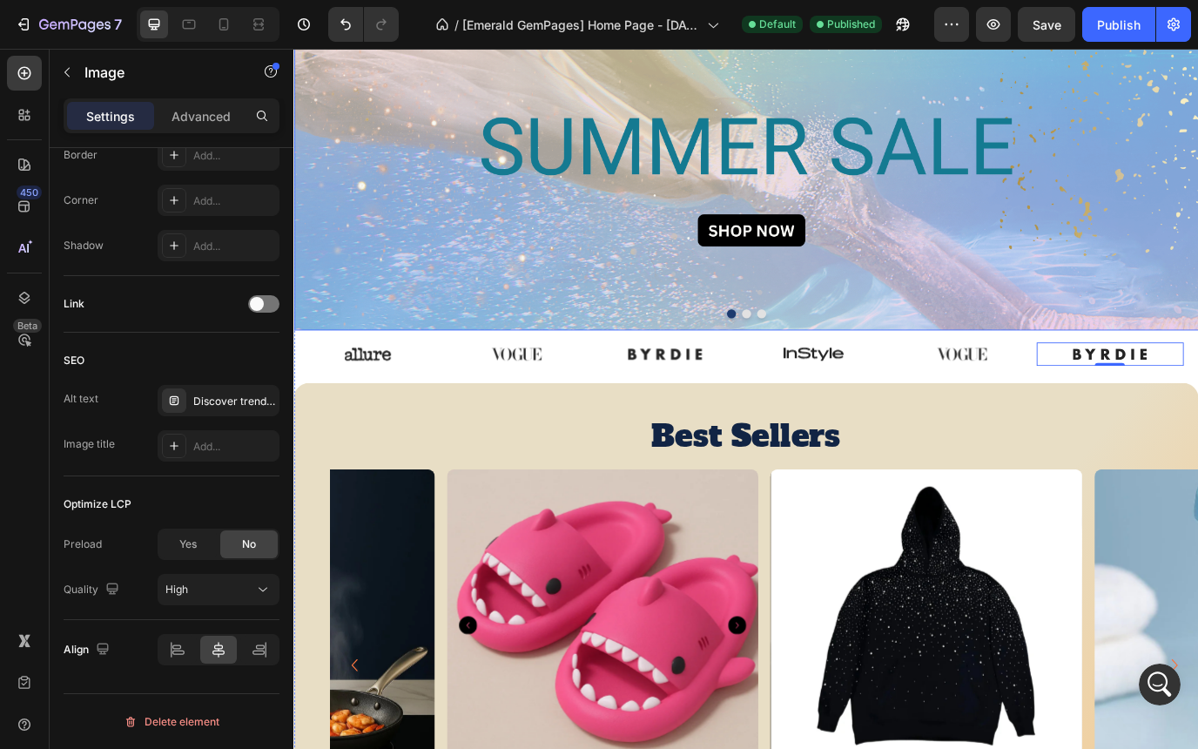
click at [815, 350] on button "Dot" at bounding box center [816, 354] width 10 height 10
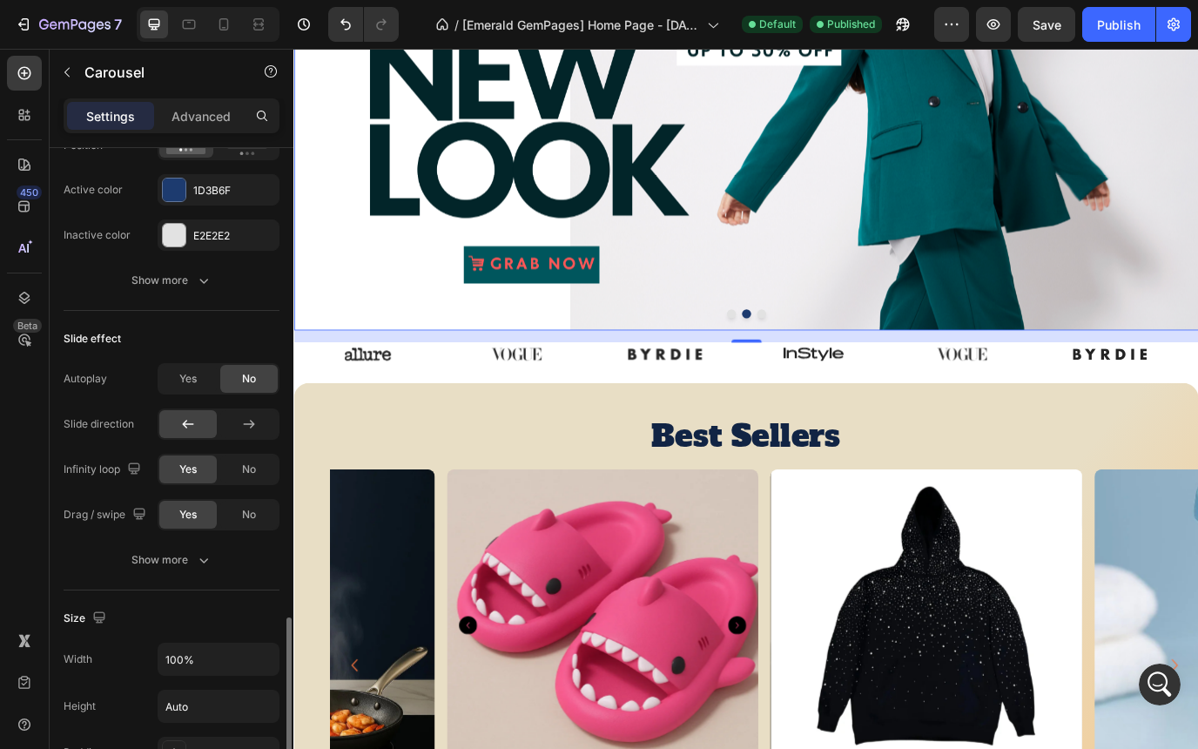
scroll to position [719, 0]
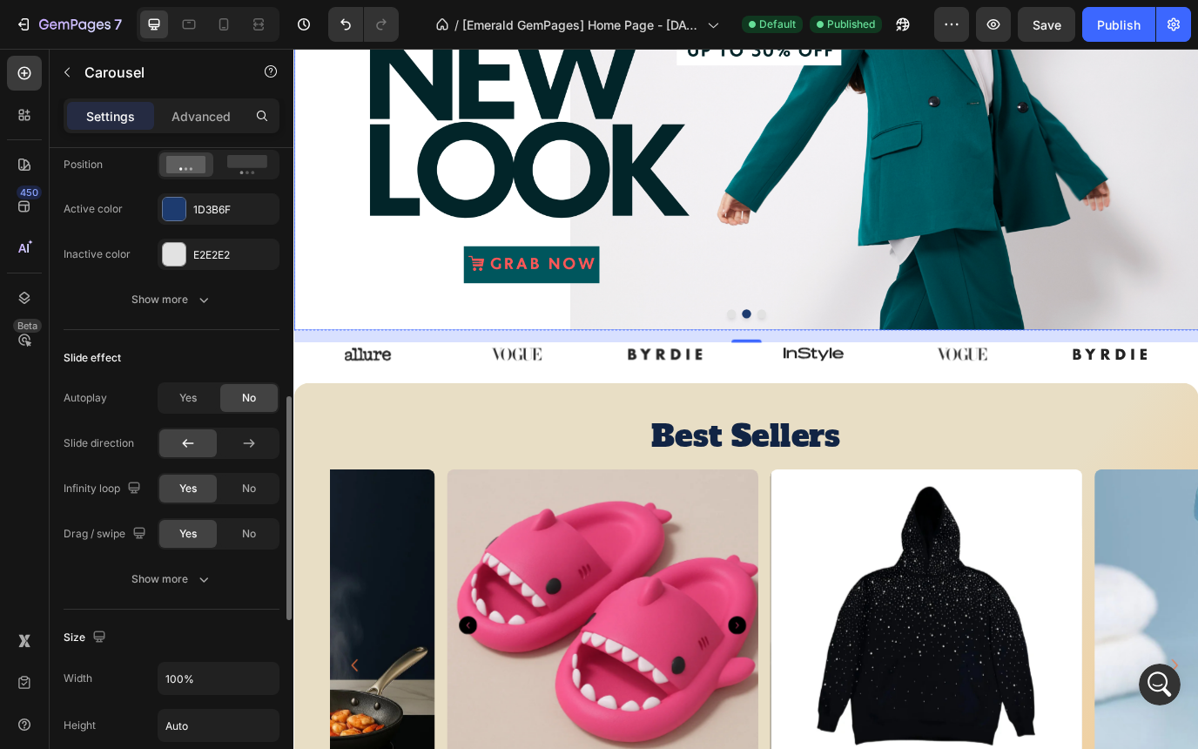
click at [587, 189] on img at bounding box center [815, 155] width 1045 height 435
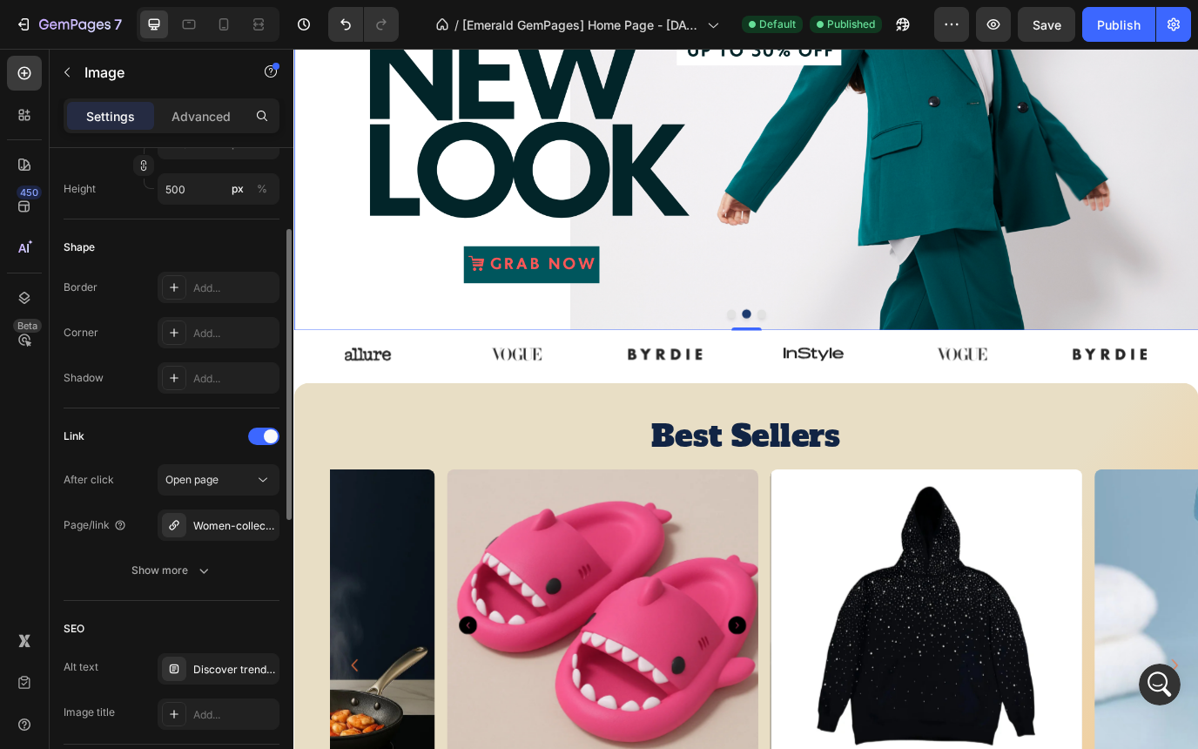
scroll to position [800, 0]
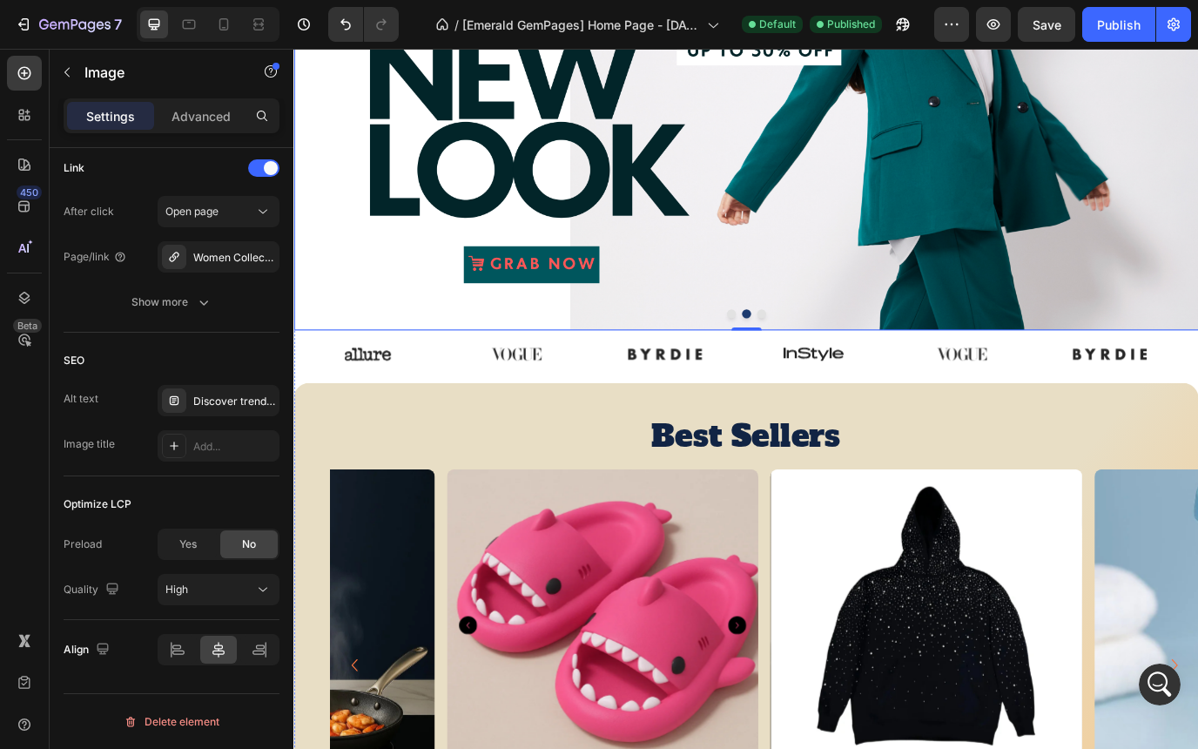
click at [834, 352] on button "Dot" at bounding box center [833, 354] width 10 height 10
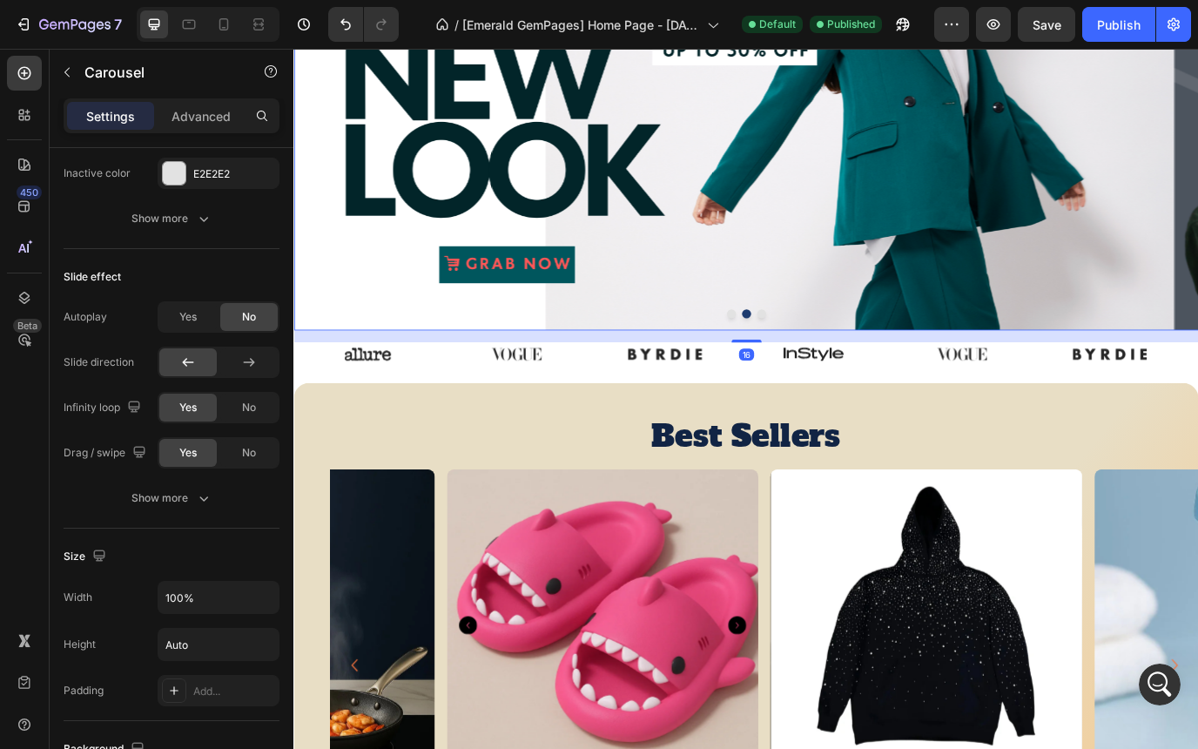
scroll to position [0, 0]
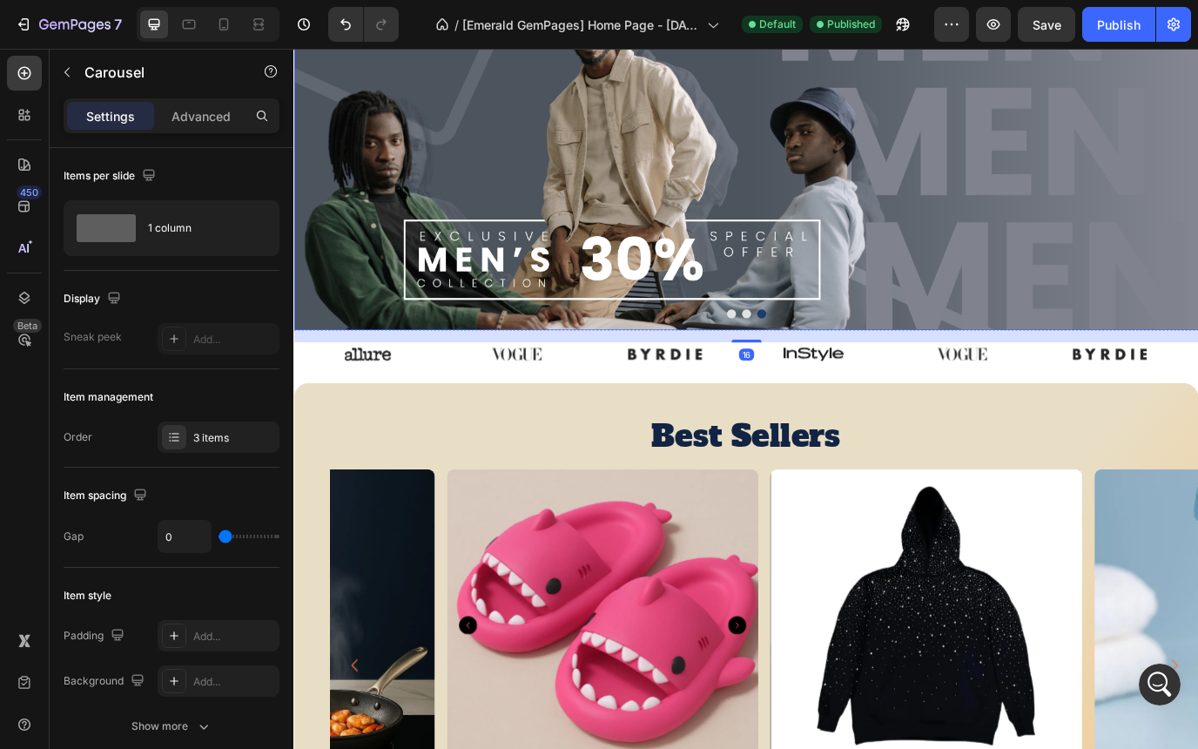
click at [442, 256] on img at bounding box center [815, 155] width 1045 height 435
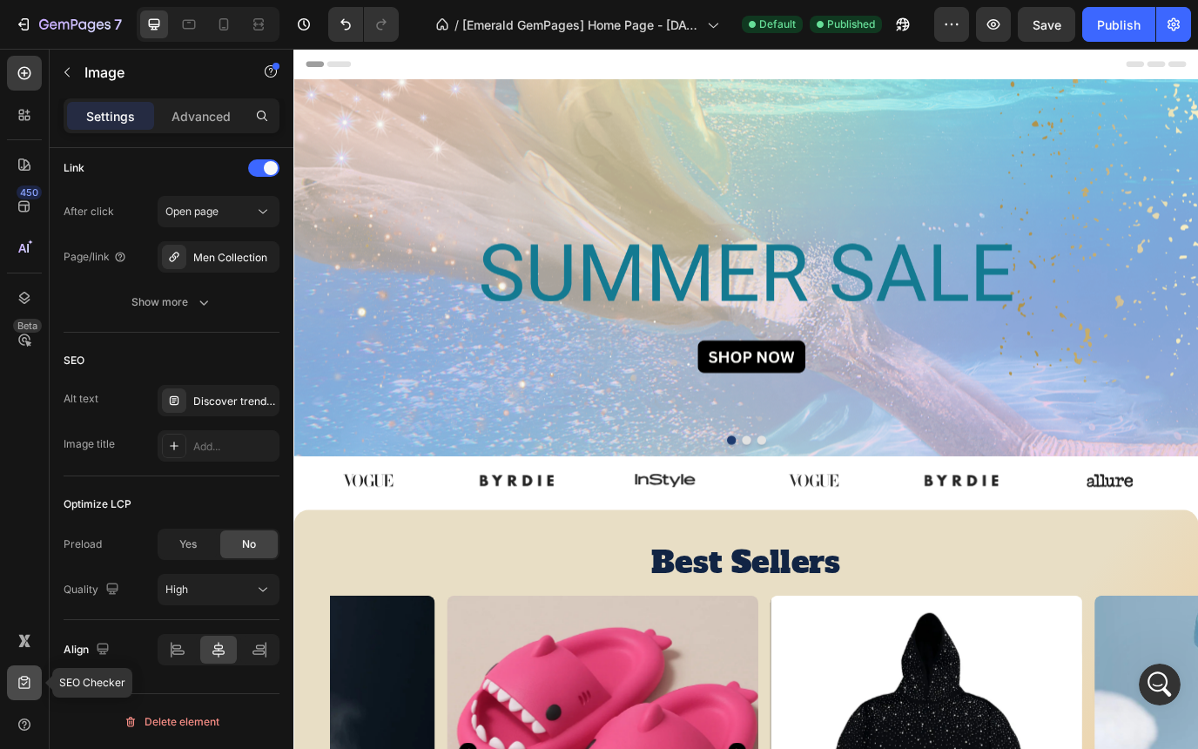
click at [16, 687] on icon at bounding box center [24, 682] width 17 height 17
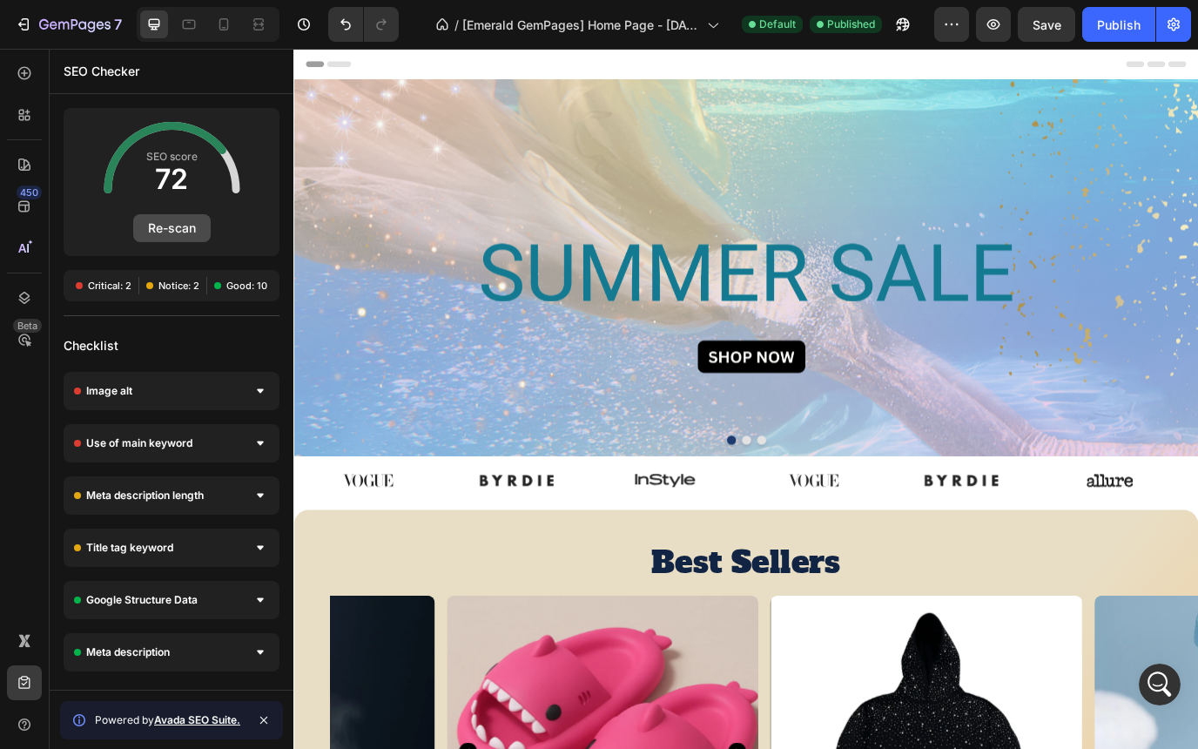
click at [170, 223] on button "Re-scan" at bounding box center [171, 228] width 77 height 28
click at [198, 721] on link "Avada SEO Suite." at bounding box center [197, 719] width 86 height 13
click at [165, 235] on button "Re-scan" at bounding box center [171, 228] width 77 height 28
click at [1158, 680] on icon "Open Intercom Messenger" at bounding box center [1157, 682] width 12 height 14
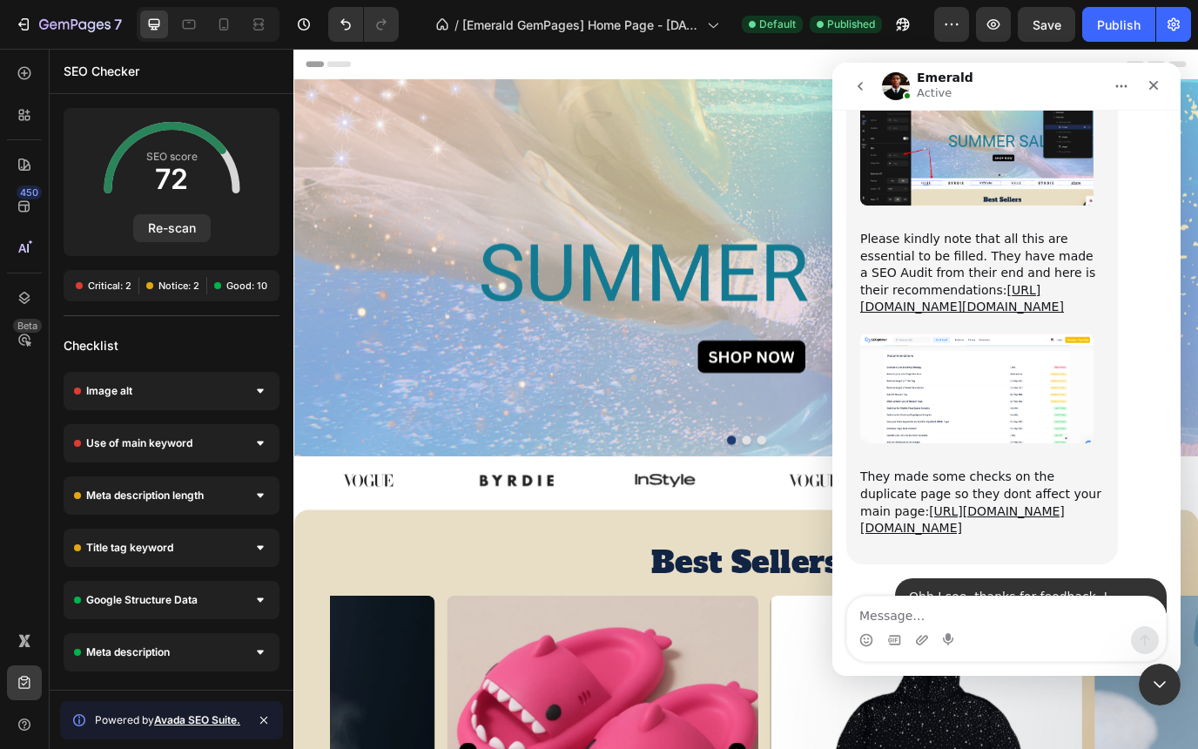
scroll to position [3339, 0]
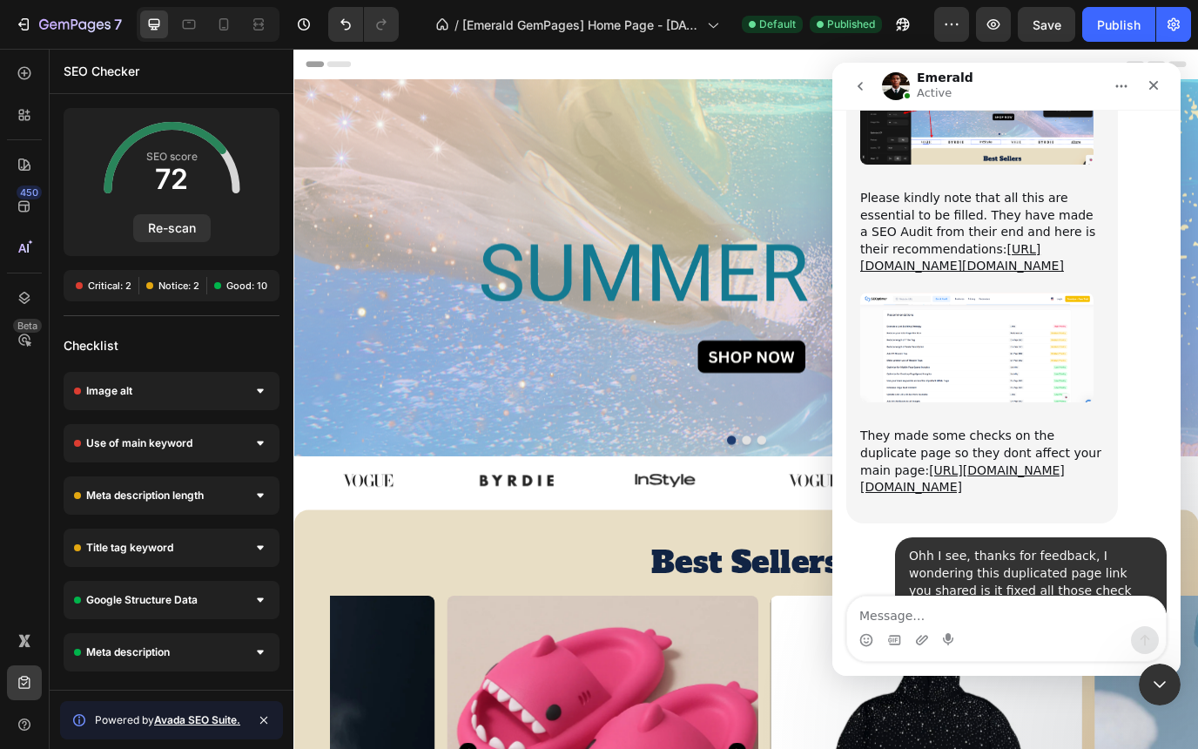
click at [954, 616] on textarea "Message…" at bounding box center [1006, 611] width 319 height 30
type textarea "alright I got you"
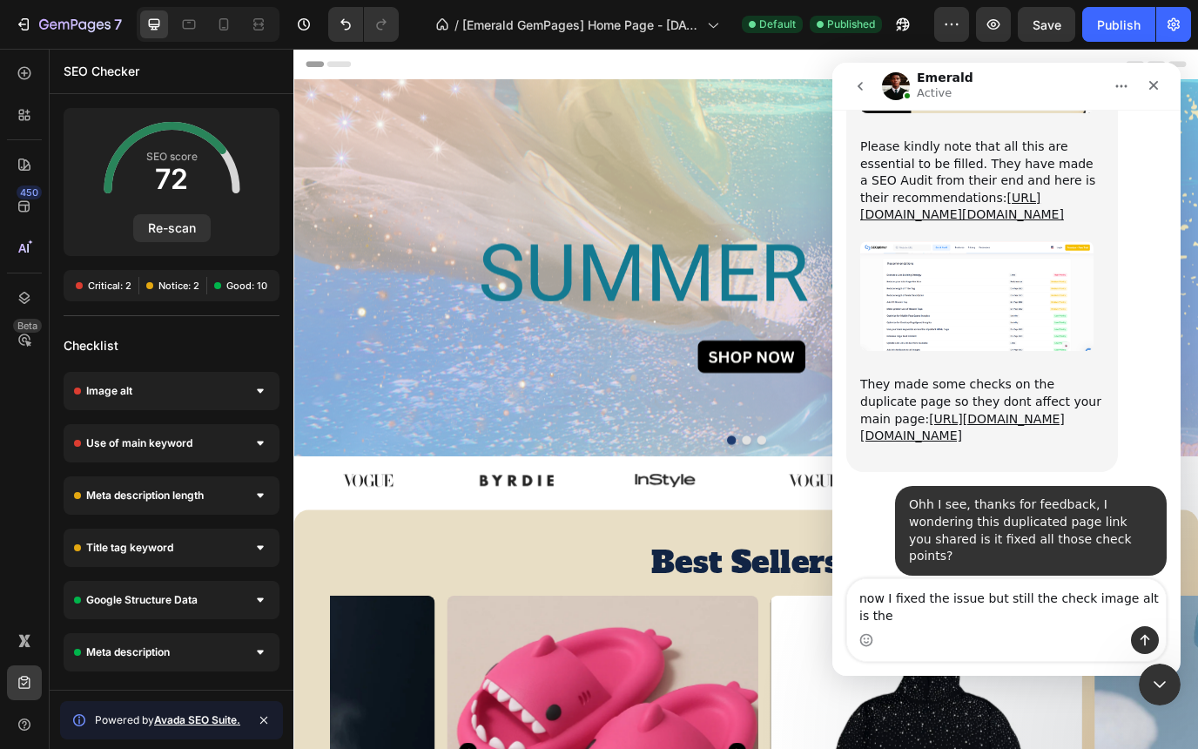
scroll to position [3408, 0]
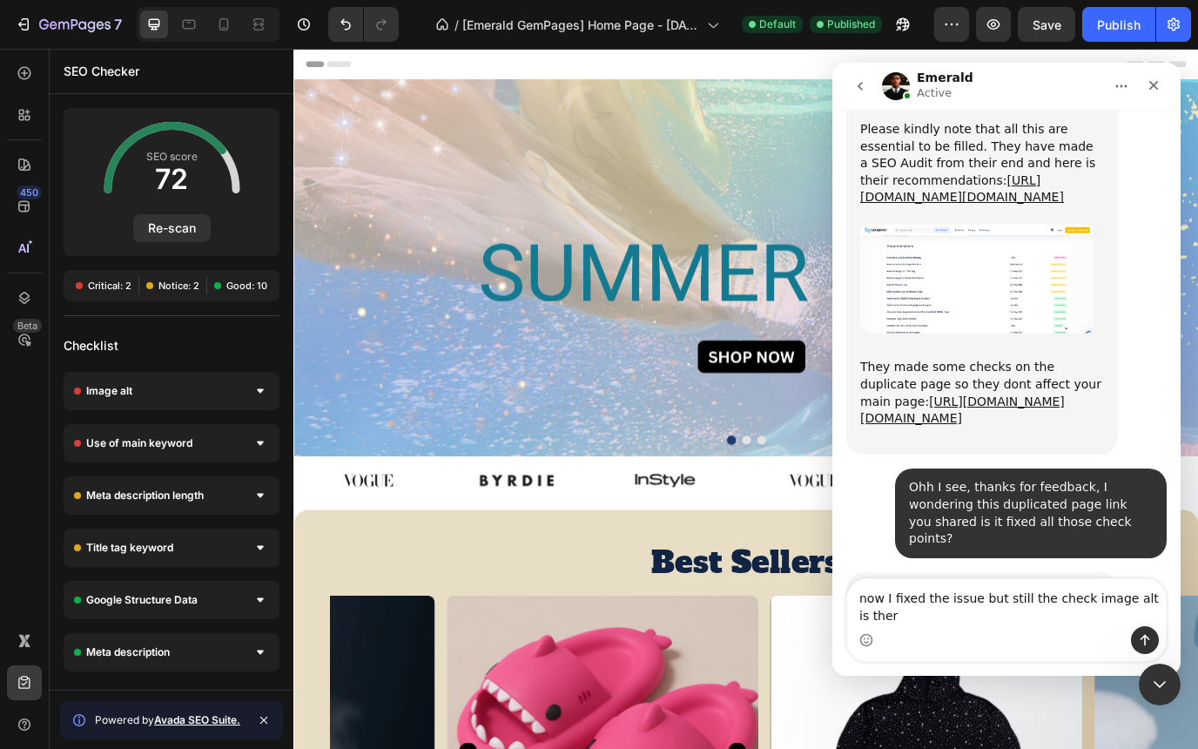
type textarea "now I fixed the issue but still the check image alt is there"
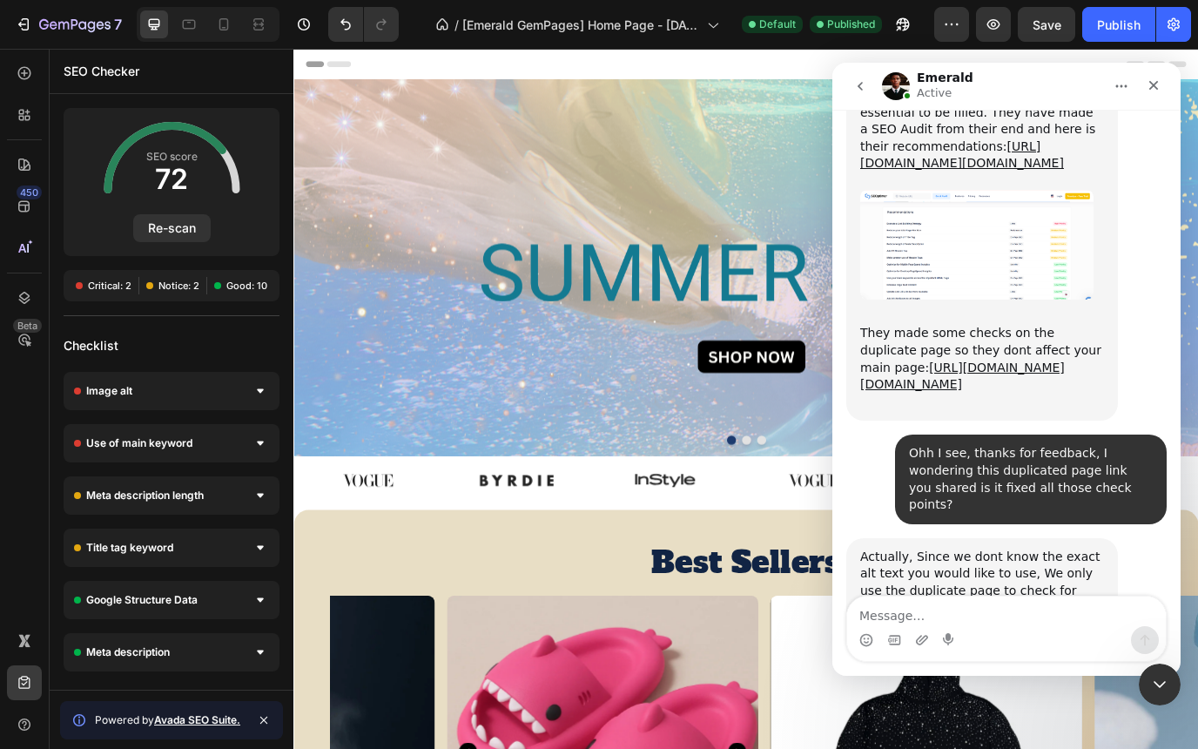
scroll to position [3447, 0]
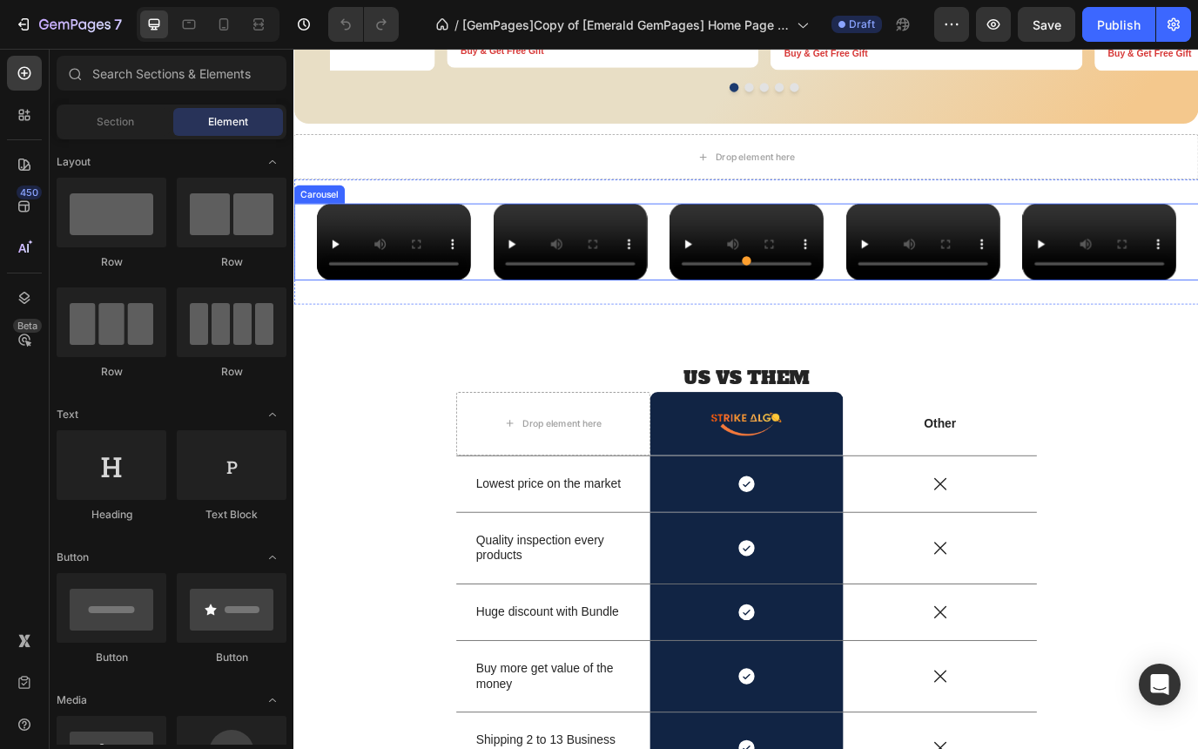
scroll to position [1053, 0]
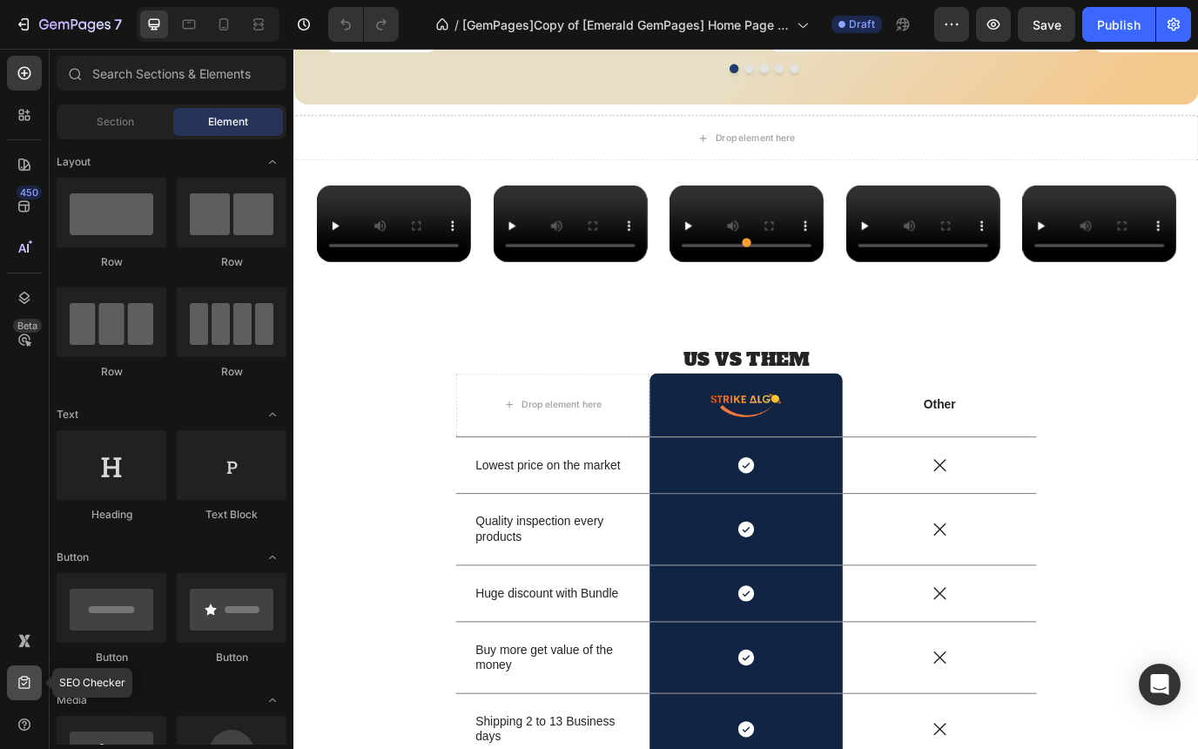
click at [24, 689] on icon at bounding box center [24, 682] width 17 height 17
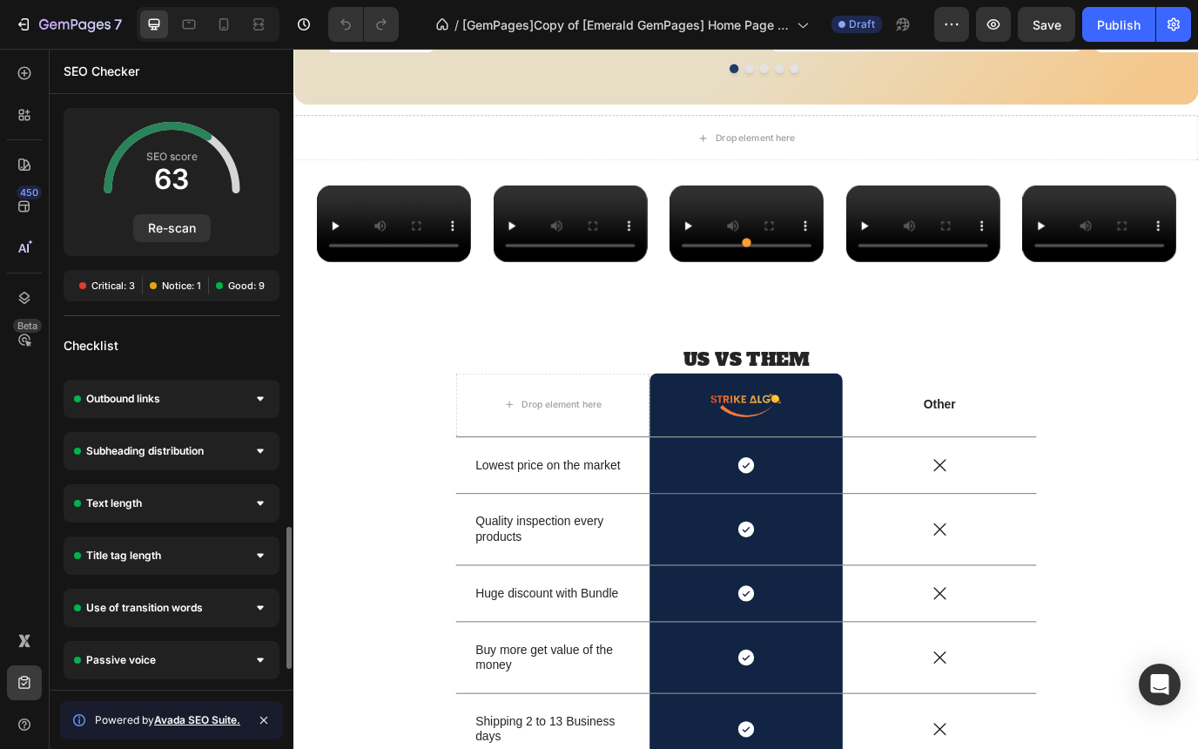
scroll to position [0, 0]
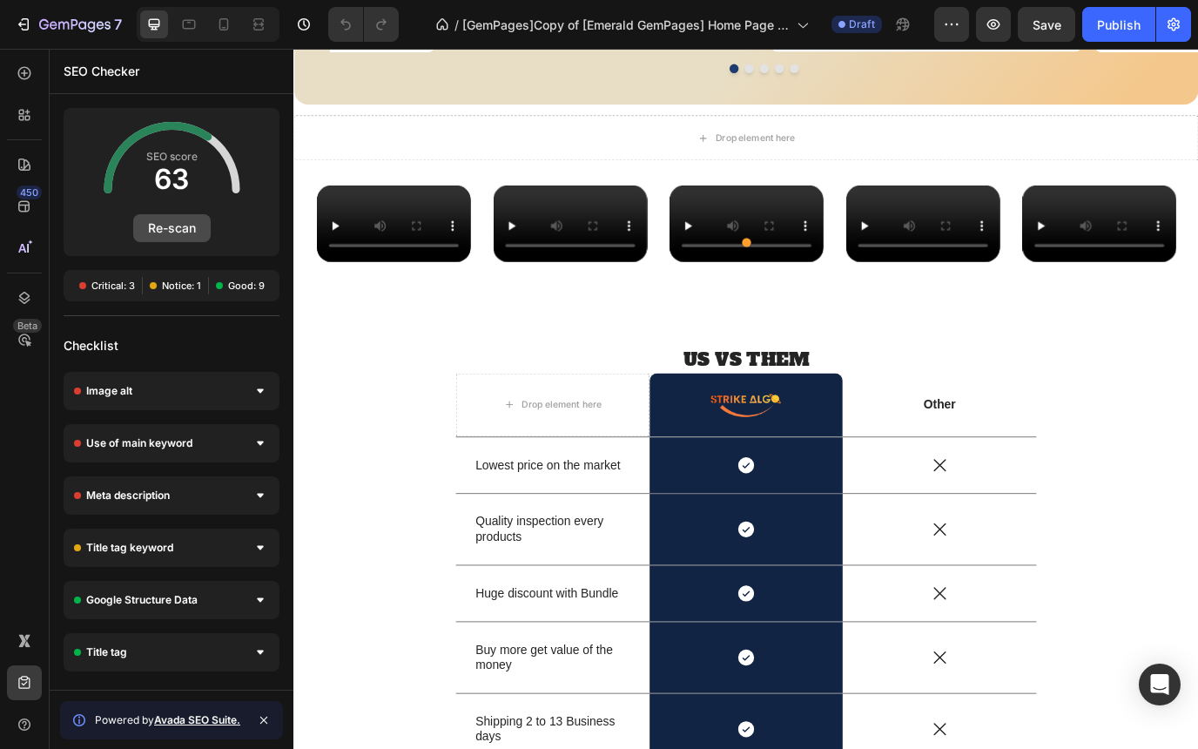
click at [183, 231] on button "Re-scan" at bounding box center [171, 228] width 77 height 28
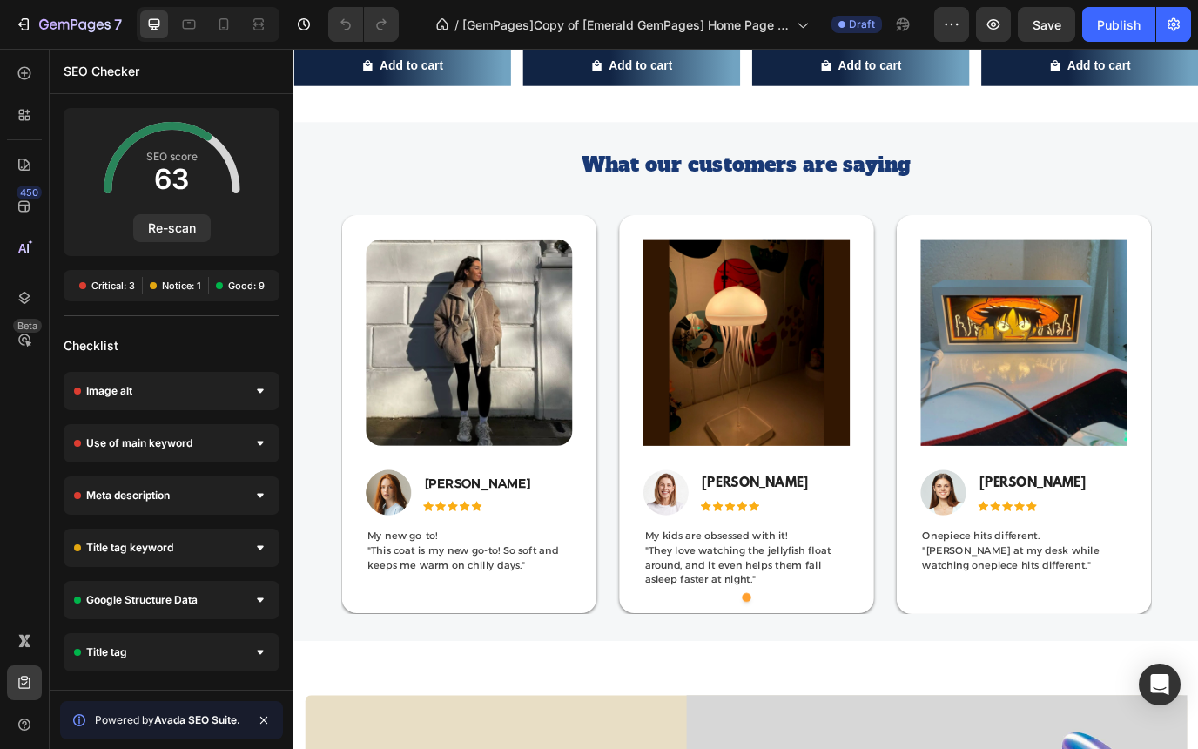
scroll to position [5025, 0]
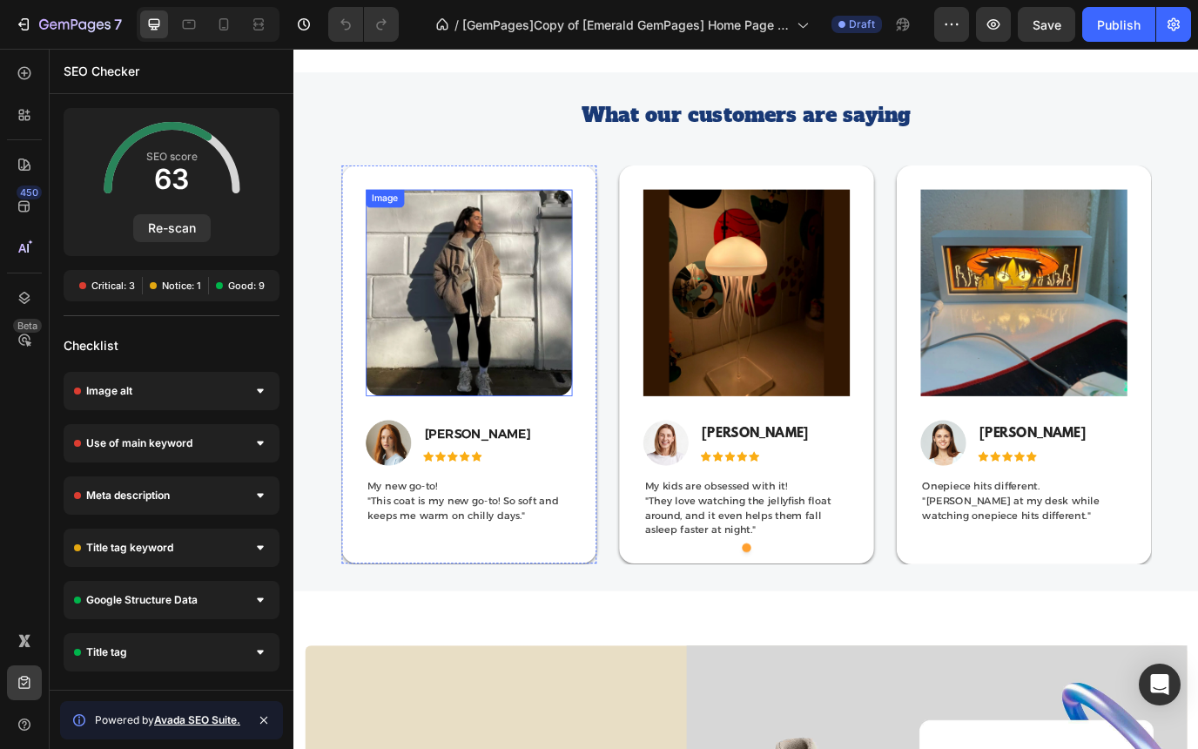
click at [469, 382] on img at bounding box center [495, 330] width 239 height 239
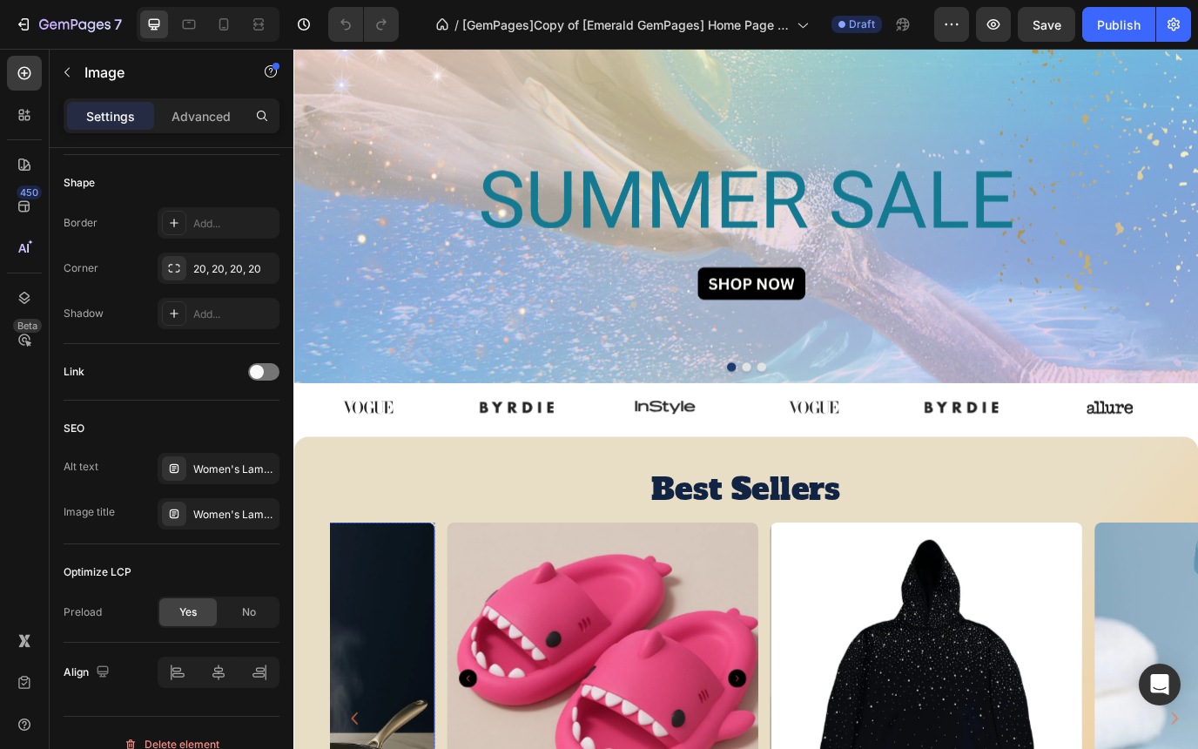
scroll to position [91, 0]
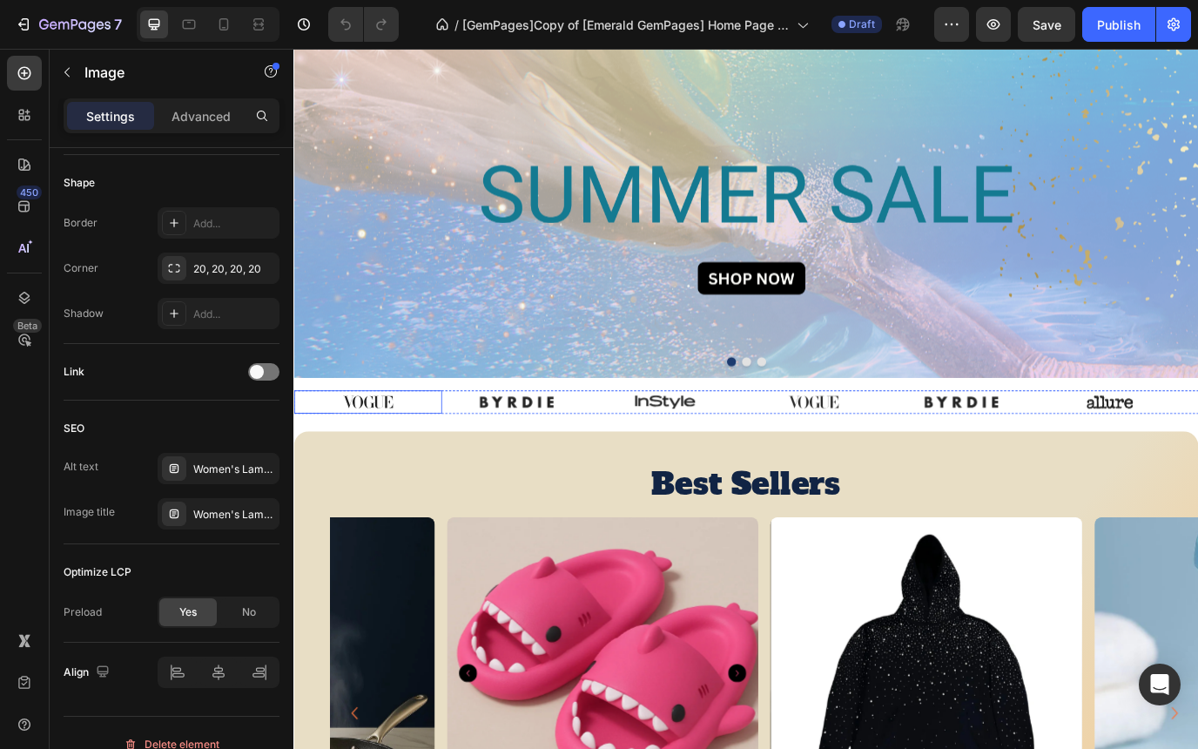
click at [367, 460] on img at bounding box center [378, 456] width 85 height 27
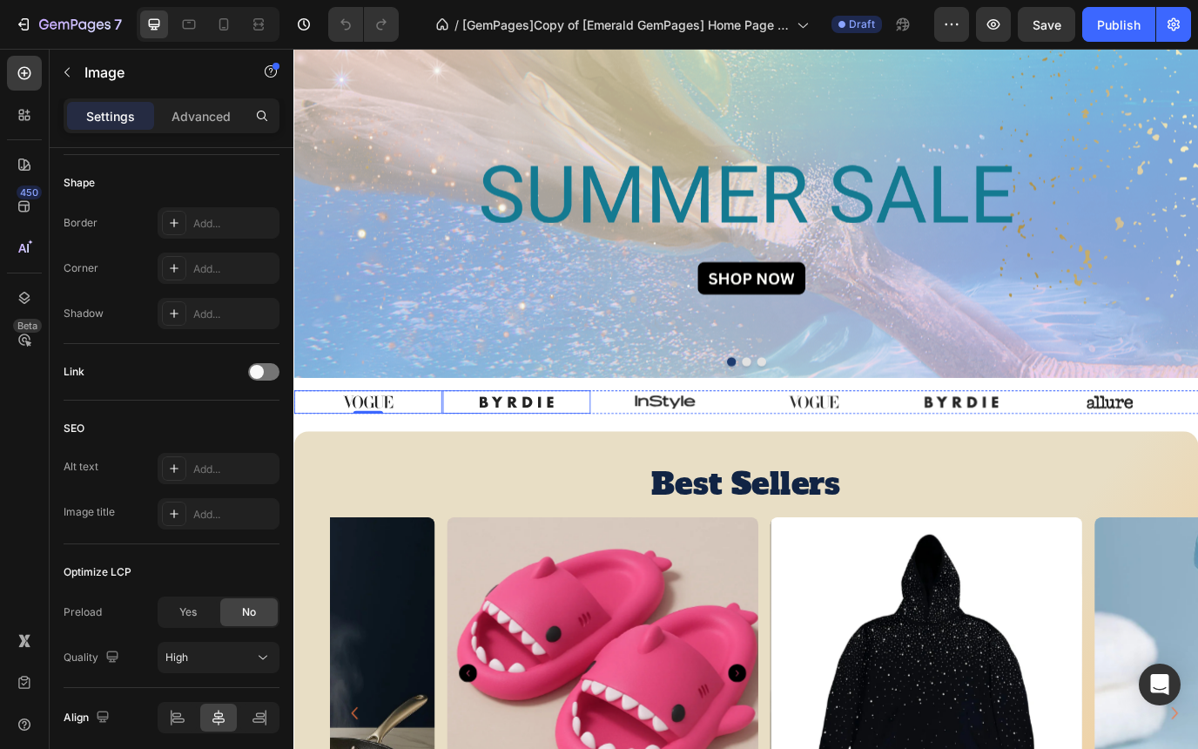
click at [539, 461] on img at bounding box center [550, 456] width 85 height 27
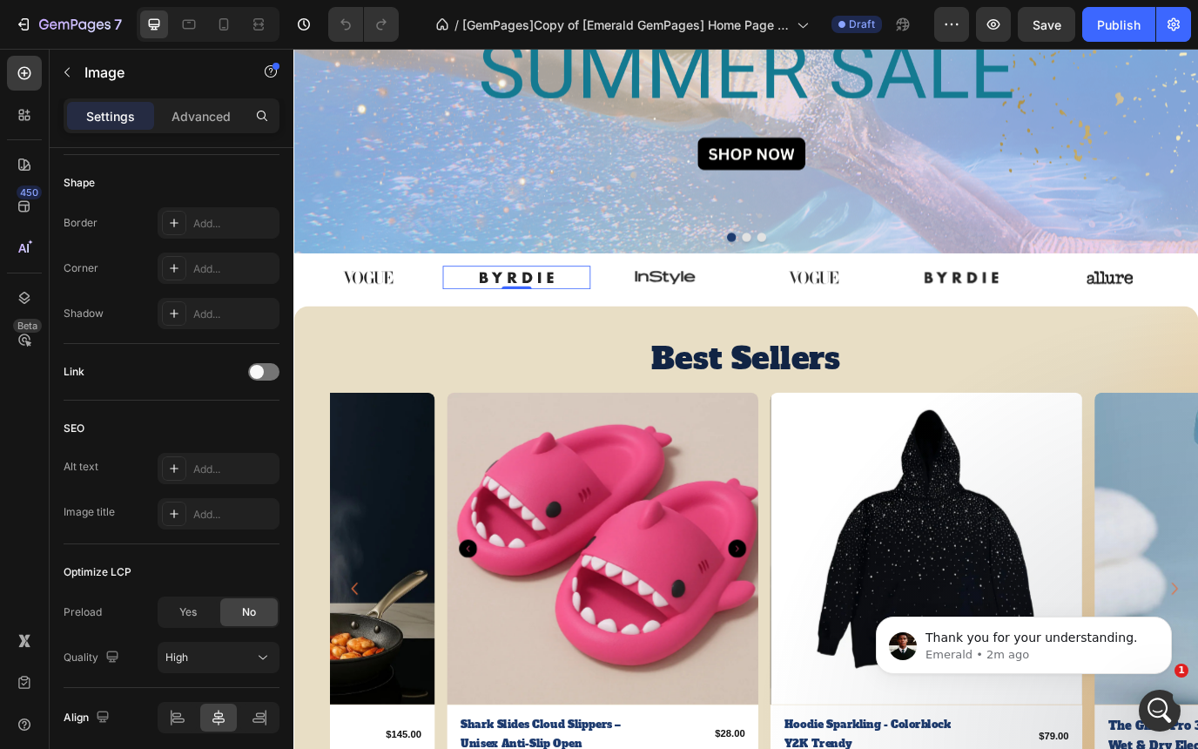
scroll to position [0, 0]
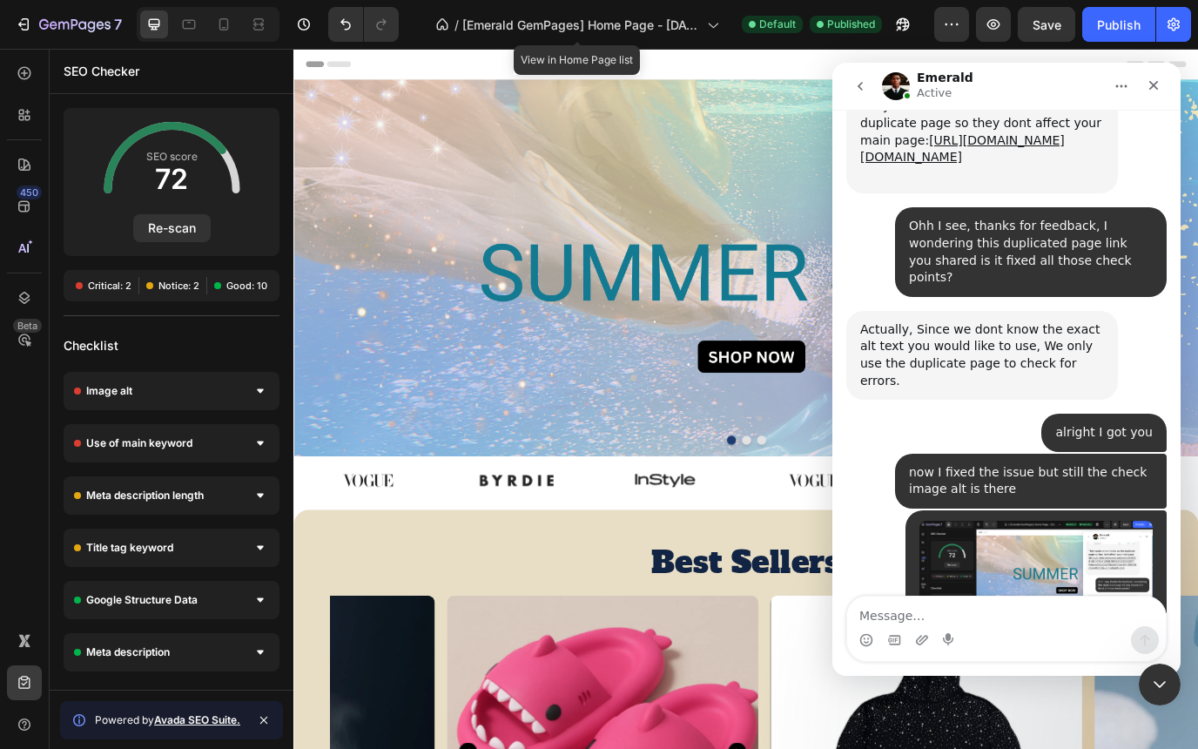
click at [999, 521] on img "Strike says…" at bounding box center [1035, 594] width 233 height 147
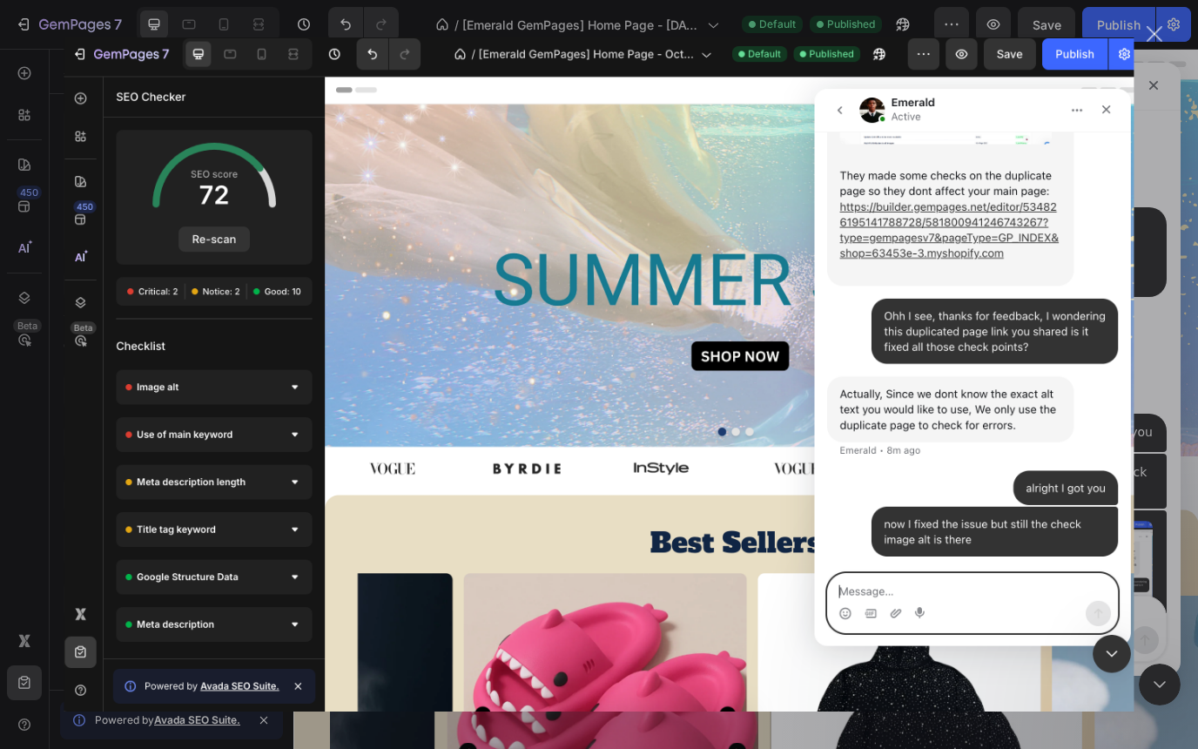
click at [1155, 30] on div "Close" at bounding box center [1155, 34] width 17 height 17
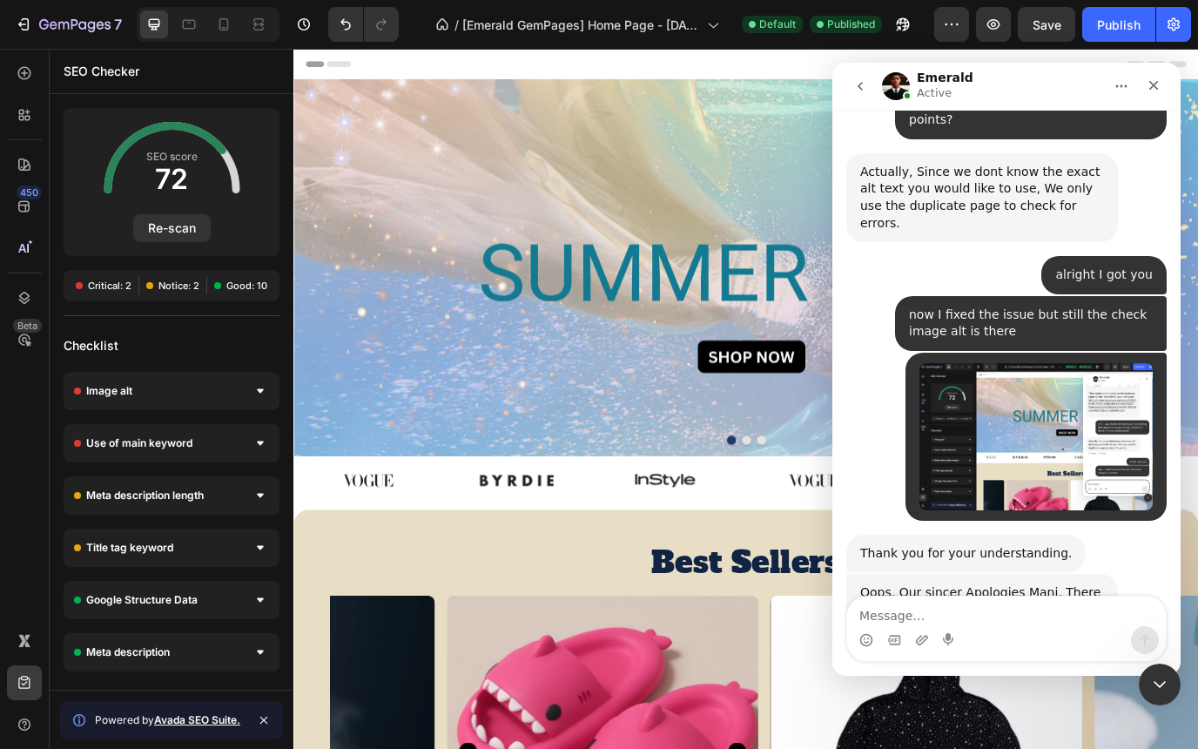
scroll to position [3827, 0]
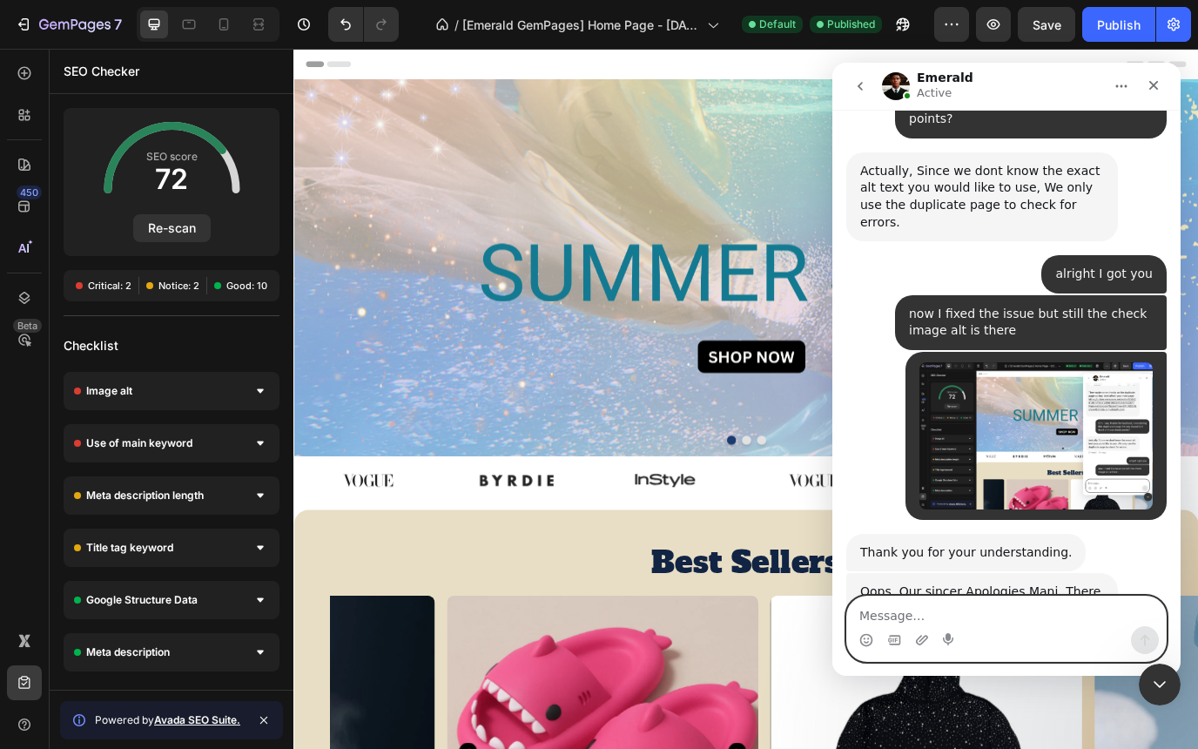
click at [932, 613] on textarea "Message…" at bounding box center [1006, 611] width 319 height 30
type textarea "thanks a lot Emerald!"
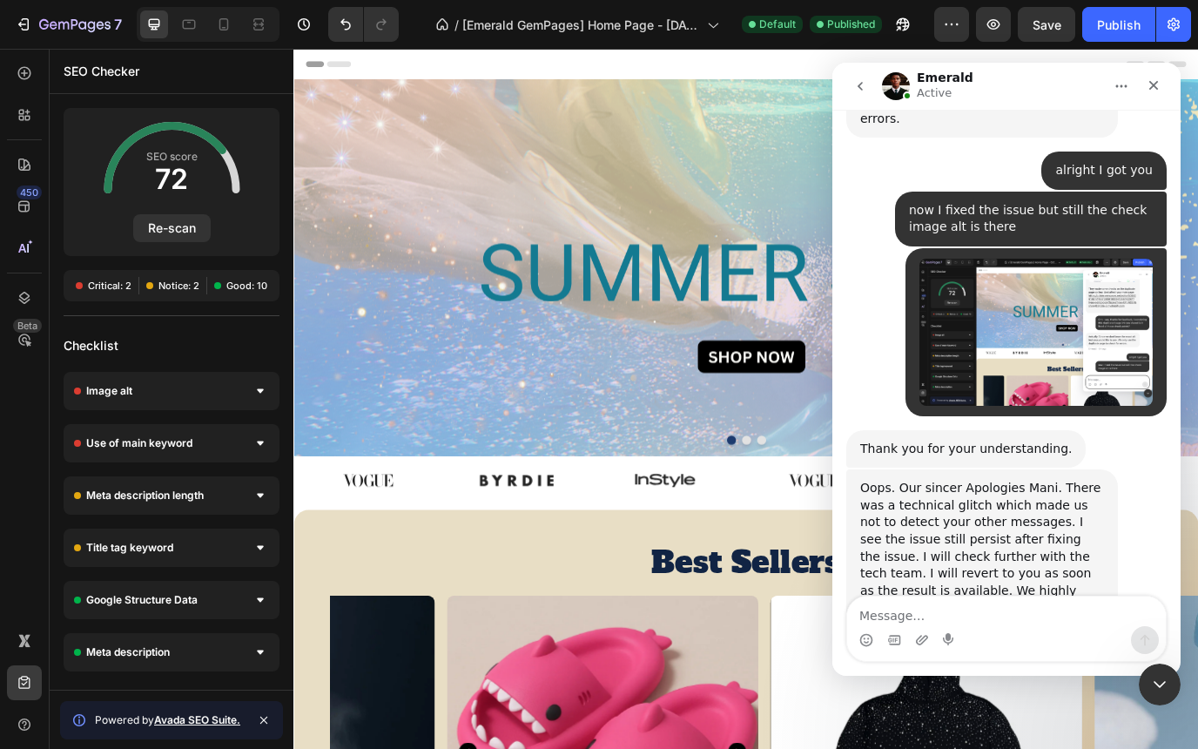
scroll to position [3932, 0]
